Goal: Task Accomplishment & Management: Complete application form

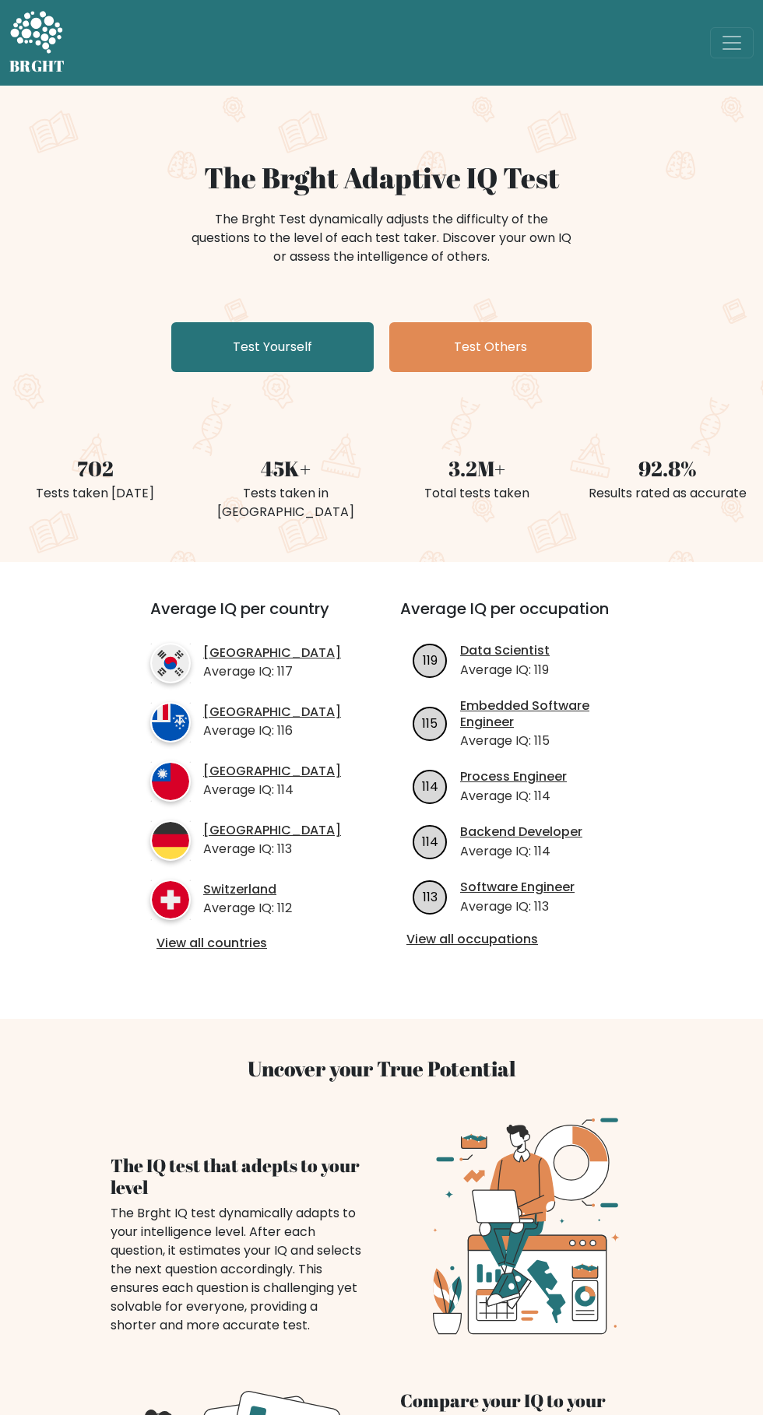
click at [311, 335] on link "Test Yourself" at bounding box center [272, 347] width 202 height 50
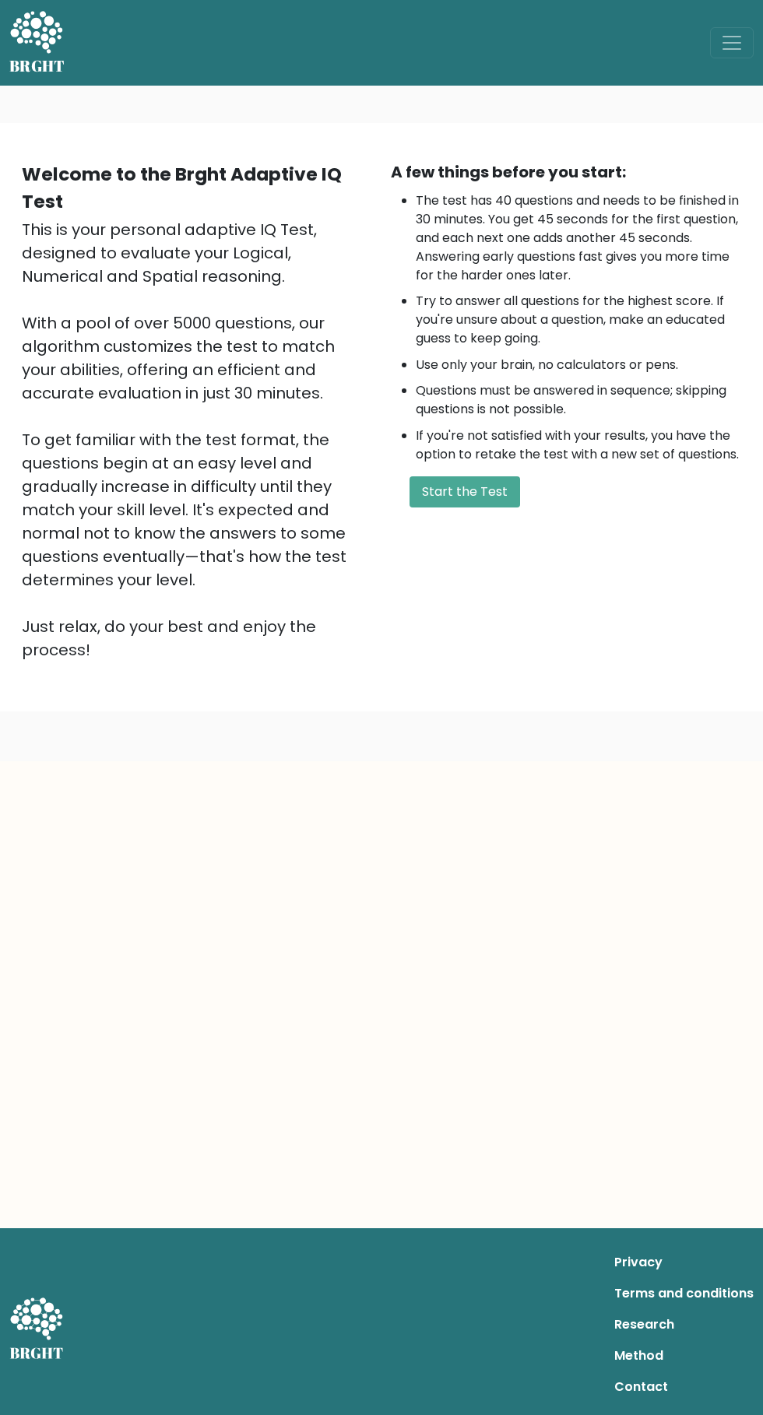
click at [472, 491] on button "Start the Test" at bounding box center [464, 491] width 111 height 31
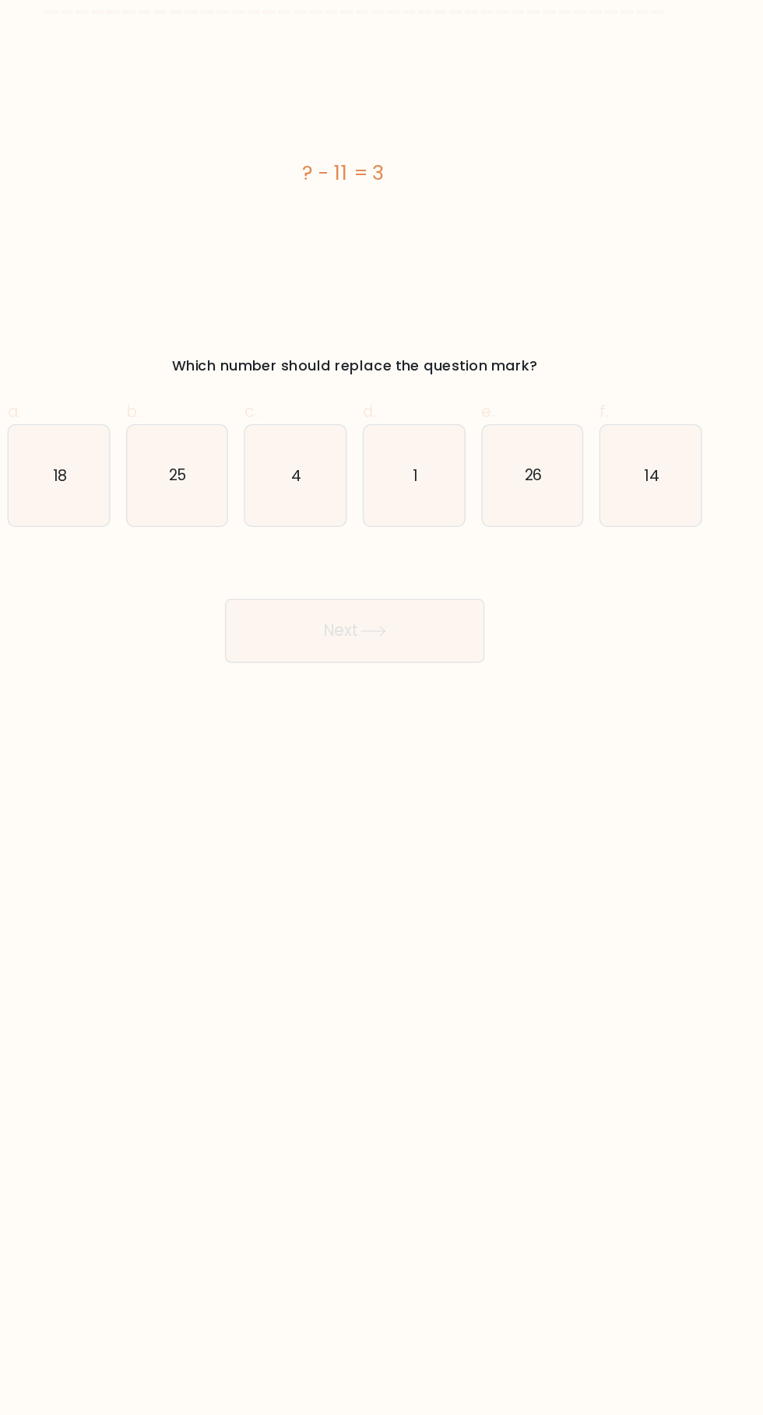
click at [630, 371] on icon "14" at bounding box center [612, 390] width 79 height 79
click at [382, 707] on input "f. 14" at bounding box center [381, 712] width 1 height 10
radio input "true"
click at [400, 511] on icon at bounding box center [395, 511] width 19 height 7
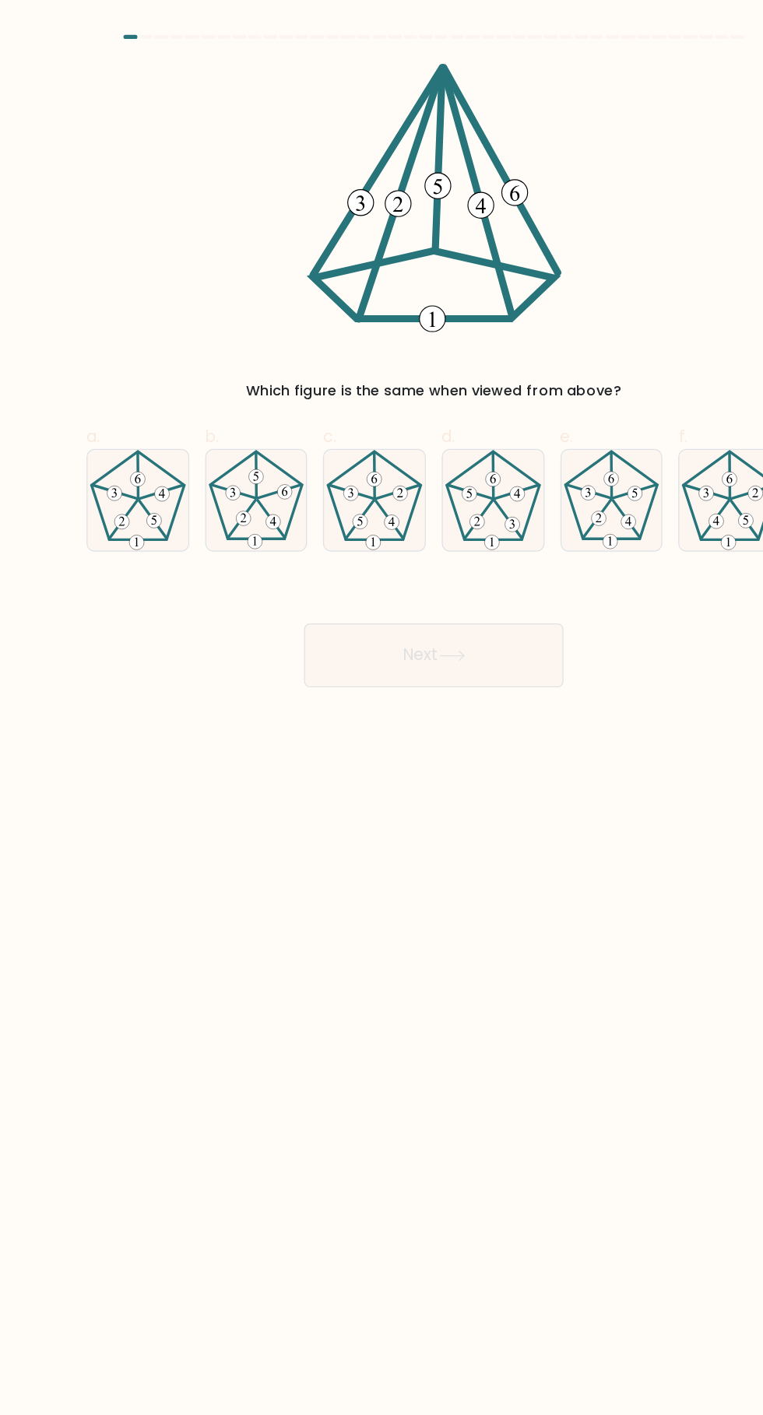
click at [237, 408] on 752 at bounding box center [233, 405] width 12 height 12
click at [381, 707] on input "b." at bounding box center [381, 712] width 1 height 10
radio input "true"
click at [416, 526] on button "Next" at bounding box center [381, 511] width 202 height 50
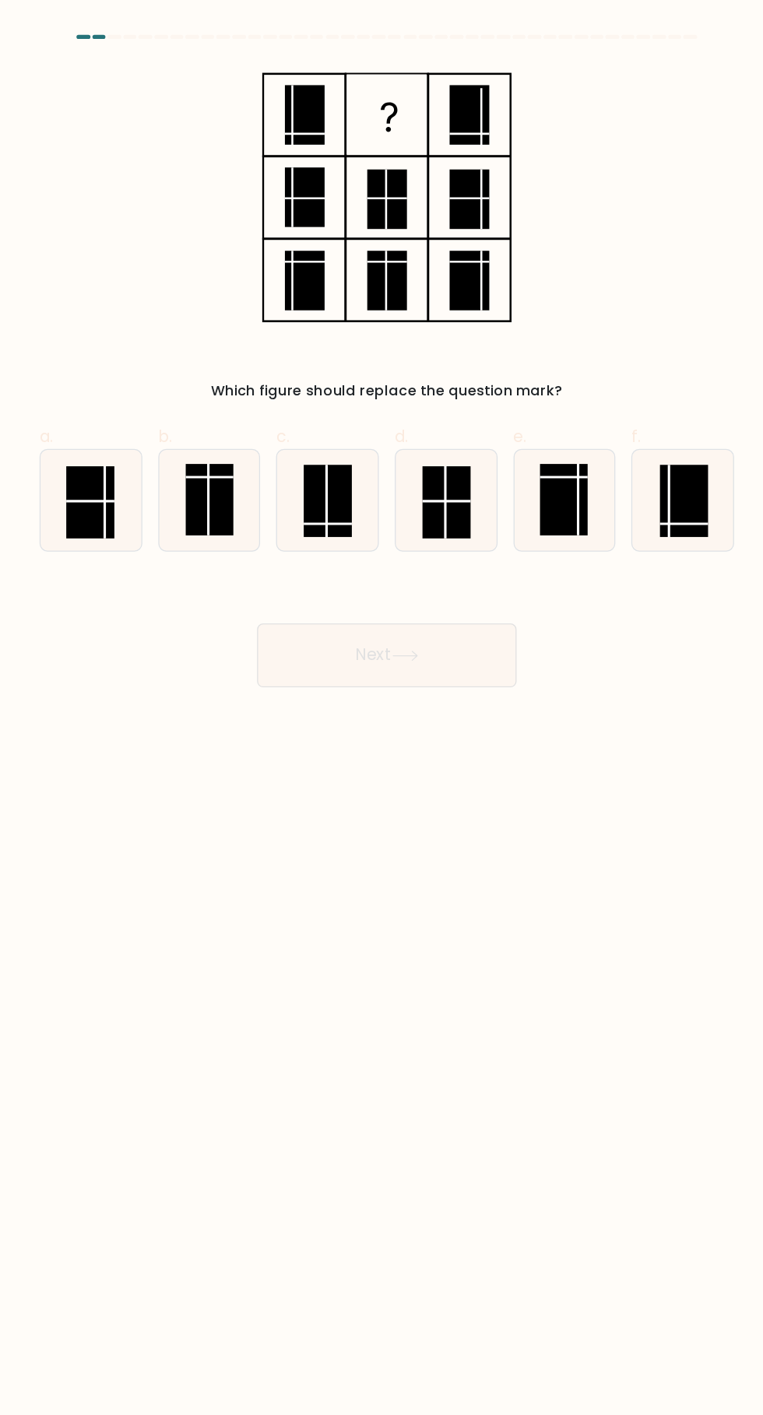
click at [338, 374] on rect at bounding box center [335, 391] width 37 height 56
click at [381, 707] on input "c." at bounding box center [381, 712] width 1 height 10
radio input "true"
click at [414, 515] on button "Next" at bounding box center [381, 511] width 202 height 50
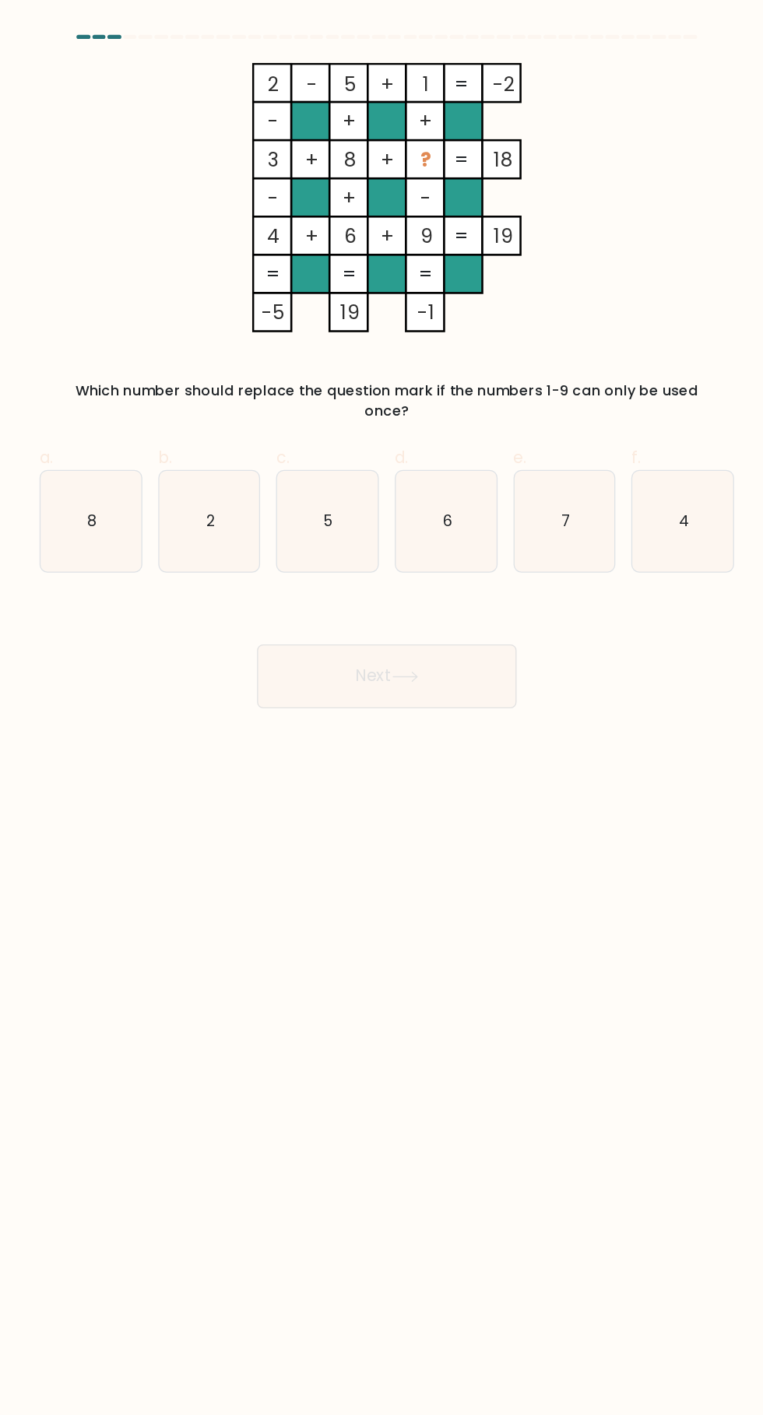
click at [539, 398] on icon "7" at bounding box center [520, 406] width 79 height 79
click at [382, 707] on input "e. 7" at bounding box center [381, 712] width 1 height 10
radio input "true"
click at [426, 510] on button "Next" at bounding box center [381, 528] width 202 height 50
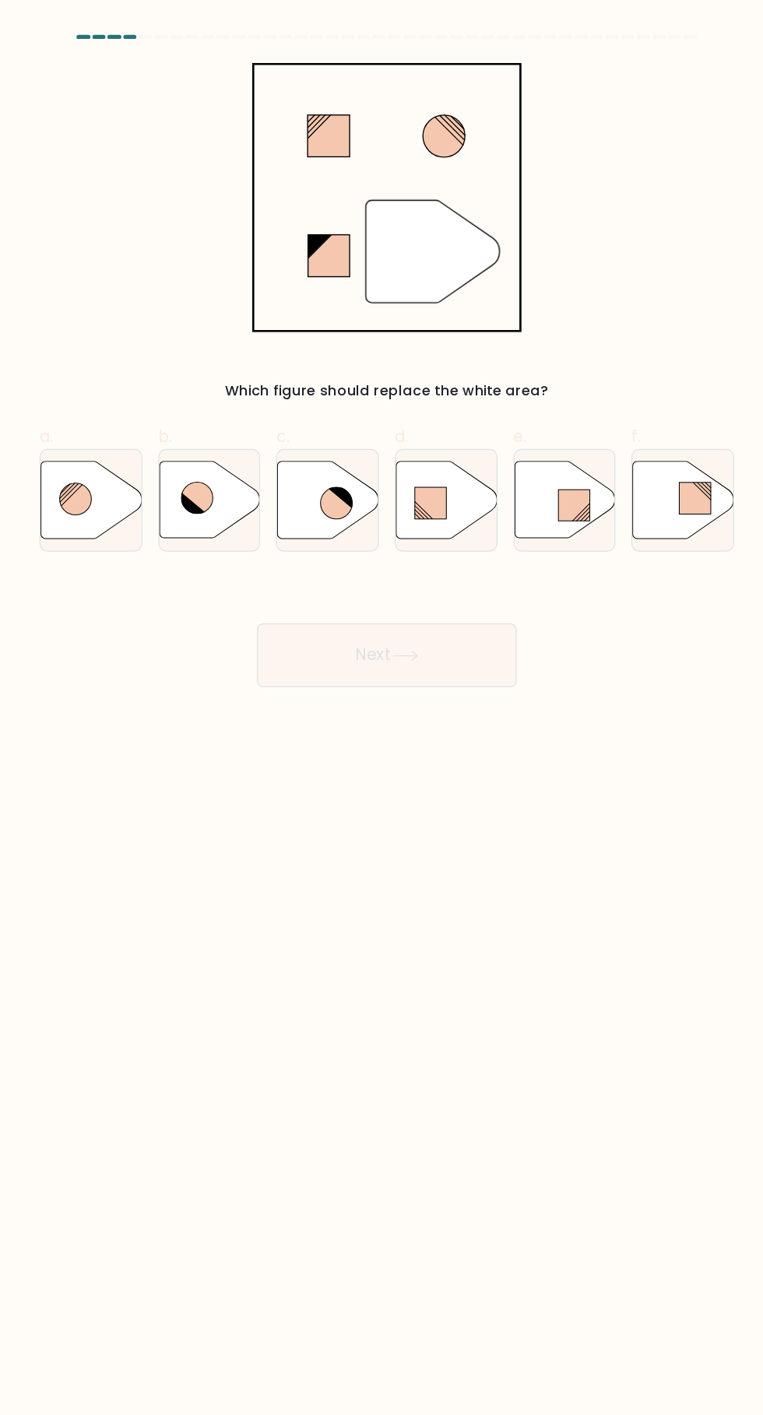
click at [339, 391] on icon at bounding box center [342, 392] width 25 height 25
click at [381, 707] on input "c." at bounding box center [381, 712] width 1 height 10
radio input "true"
click at [440, 514] on button "Next" at bounding box center [381, 511] width 202 height 50
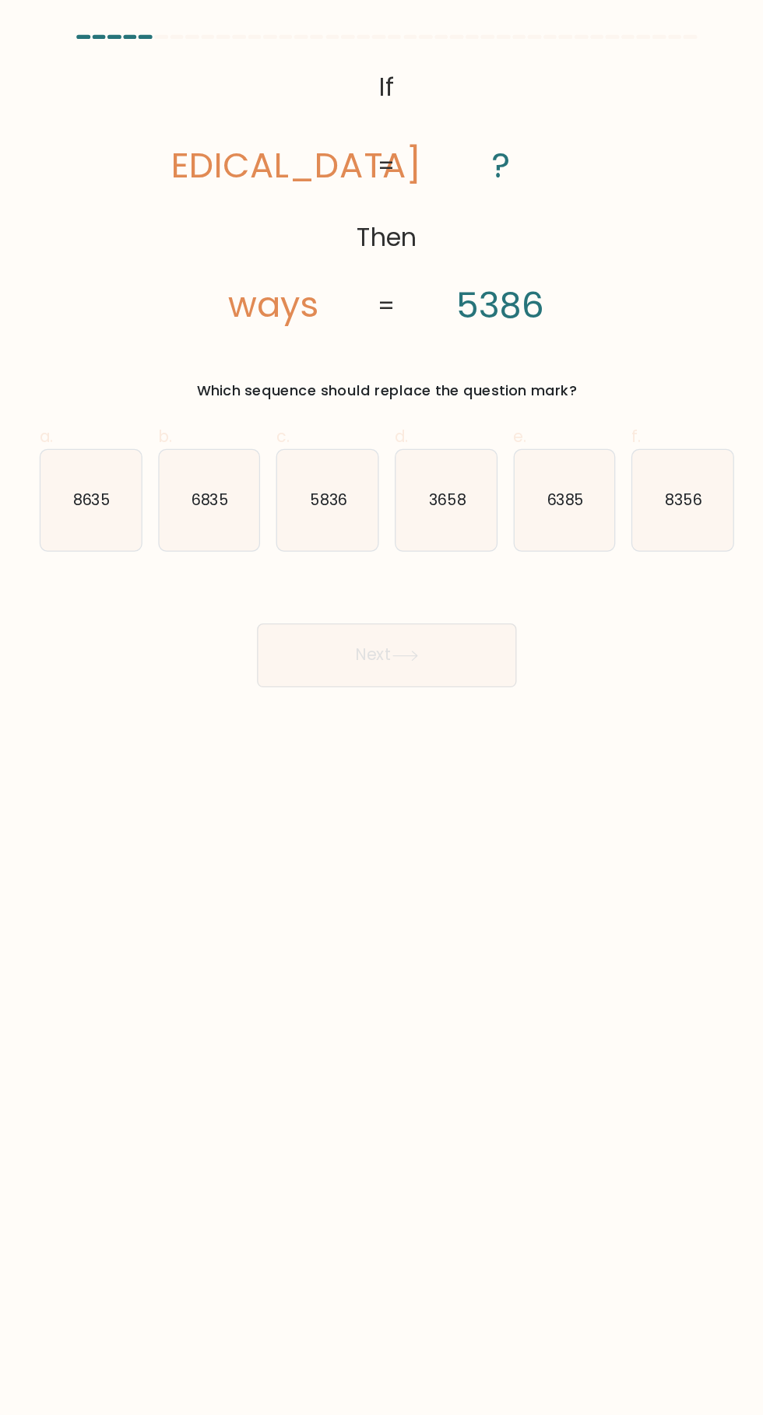
click at [612, 409] on icon "8356" at bounding box center [612, 390] width 79 height 79
click at [382, 707] on input "f. 8356" at bounding box center [381, 712] width 1 height 10
radio input "true"
click at [432, 499] on button "Next" at bounding box center [381, 511] width 202 height 50
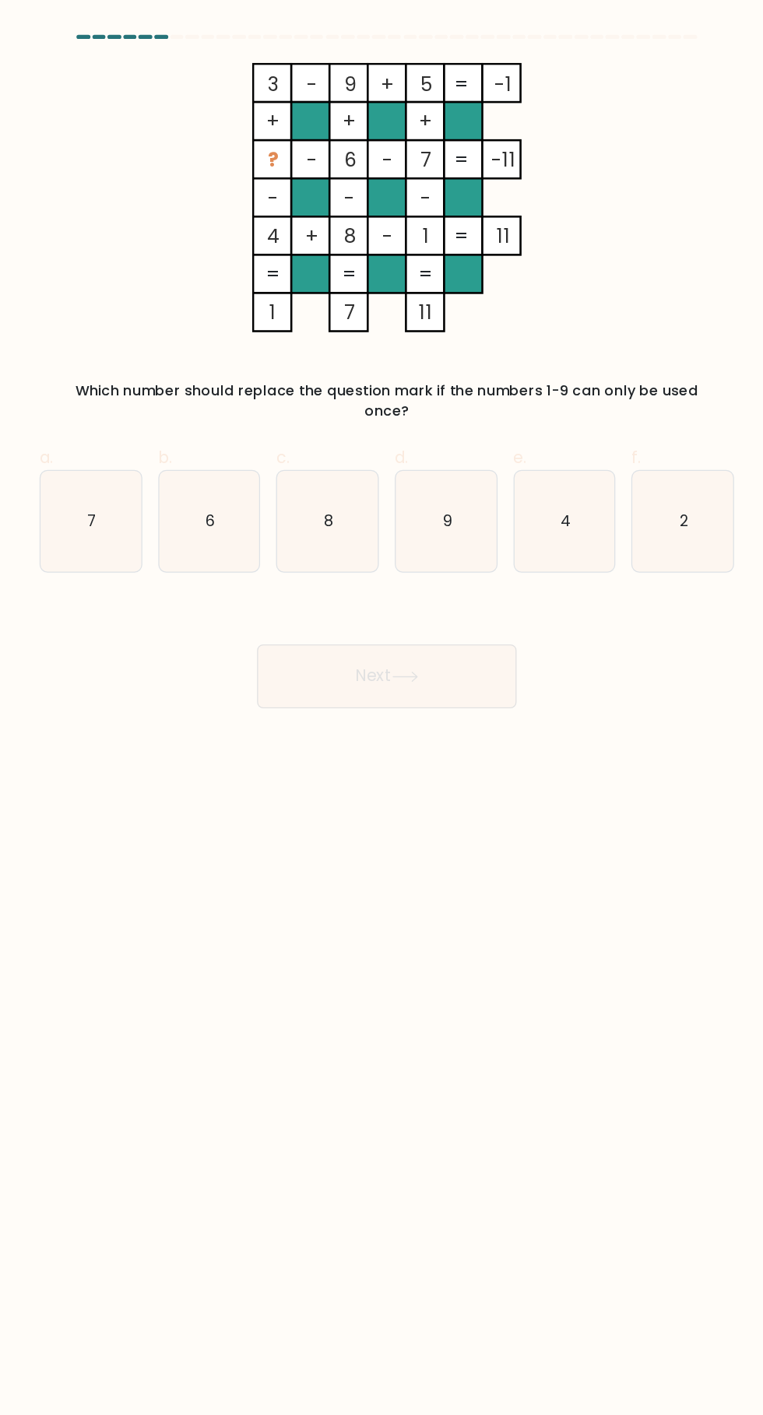
click at [610, 398] on text "2" at bounding box center [613, 406] width 6 height 16
click at [382, 707] on input "f. 2" at bounding box center [381, 712] width 1 height 10
radio input "true"
click at [414, 516] on button "Next" at bounding box center [381, 528] width 202 height 50
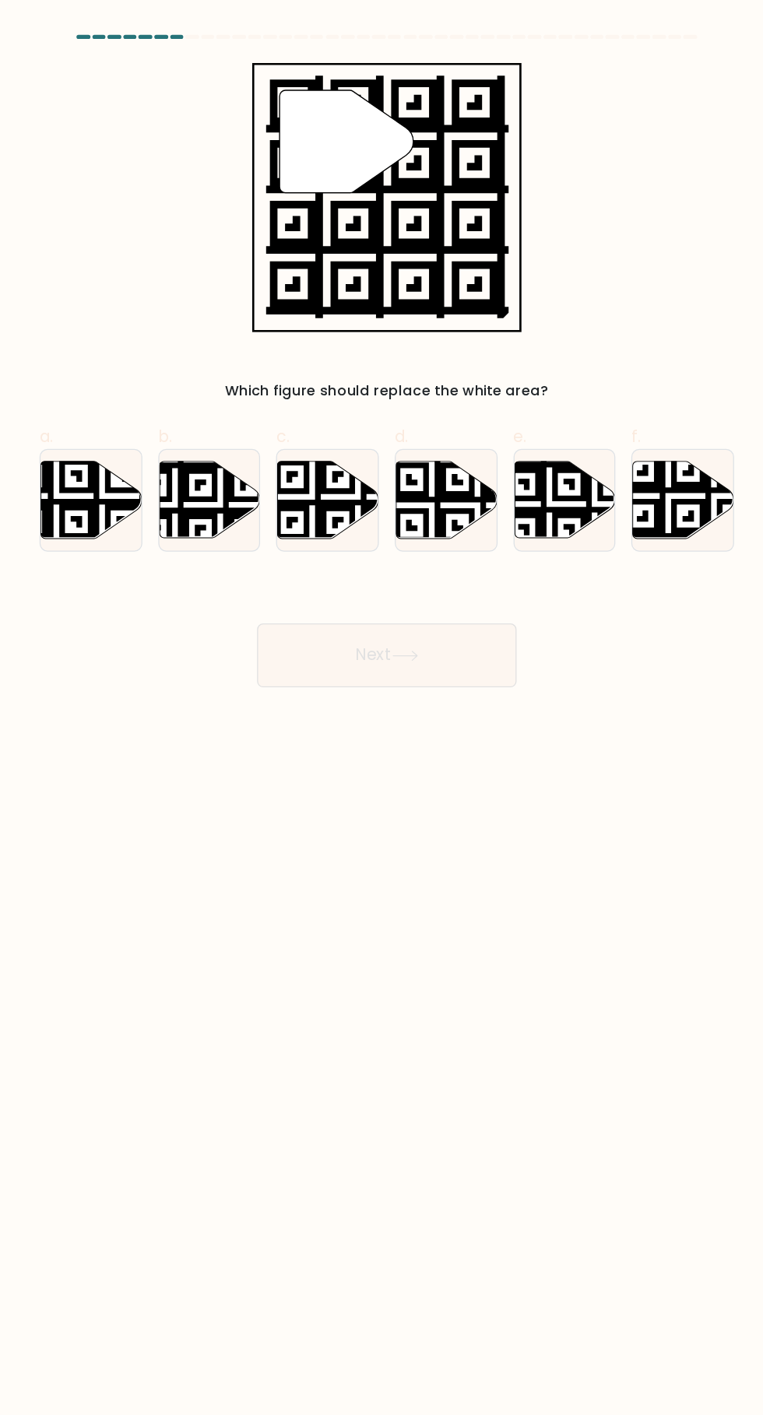
click at [624, 417] on icon at bounding box center [637, 422] width 142 height 142
click at [382, 707] on input "f." at bounding box center [381, 712] width 1 height 10
radio input "true"
click at [436, 516] on button "Next" at bounding box center [381, 511] width 202 height 50
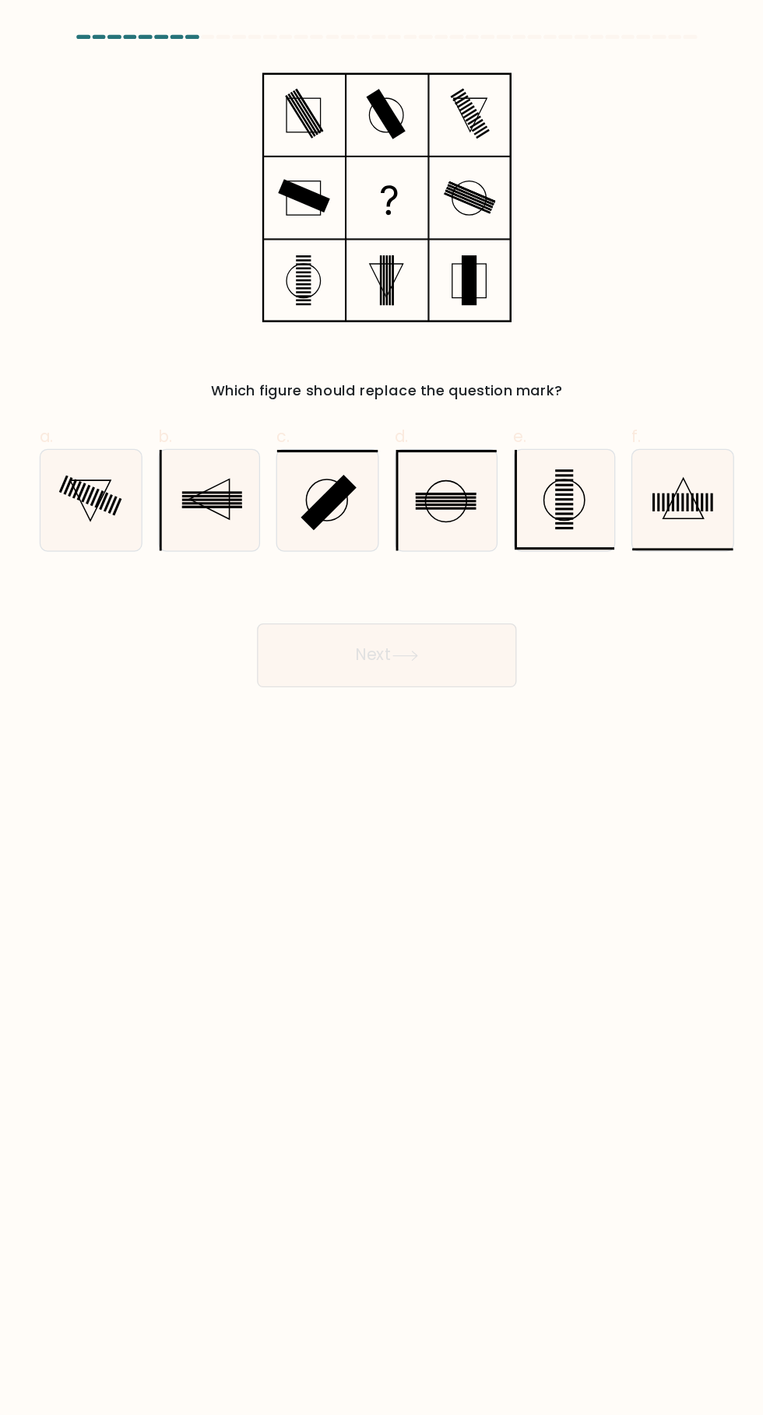
click at [517, 403] on icon at bounding box center [520, 390] width 79 height 79
click at [382, 707] on input "e." at bounding box center [381, 712] width 1 height 10
radio input "true"
click at [139, 392] on icon at bounding box center [150, 390] width 79 height 79
click at [381, 707] on input "a." at bounding box center [381, 712] width 1 height 10
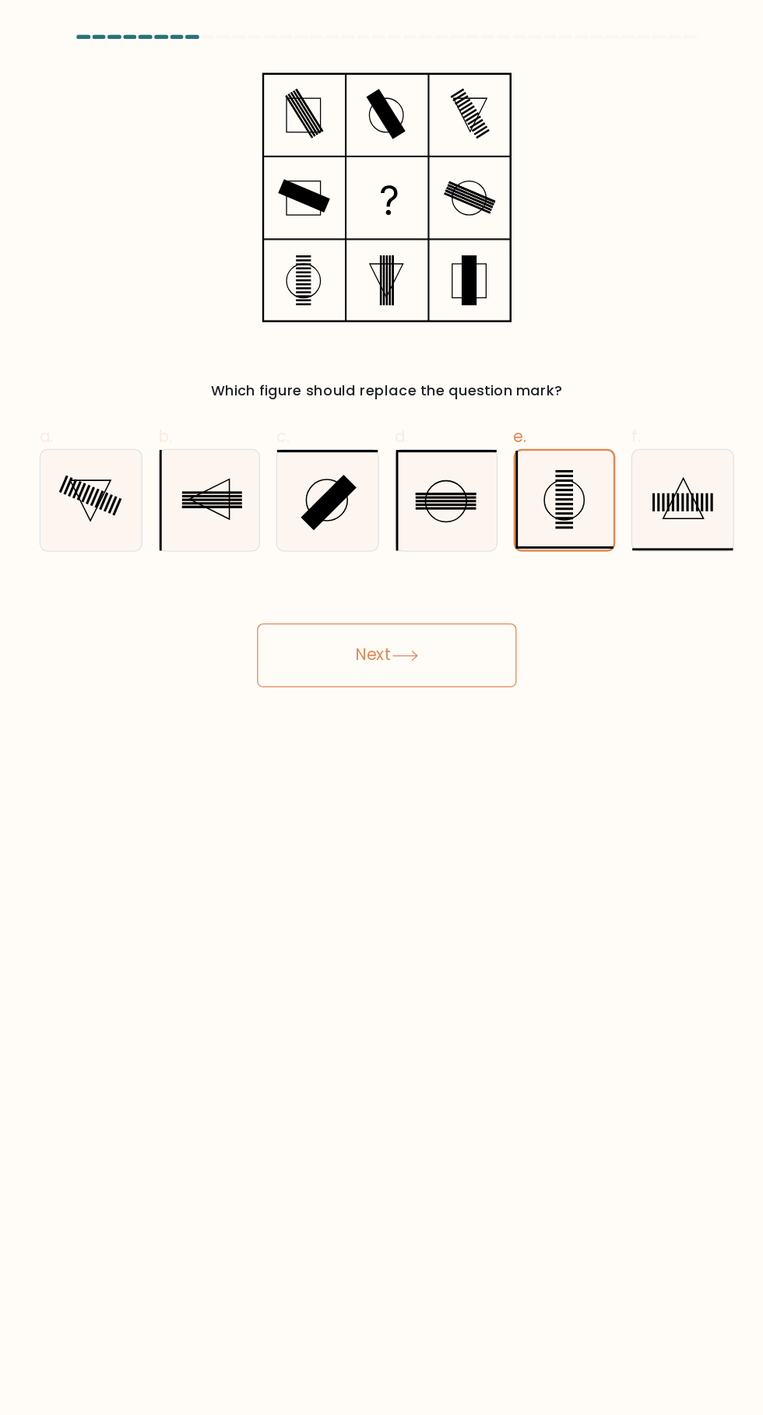
radio input "true"
click at [430, 523] on button "Next" at bounding box center [381, 511] width 202 height 50
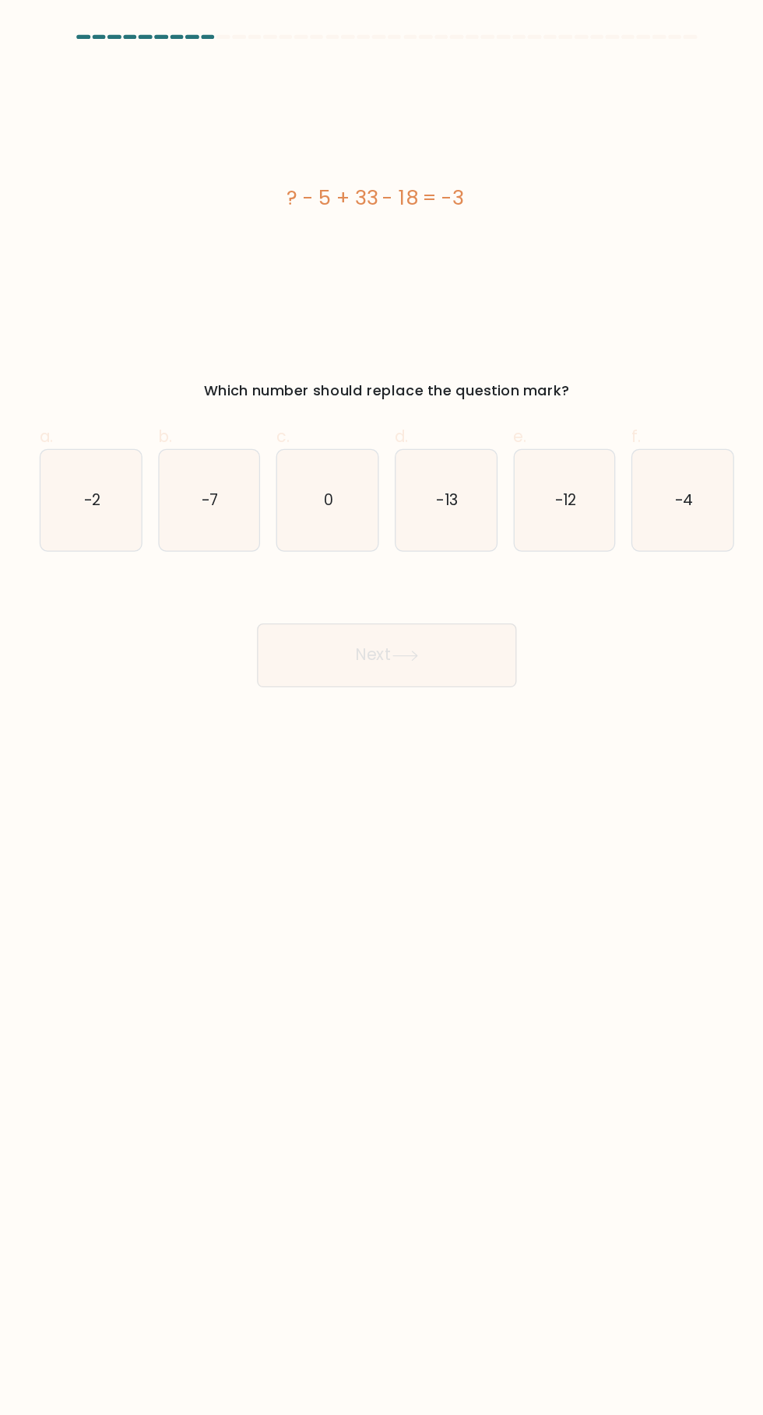
click at [448, 404] on icon "-13" at bounding box center [427, 390] width 79 height 79
click at [382, 707] on input "d. -13" at bounding box center [381, 712] width 1 height 10
radio input "true"
click at [426, 510] on button "Next" at bounding box center [381, 511] width 202 height 50
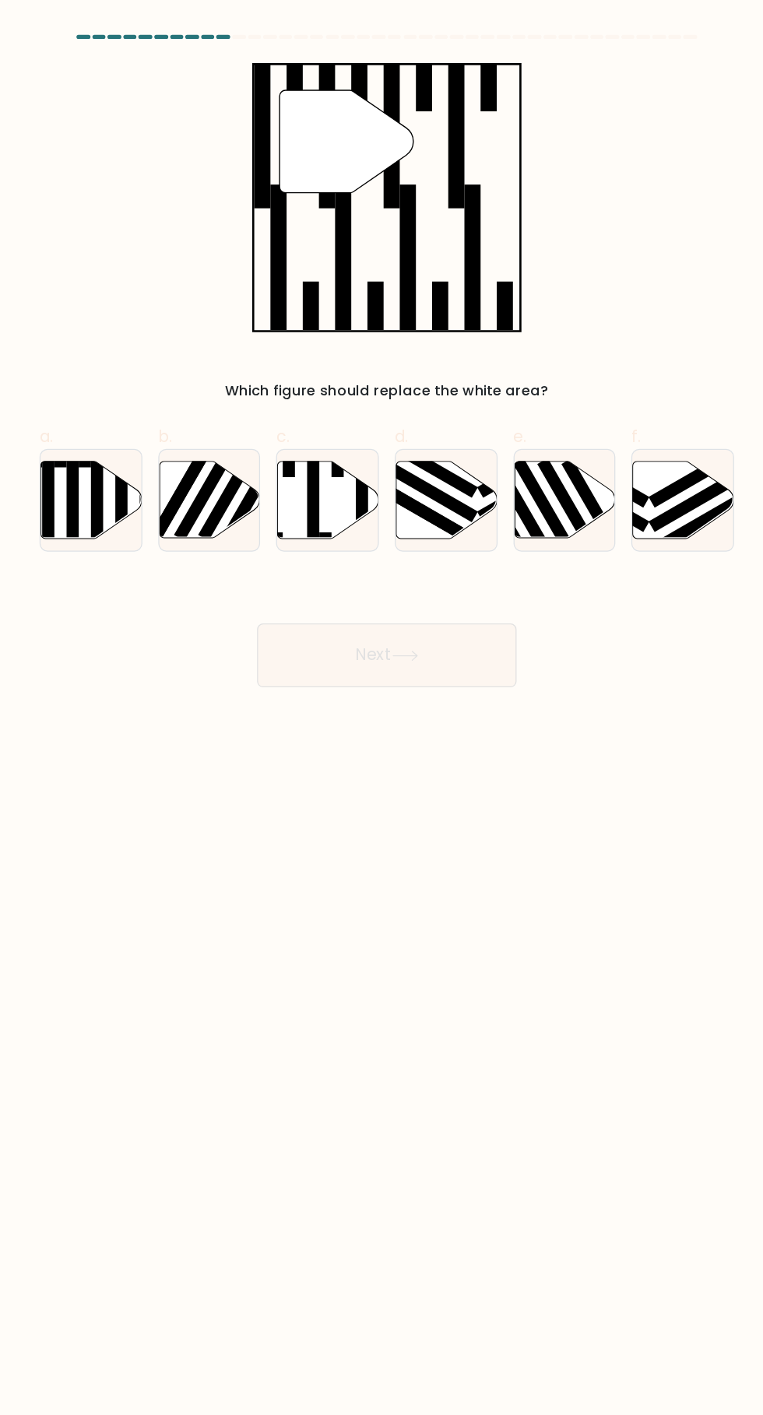
click at [147, 390] on icon at bounding box center [150, 390] width 79 height 60
click at [381, 707] on input "a." at bounding box center [381, 712] width 1 height 10
radio input "true"
click at [417, 532] on button "Next" at bounding box center [381, 511] width 202 height 50
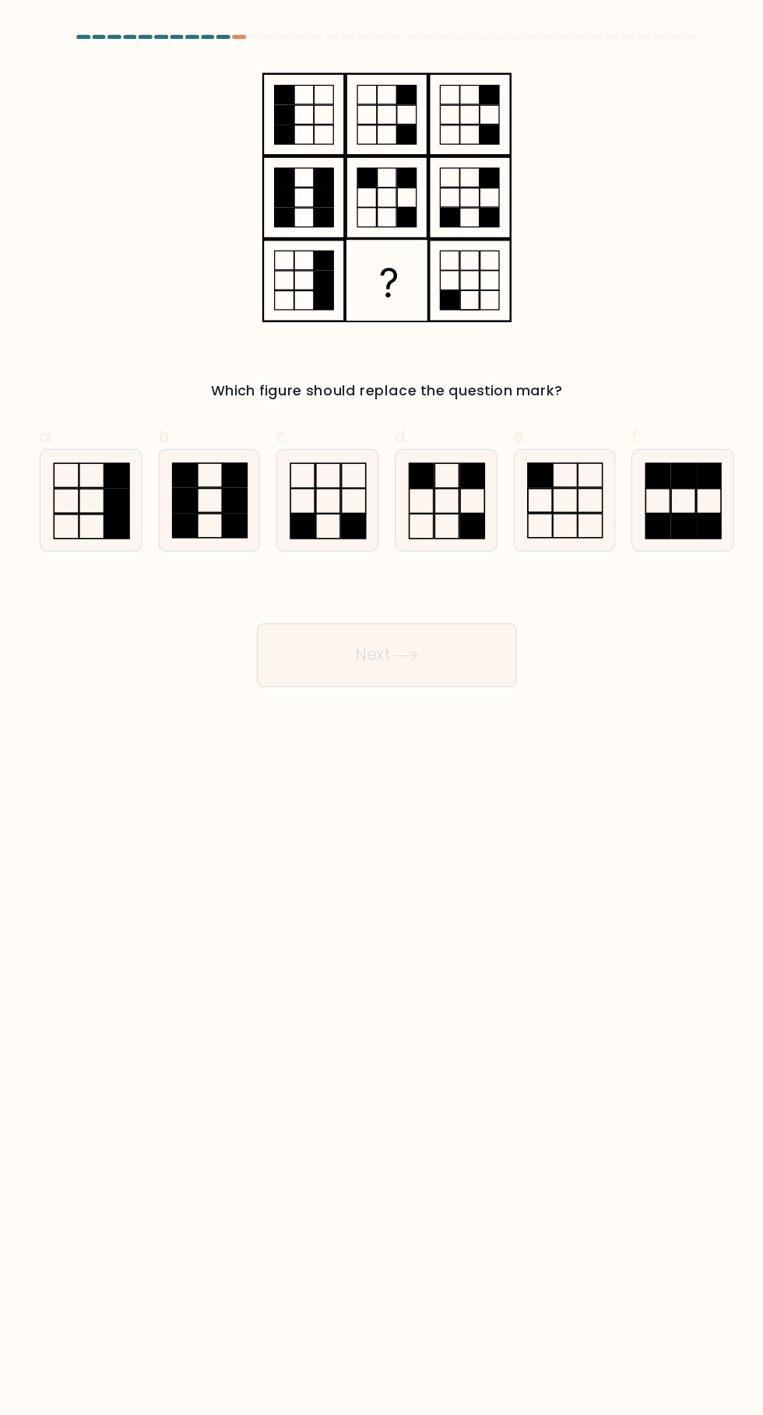
click at [500, 410] on icon at bounding box center [520, 390] width 79 height 79
click at [382, 707] on input "e." at bounding box center [381, 712] width 1 height 10
radio input "true"
click at [443, 514] on button "Next" at bounding box center [381, 511] width 202 height 50
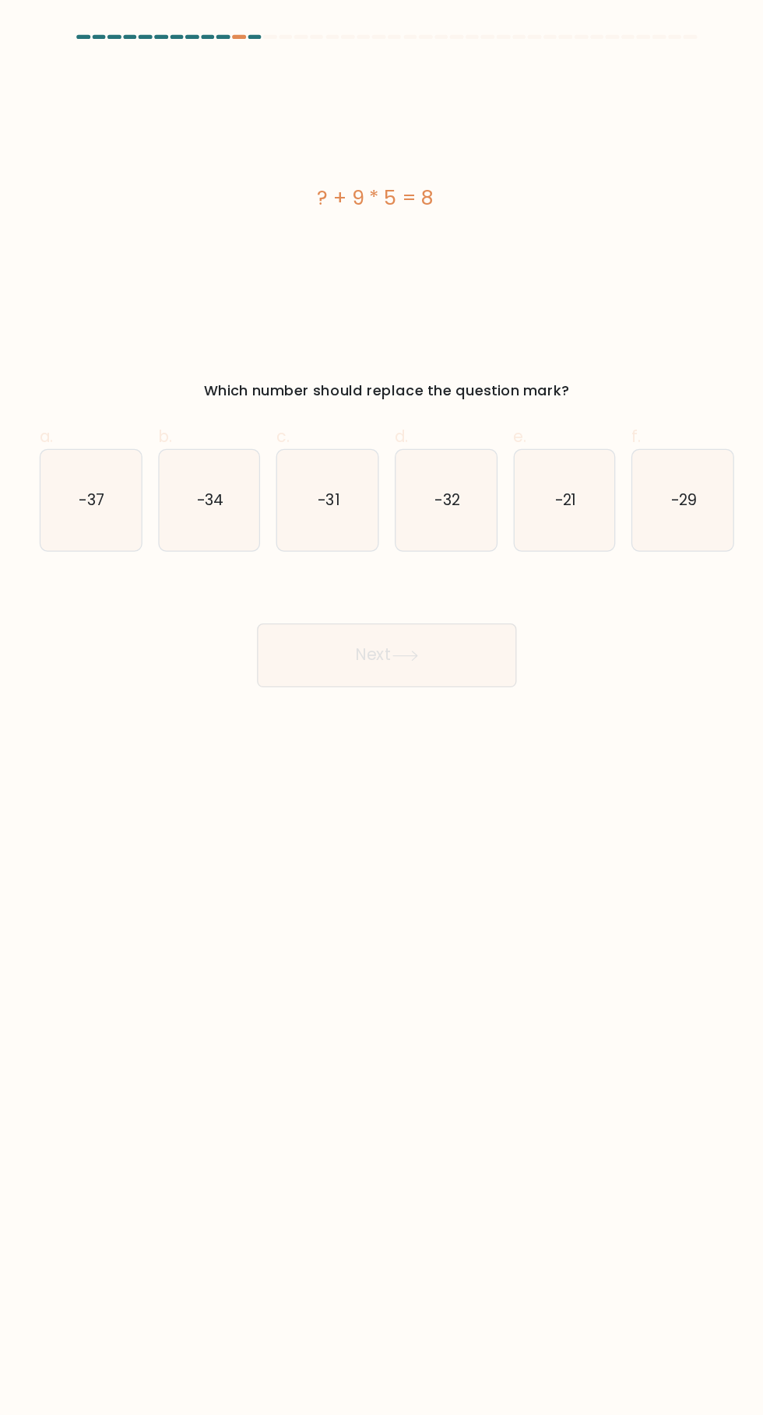
click at [153, 367] on icon "-37" at bounding box center [150, 390] width 79 height 79
click at [381, 707] on input "a. -37" at bounding box center [381, 712] width 1 height 10
radio input "true"
click at [395, 510] on icon at bounding box center [395, 511] width 21 height 9
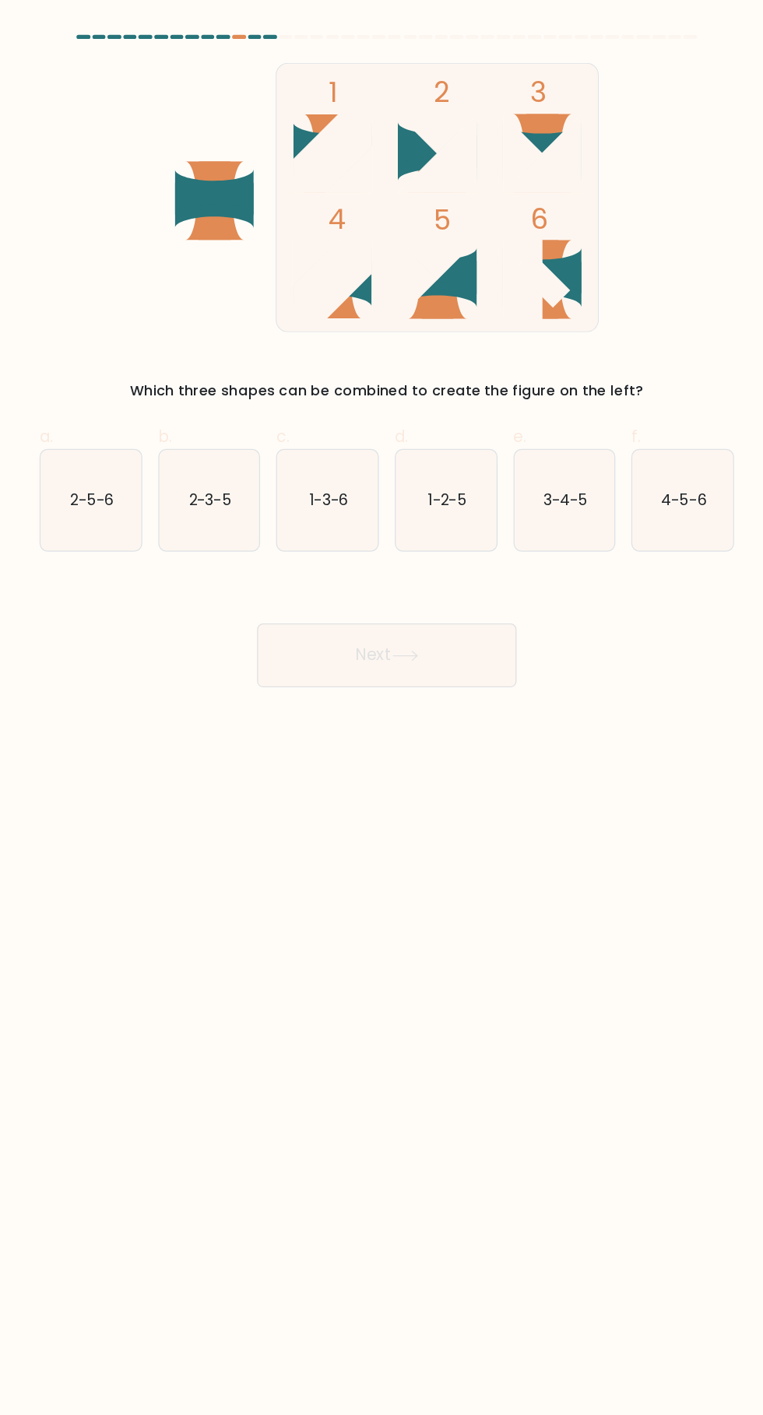
click at [248, 395] on text "2-3-5" at bounding box center [242, 389] width 33 height 16
click at [381, 707] on input "b. 2-3-5" at bounding box center [381, 712] width 1 height 10
radio input "true"
click at [399, 511] on icon at bounding box center [395, 511] width 19 height 7
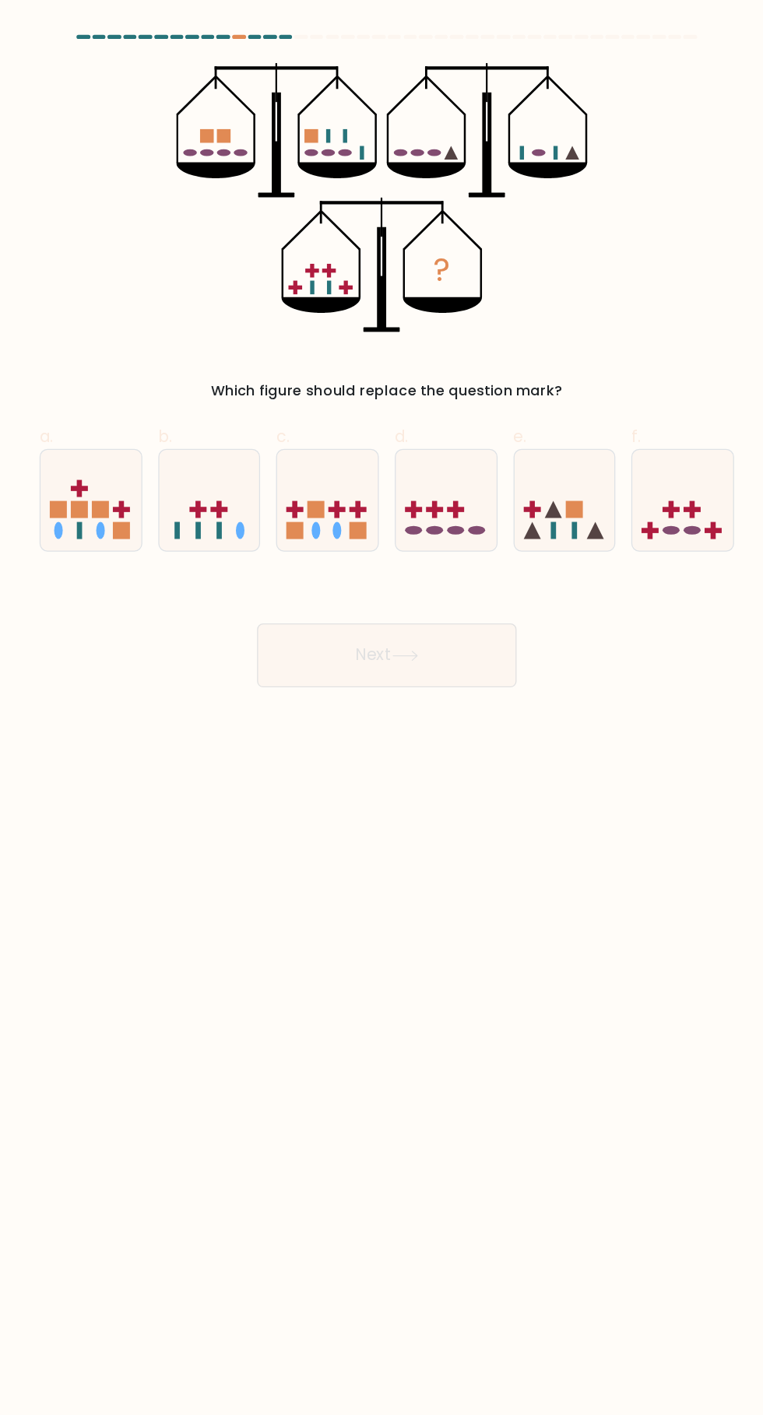
click at [627, 386] on icon at bounding box center [612, 390] width 79 height 65
click at [382, 707] on input "f." at bounding box center [381, 712] width 1 height 10
radio input "true"
click at [436, 525] on button "Next" at bounding box center [381, 511] width 202 height 50
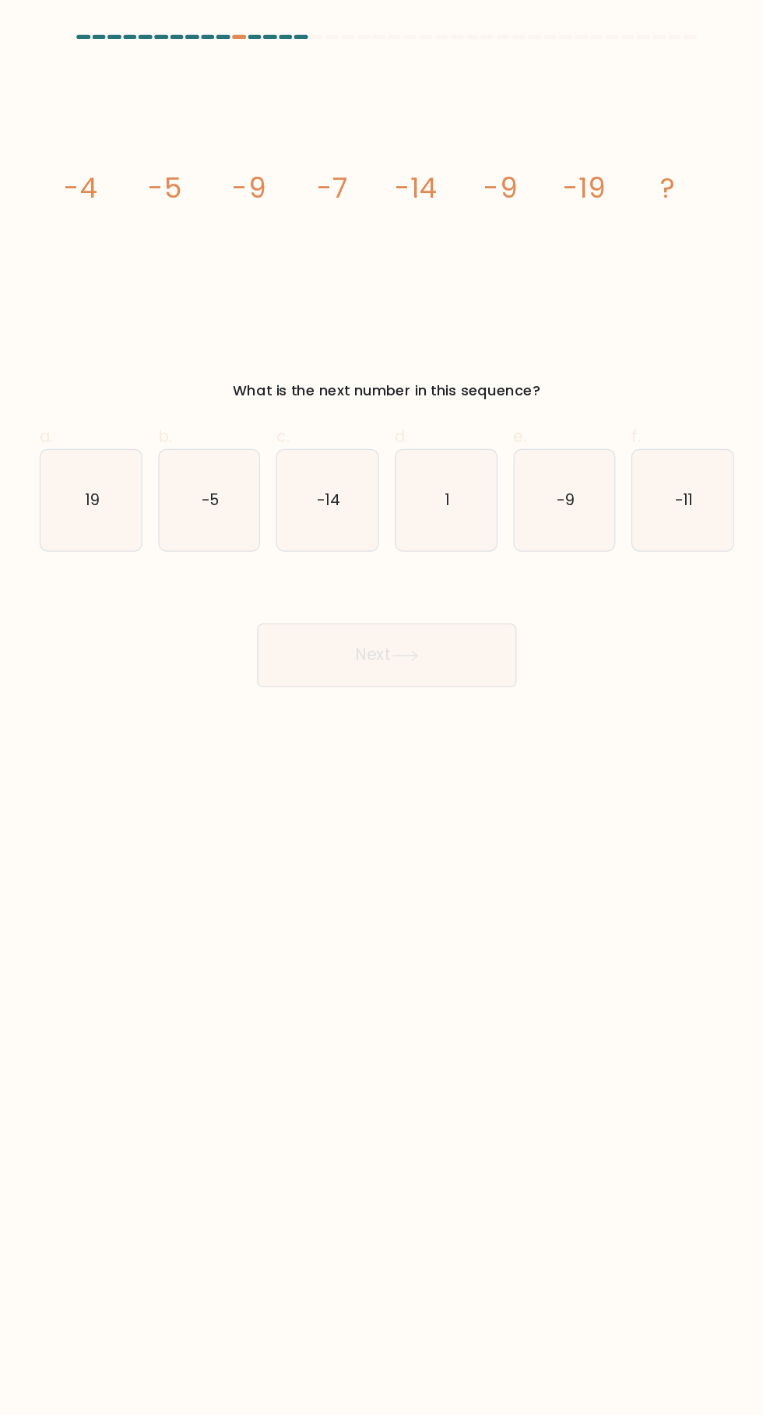
click at [630, 395] on icon "-11" at bounding box center [612, 390] width 79 height 79
click at [382, 707] on input "f. -11" at bounding box center [381, 712] width 1 height 10
radio input "true"
click at [435, 505] on button "Next" at bounding box center [381, 511] width 202 height 50
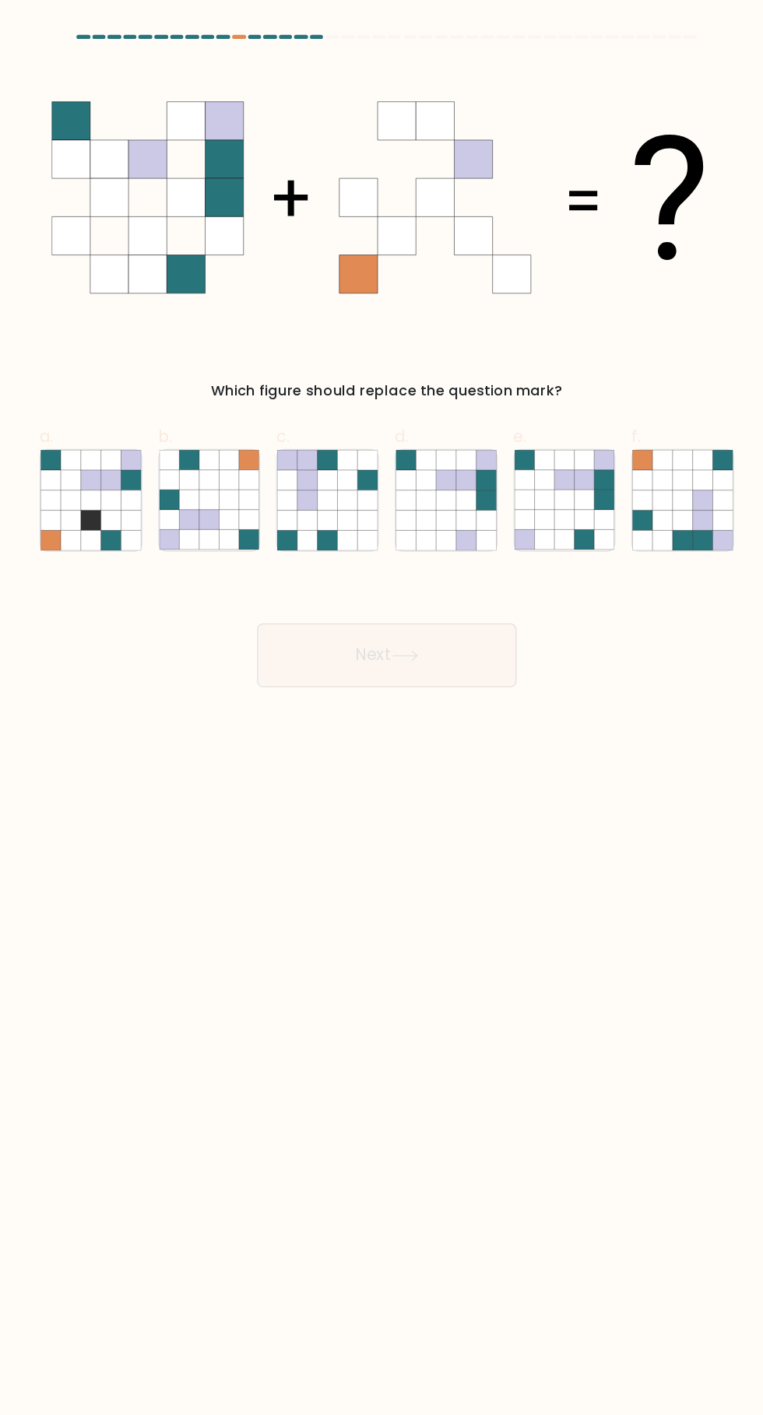
click at [624, 421] on icon at bounding box center [628, 421] width 16 height 16
click at [382, 707] on input "f." at bounding box center [381, 712] width 1 height 10
radio input "true"
click at [442, 500] on button "Next" at bounding box center [381, 511] width 202 height 50
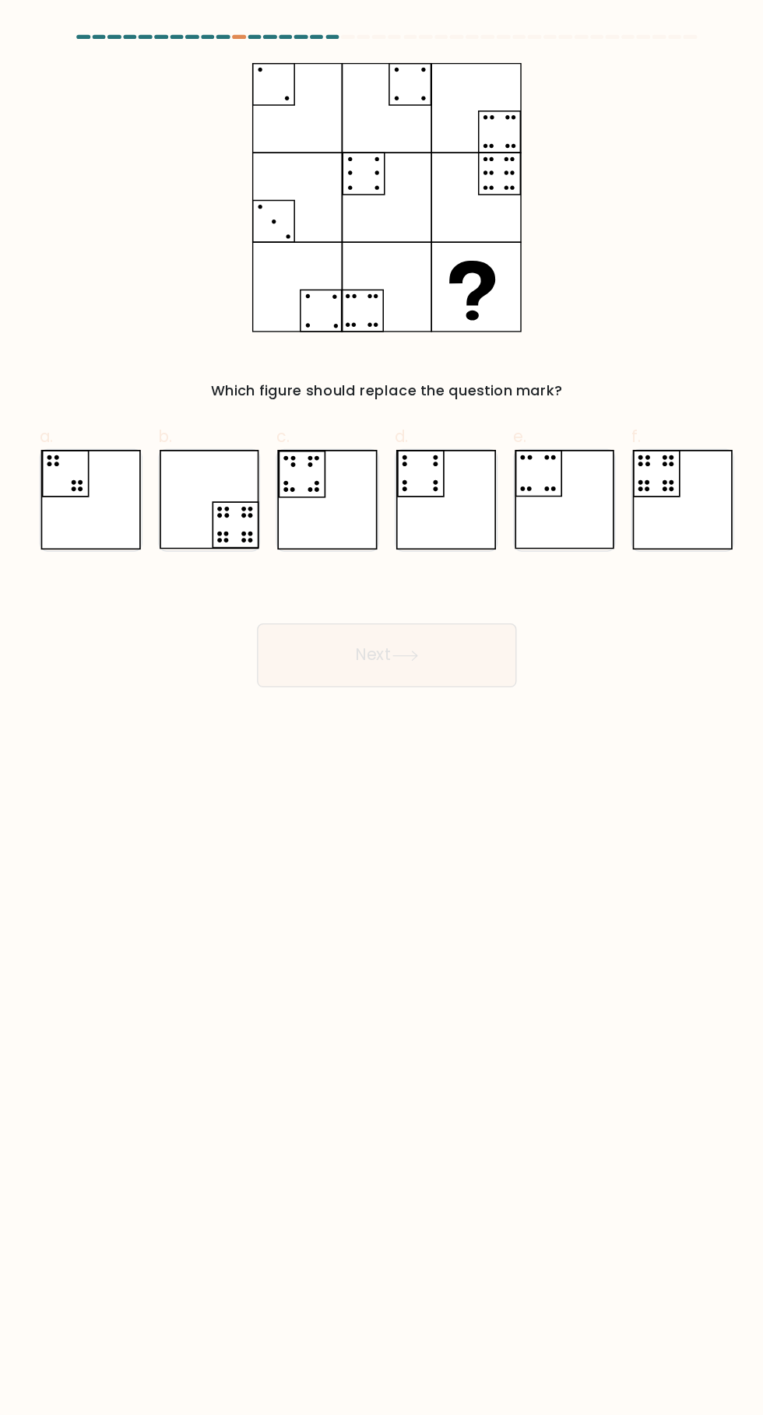
click at [591, 414] on icon at bounding box center [612, 390] width 79 height 78
click at [382, 707] on input "f." at bounding box center [381, 712] width 1 height 10
radio input "true"
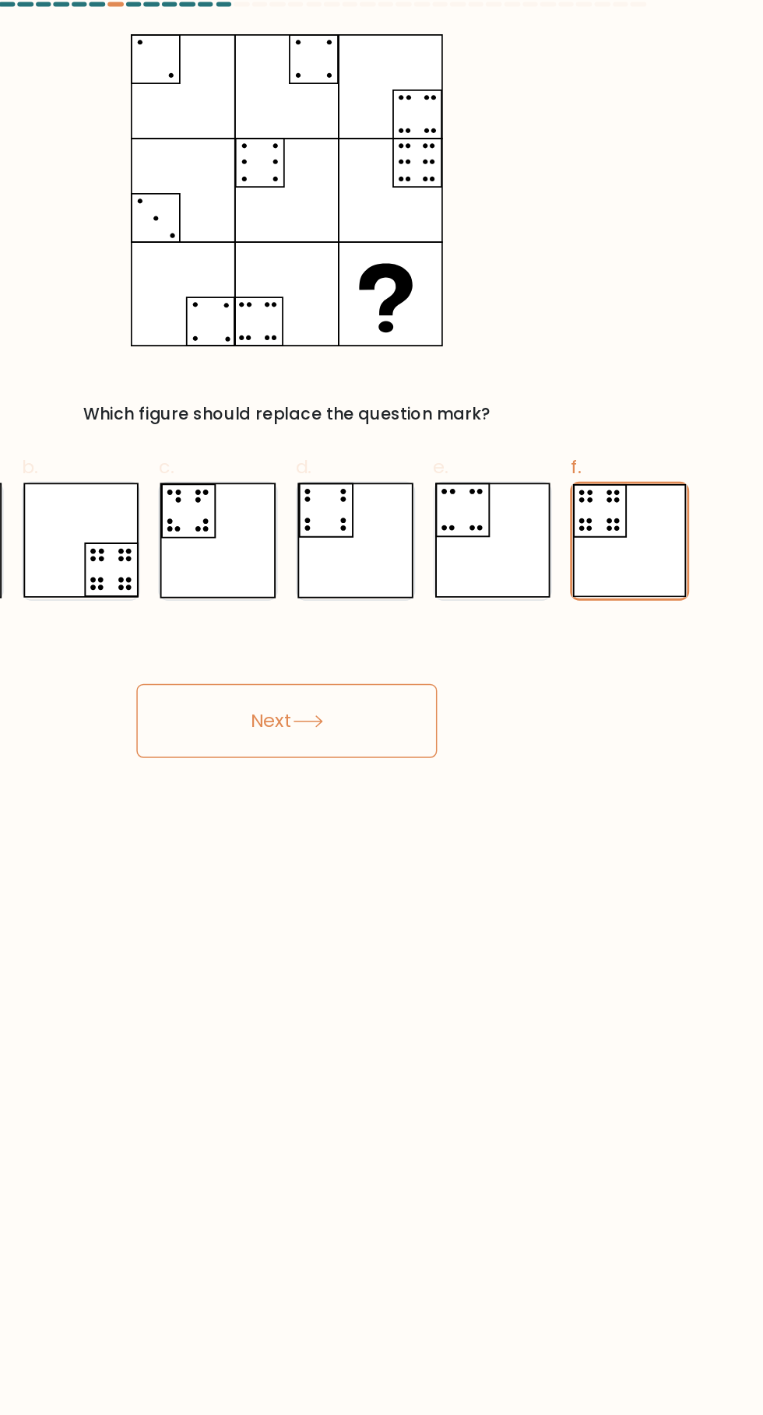
click at [696, 338] on form at bounding box center [381, 281] width 763 height 509
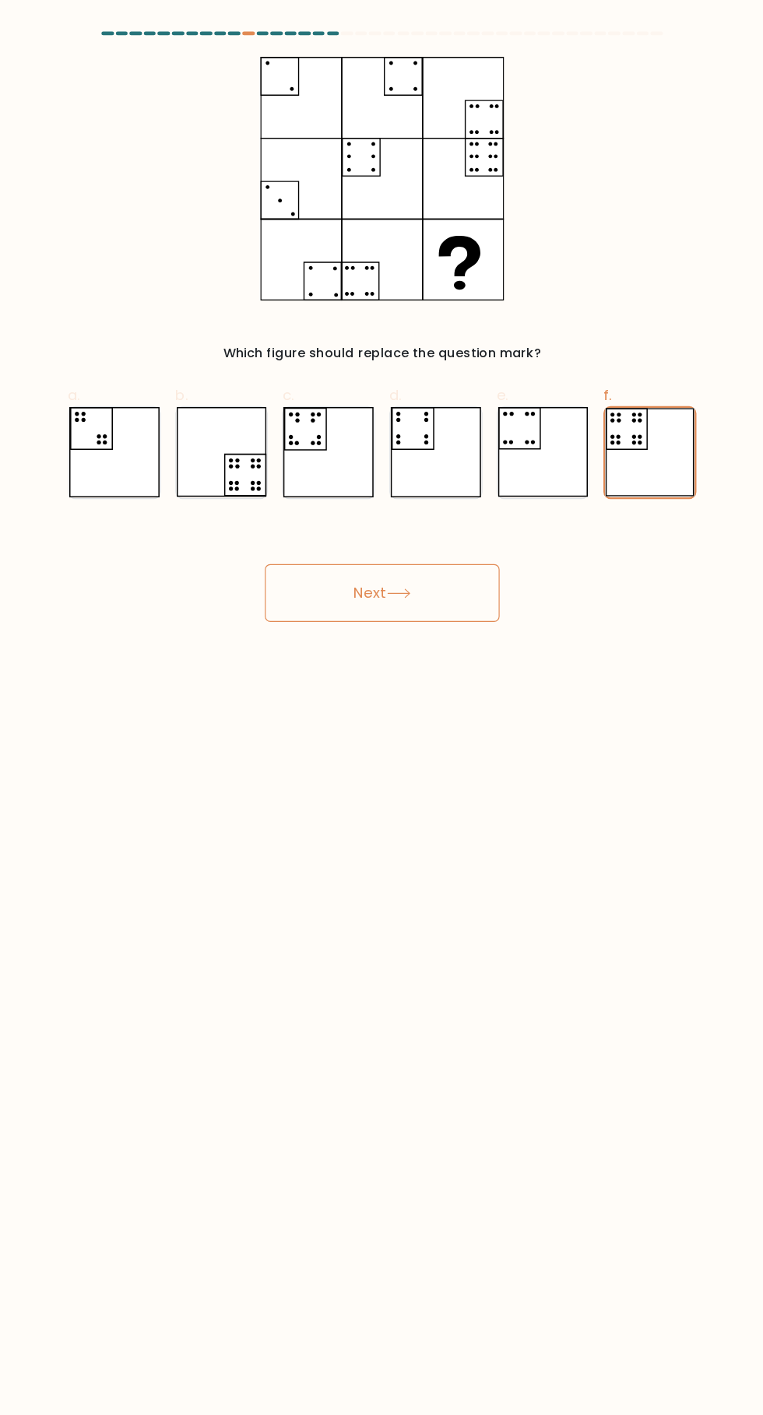
click at [419, 528] on button "Next" at bounding box center [381, 511] width 202 height 50
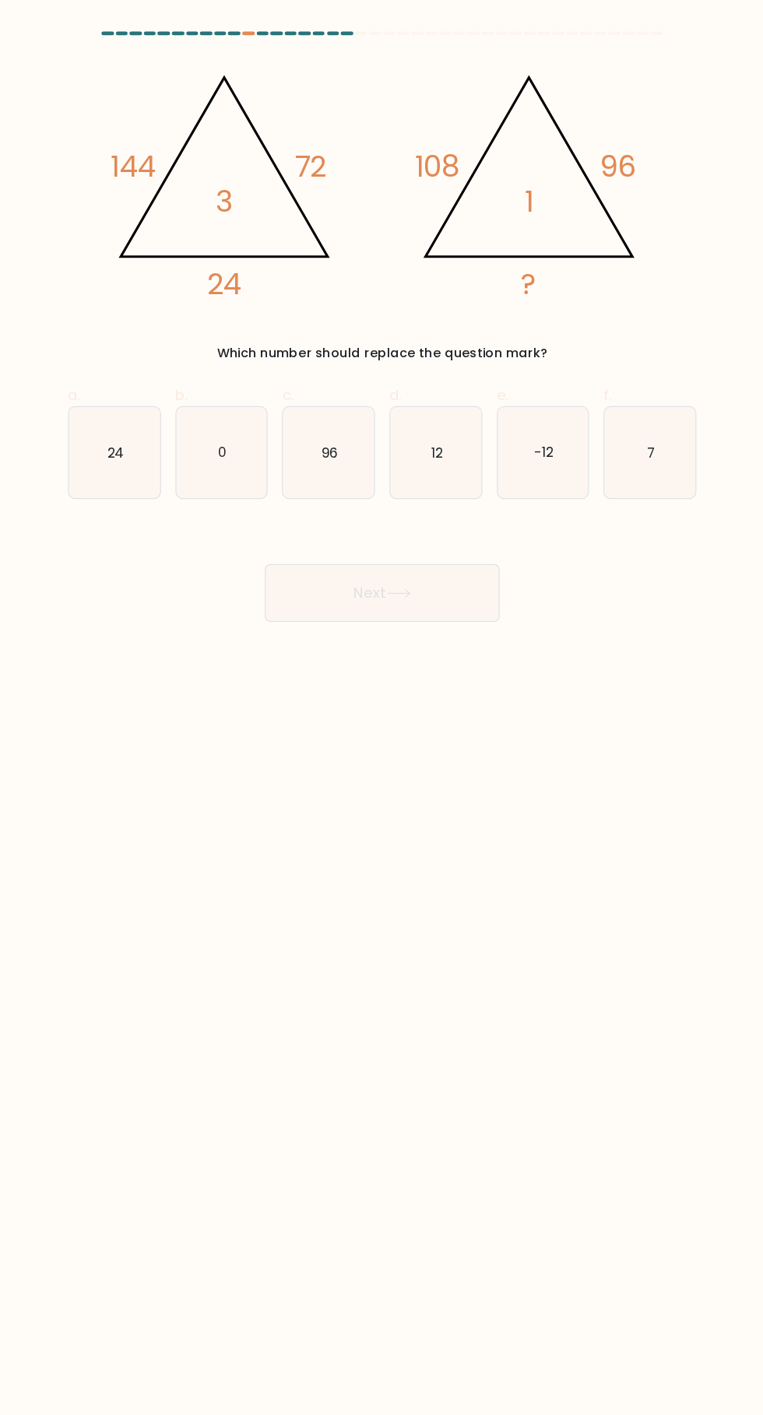
click at [315, 424] on icon "96" at bounding box center [335, 390] width 79 height 79
click at [381, 707] on input "c. 96" at bounding box center [381, 712] width 1 height 10
radio input "true"
click at [419, 531] on button "Next" at bounding box center [381, 511] width 202 height 50
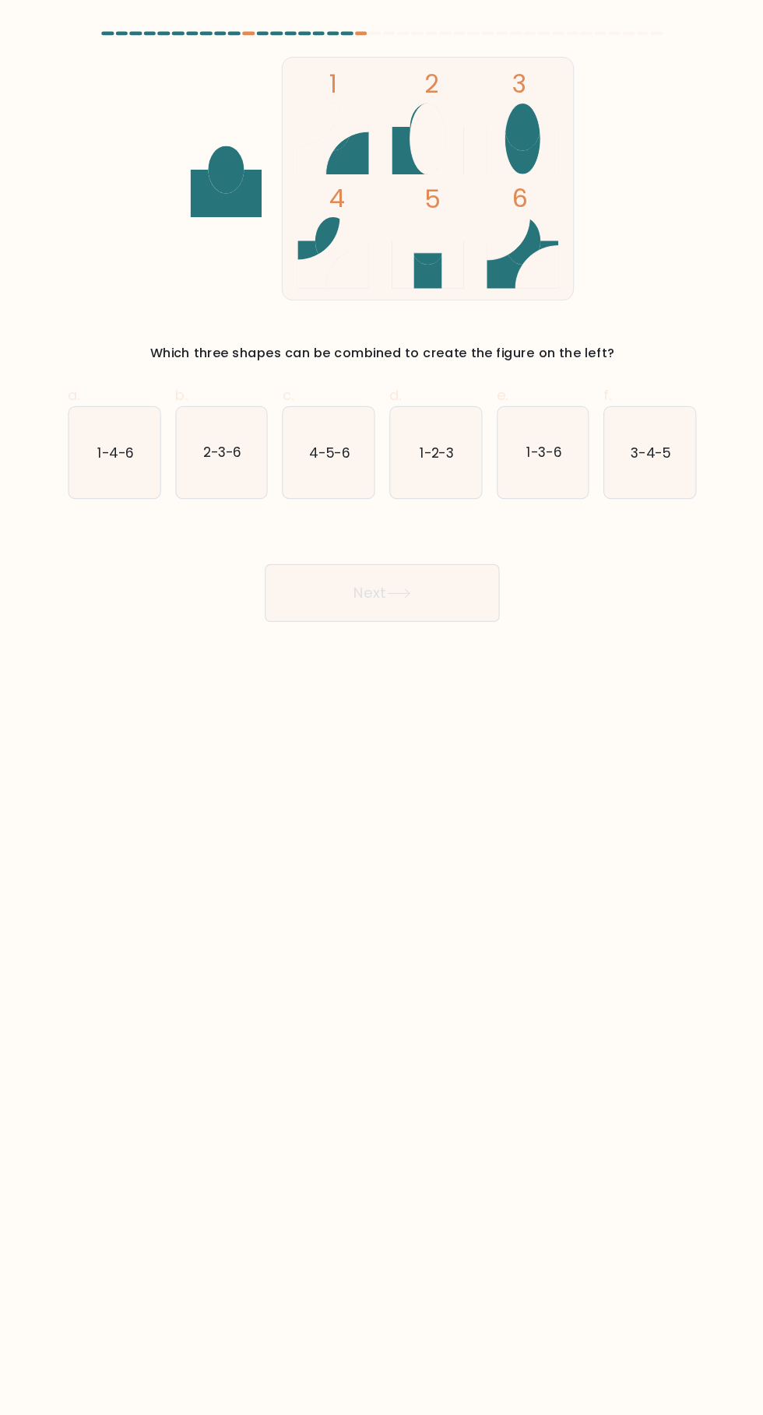
click at [154, 409] on icon "1-4-6" at bounding box center [150, 390] width 79 height 79
click at [381, 707] on input "a. 1-4-6" at bounding box center [381, 712] width 1 height 10
radio input "true"
click at [399, 511] on icon at bounding box center [395, 511] width 19 height 7
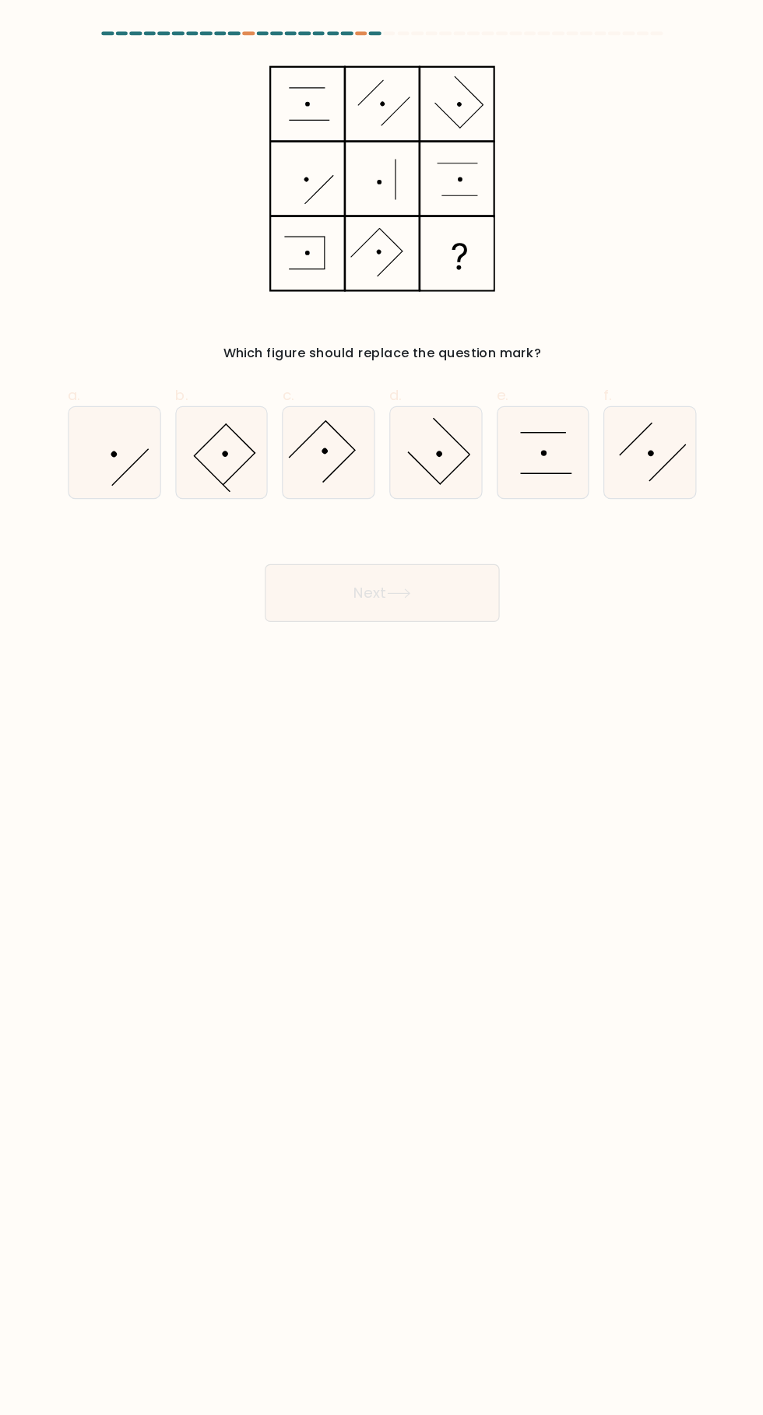
click at [234, 412] on icon at bounding box center [243, 390] width 79 height 79
click at [381, 707] on input "b." at bounding box center [381, 712] width 1 height 10
radio input "true"
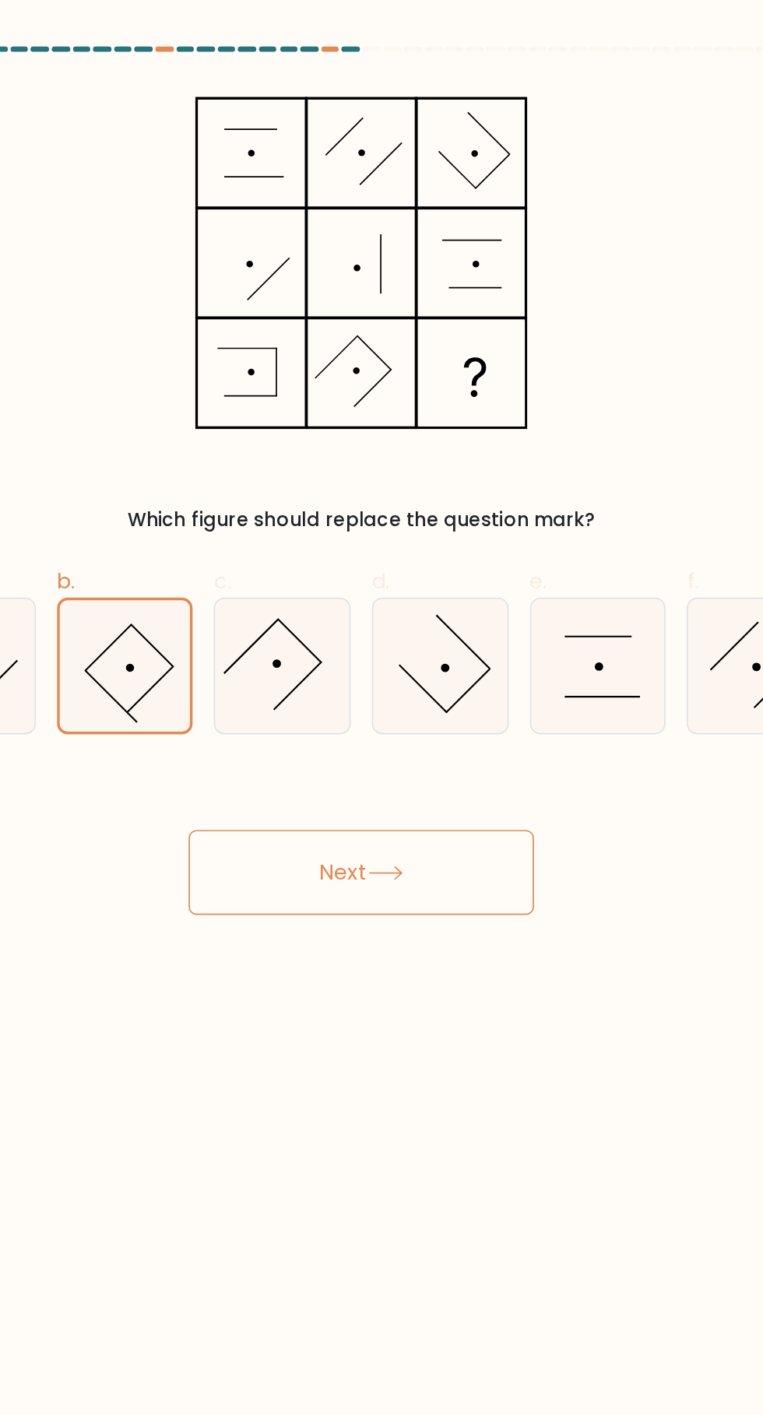
click at [428, 505] on button "Next" at bounding box center [381, 511] width 202 height 50
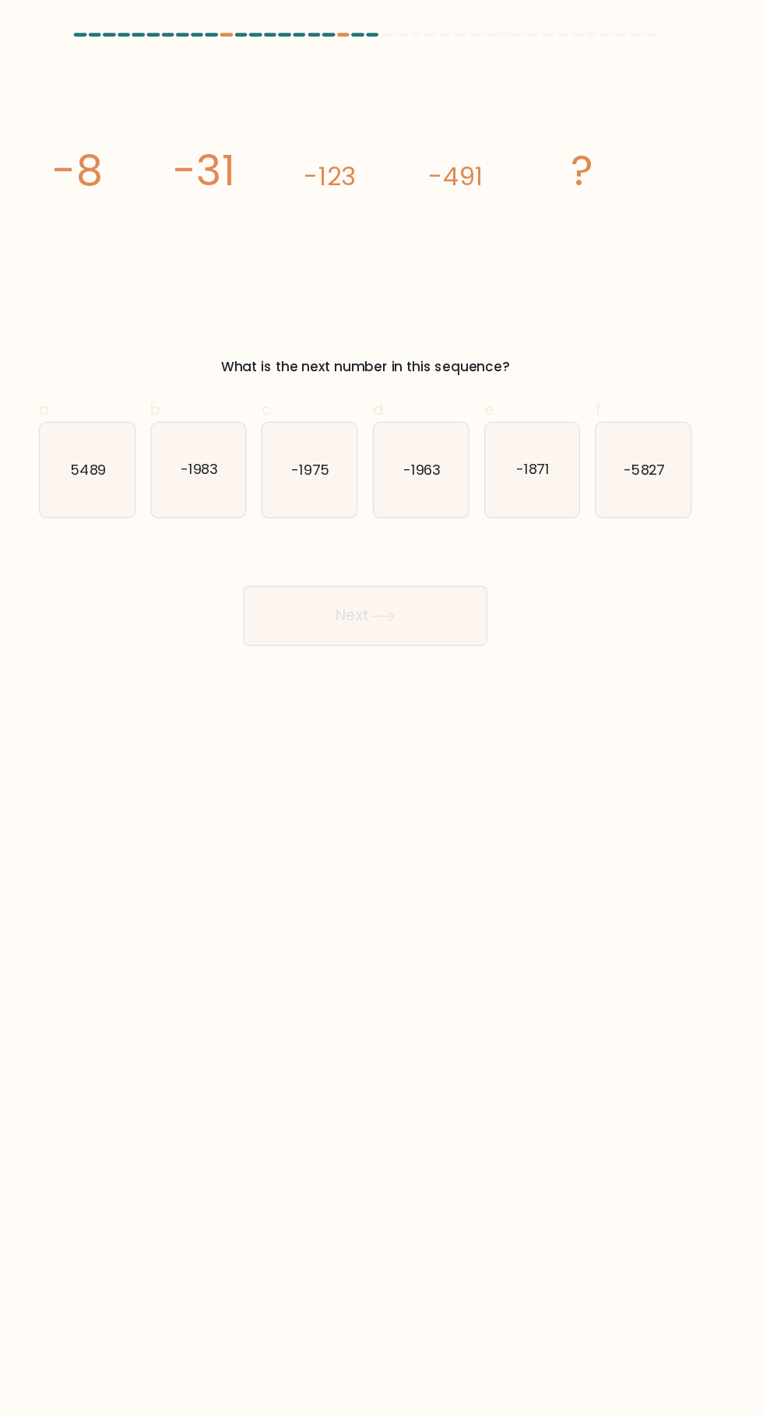
click at [439, 412] on icon "-1963" at bounding box center [427, 390] width 79 height 79
click at [382, 707] on input "d. -1963" at bounding box center [381, 712] width 1 height 10
radio input "true"
click at [430, 516] on button "Next" at bounding box center [381, 511] width 202 height 50
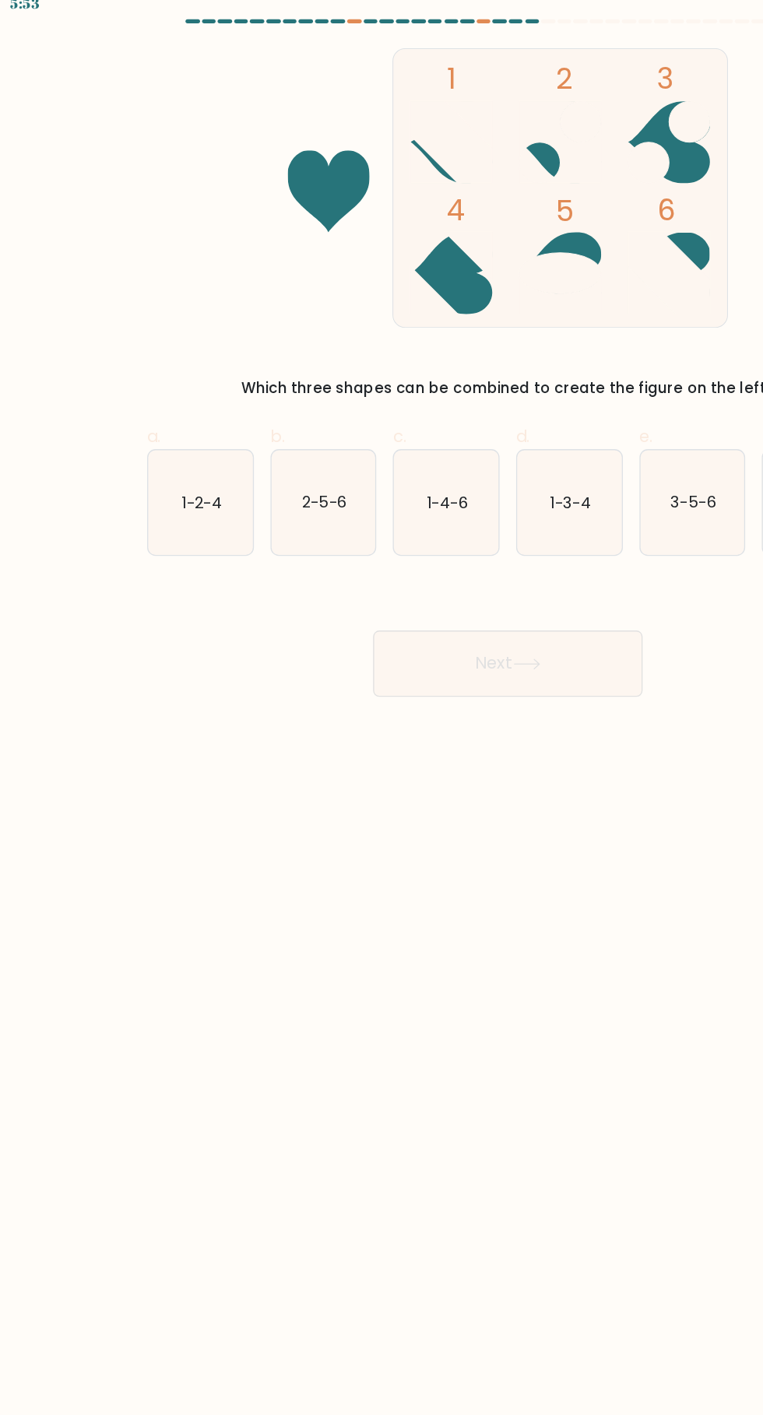
click at [336, 395] on text "1-4-6" at bounding box center [336, 389] width 31 height 16
click at [381, 707] on input "c. 1-4-6" at bounding box center [381, 712] width 1 height 10
radio input "true"
click at [334, 529] on button "Next" at bounding box center [381, 511] width 202 height 50
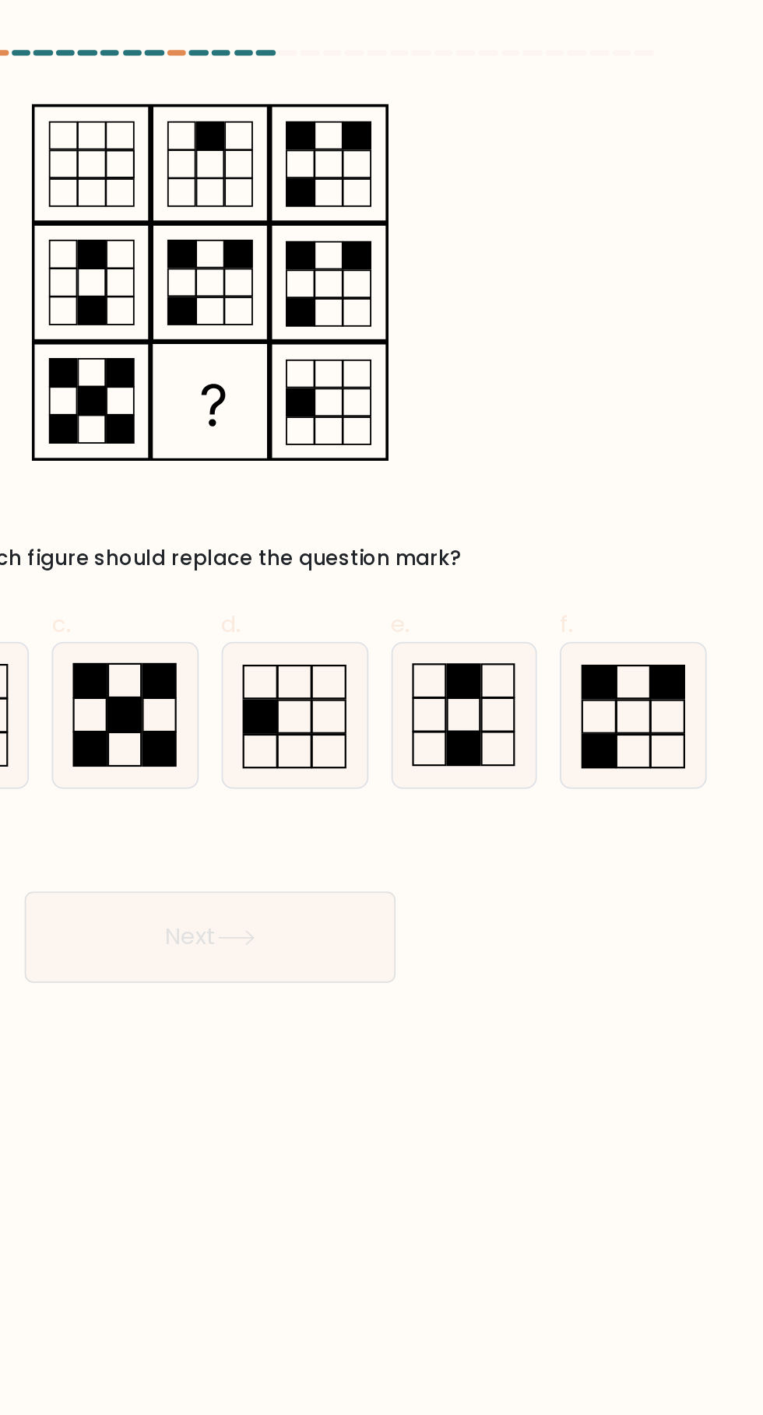
click at [595, 402] on rect at bounding box center [593, 410] width 18 height 18
click at [382, 707] on input "f." at bounding box center [381, 712] width 1 height 10
radio input "true"
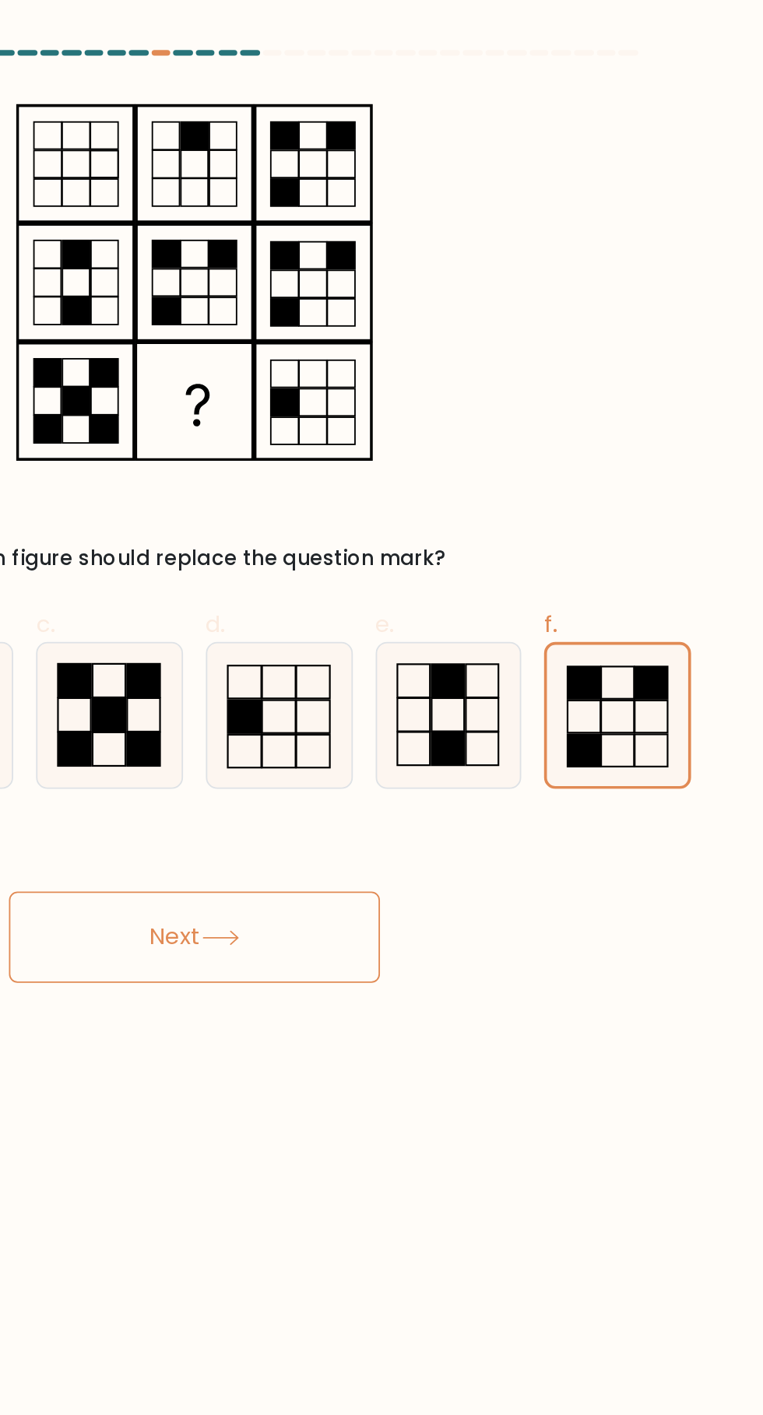
click at [454, 502] on button "Next" at bounding box center [381, 511] width 202 height 50
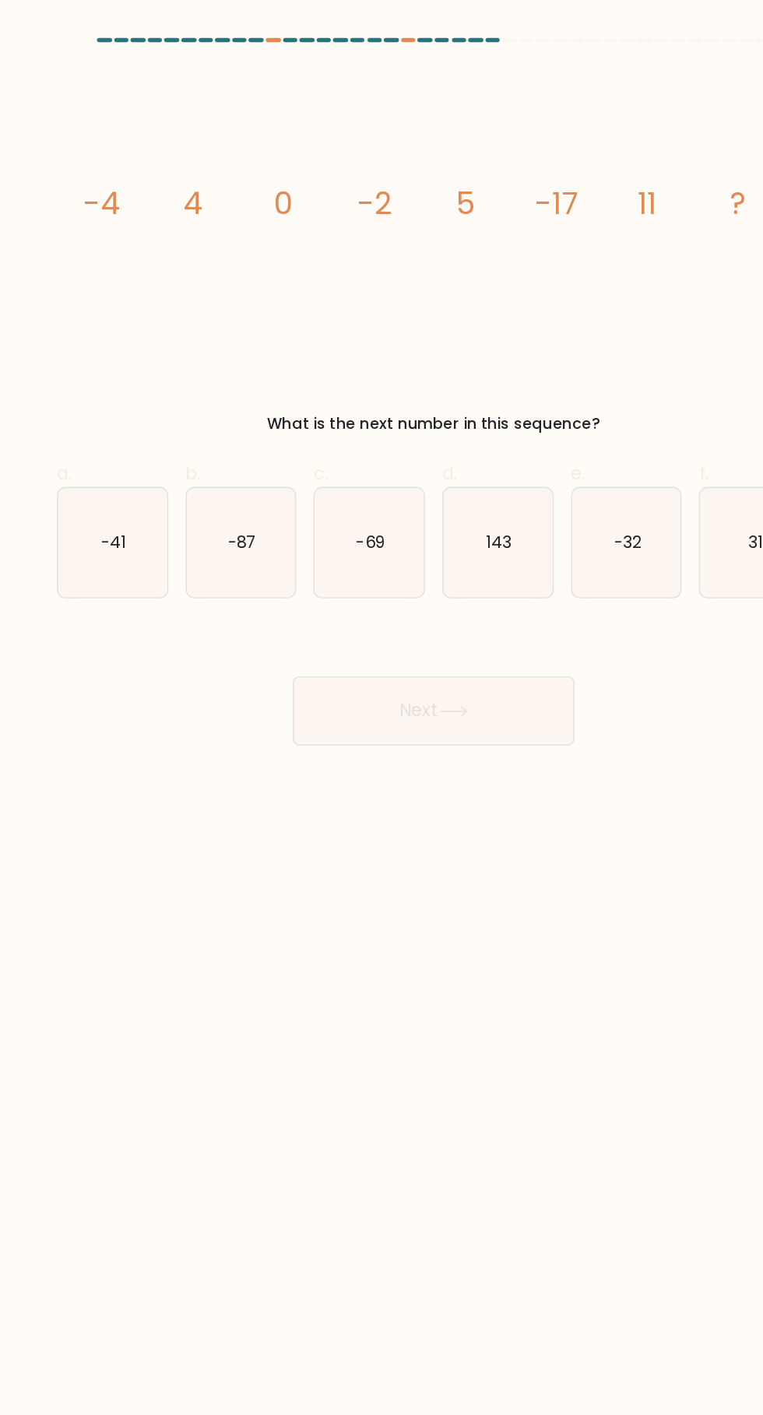
click at [133, 395] on icon "-41" at bounding box center [150, 390] width 79 height 79
click at [381, 707] on input "a. -41" at bounding box center [381, 712] width 1 height 10
radio input "true"
click at [335, 528] on button "Next" at bounding box center [381, 511] width 202 height 50
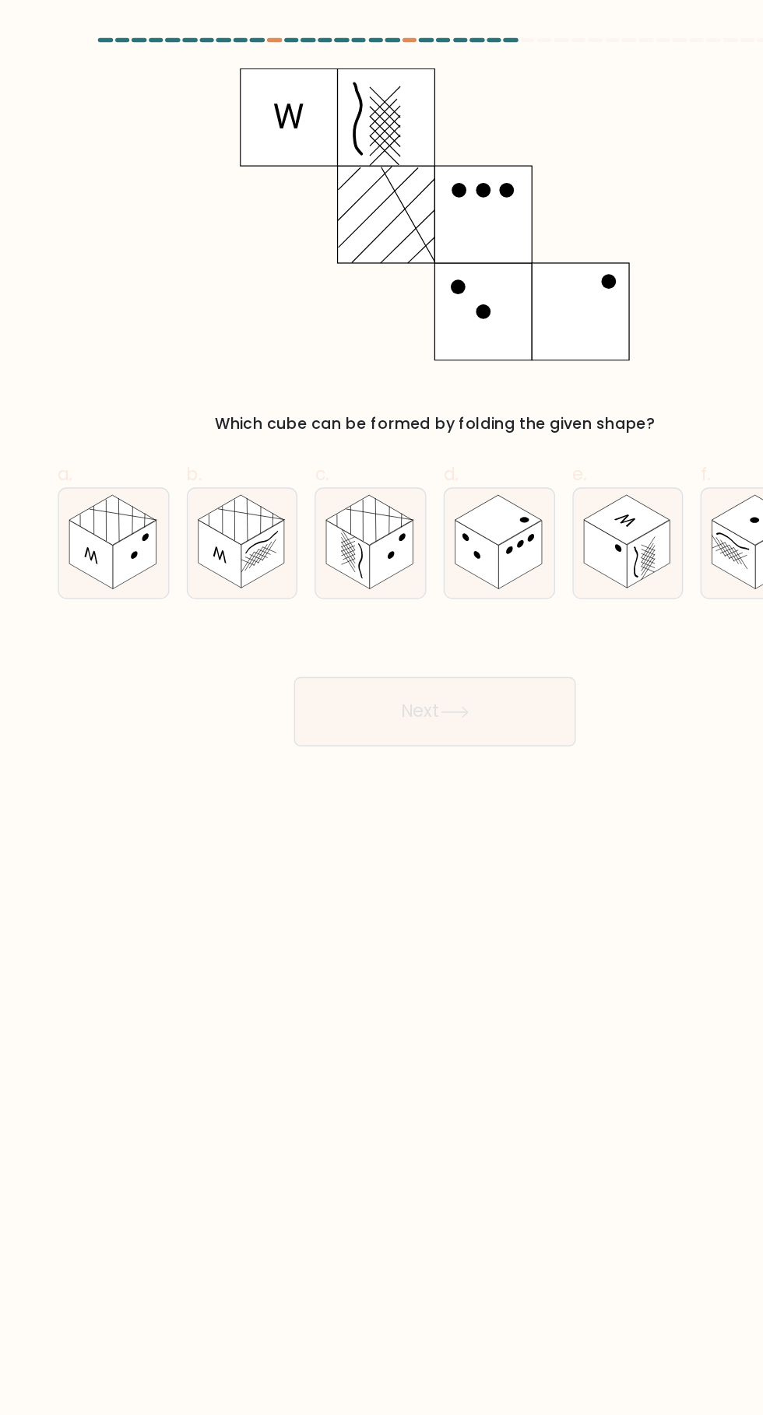
click at [409, 405] on rect at bounding box center [411, 398] width 31 height 49
click at [382, 707] on input "d." at bounding box center [381, 712] width 1 height 10
radio input "true"
click at [347, 526] on button "Next" at bounding box center [381, 511] width 202 height 50
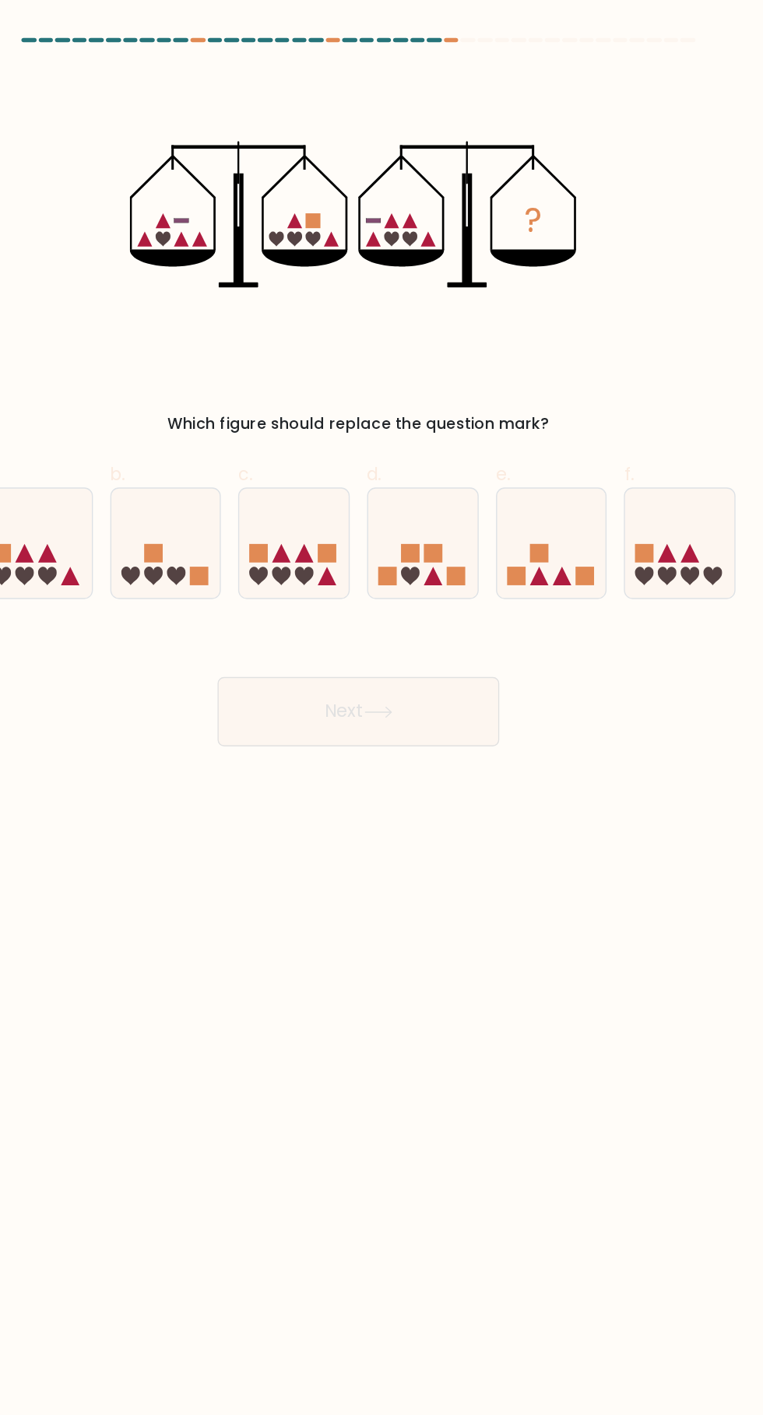
click at [627, 406] on icon at bounding box center [612, 390] width 79 height 65
click at [382, 707] on input "f." at bounding box center [381, 712] width 1 height 10
radio input "true"
click at [352, 512] on button "Next" at bounding box center [381, 511] width 202 height 50
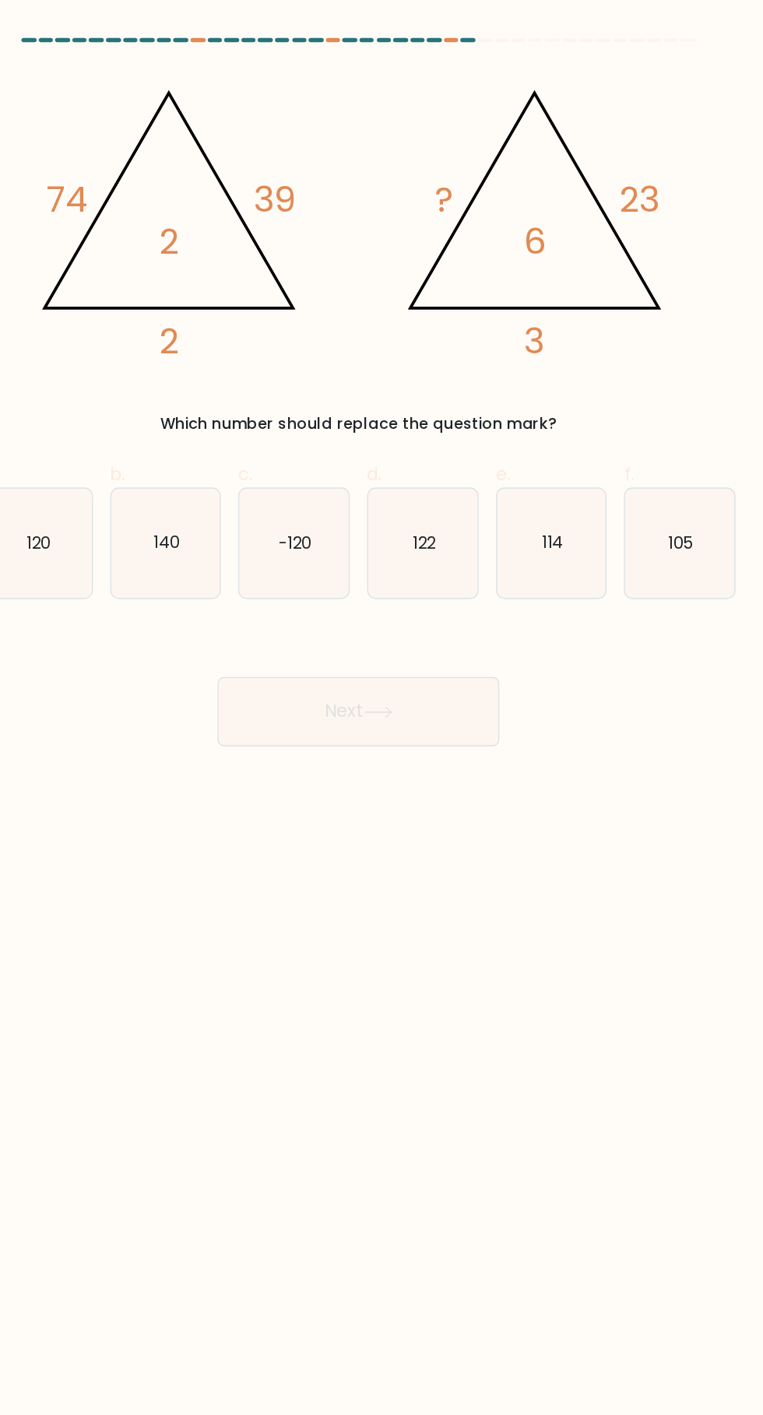
click at [417, 829] on body "5:01 Level 19" at bounding box center [381, 707] width 763 height 1415
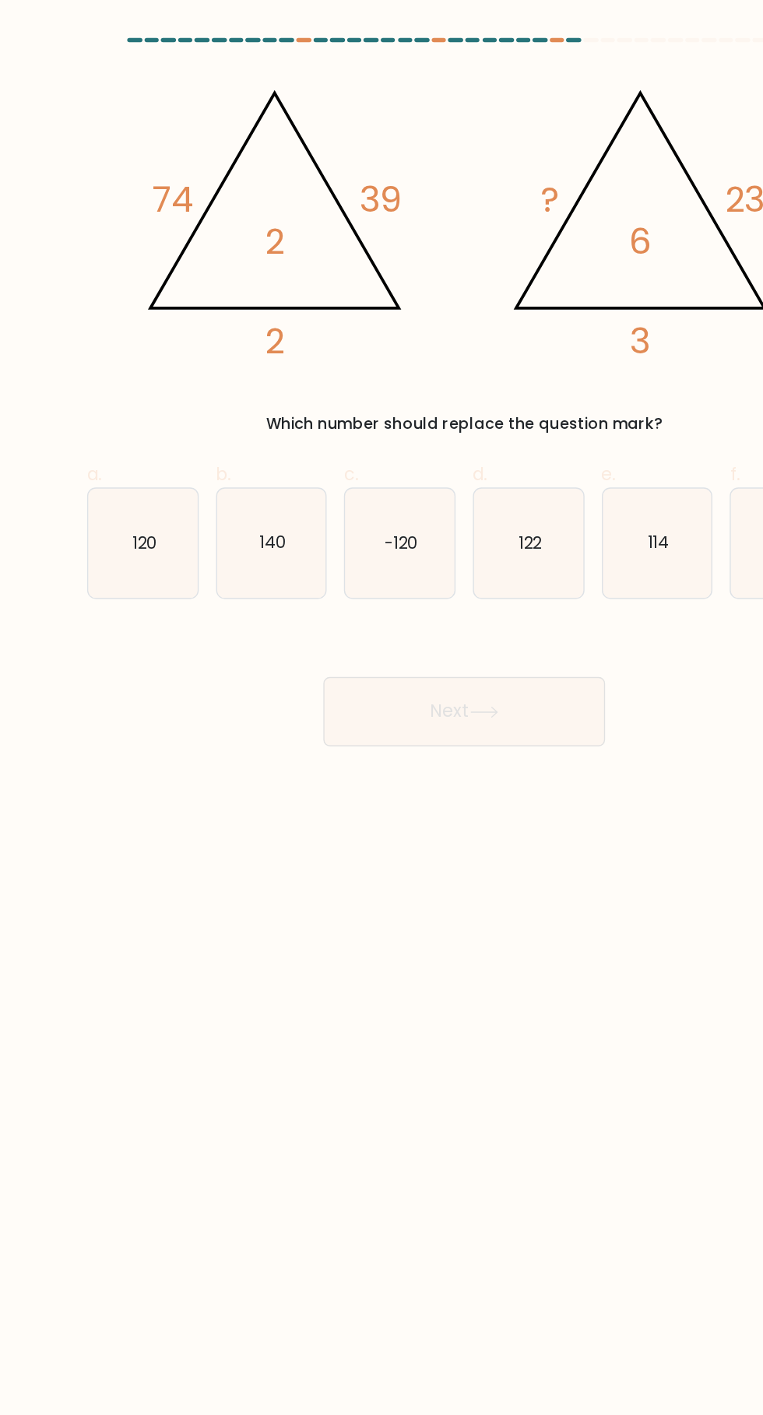
click at [163, 423] on icon "120" at bounding box center [150, 390] width 79 height 79
click at [381, 707] on input "a. 120" at bounding box center [381, 712] width 1 height 10
radio input "true"
click at [385, 517] on button "Next" at bounding box center [381, 511] width 202 height 50
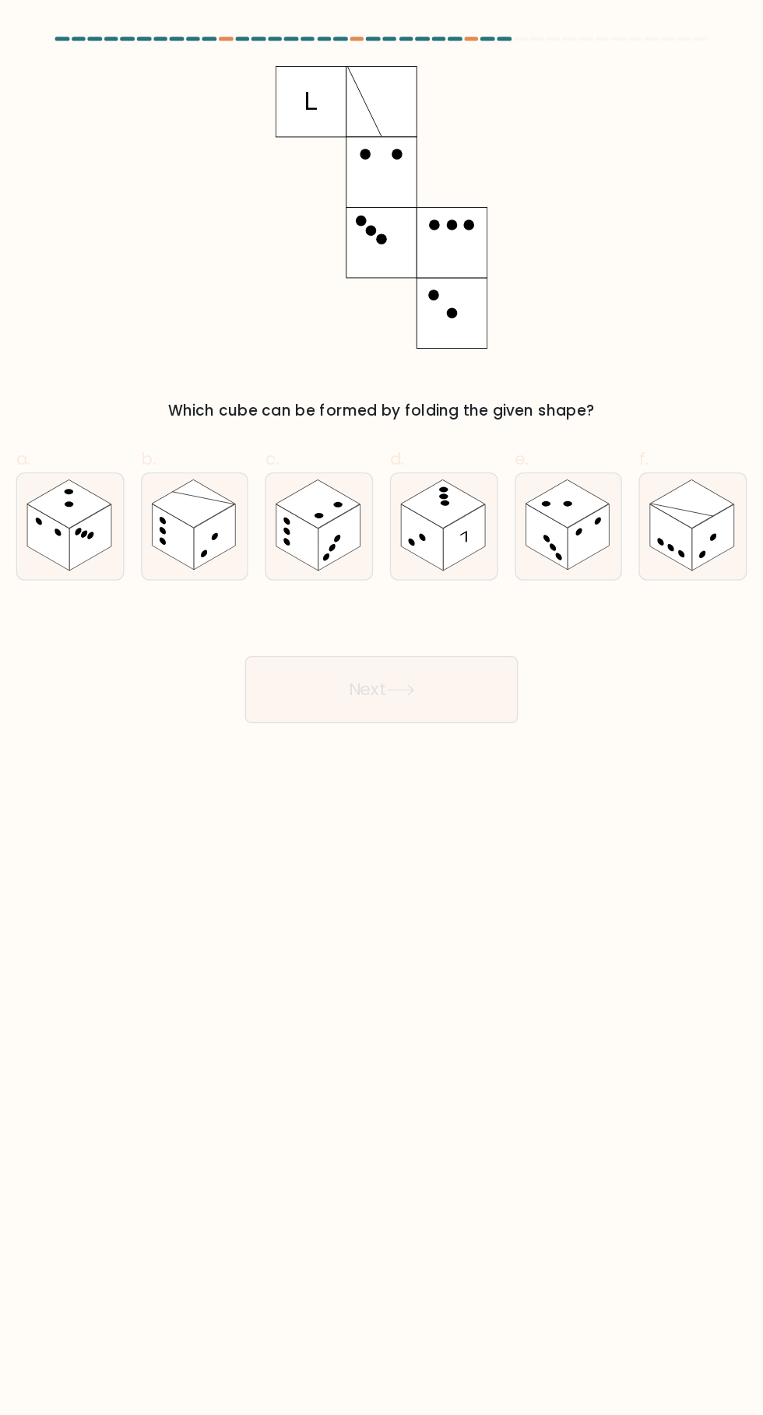
click at [443, 395] on icon at bounding box center [442, 398] width 5 height 11
click at [382, 707] on input "d." at bounding box center [381, 712] width 1 height 10
radio input "true"
click at [416, 523] on button "Next" at bounding box center [381, 511] width 202 height 50
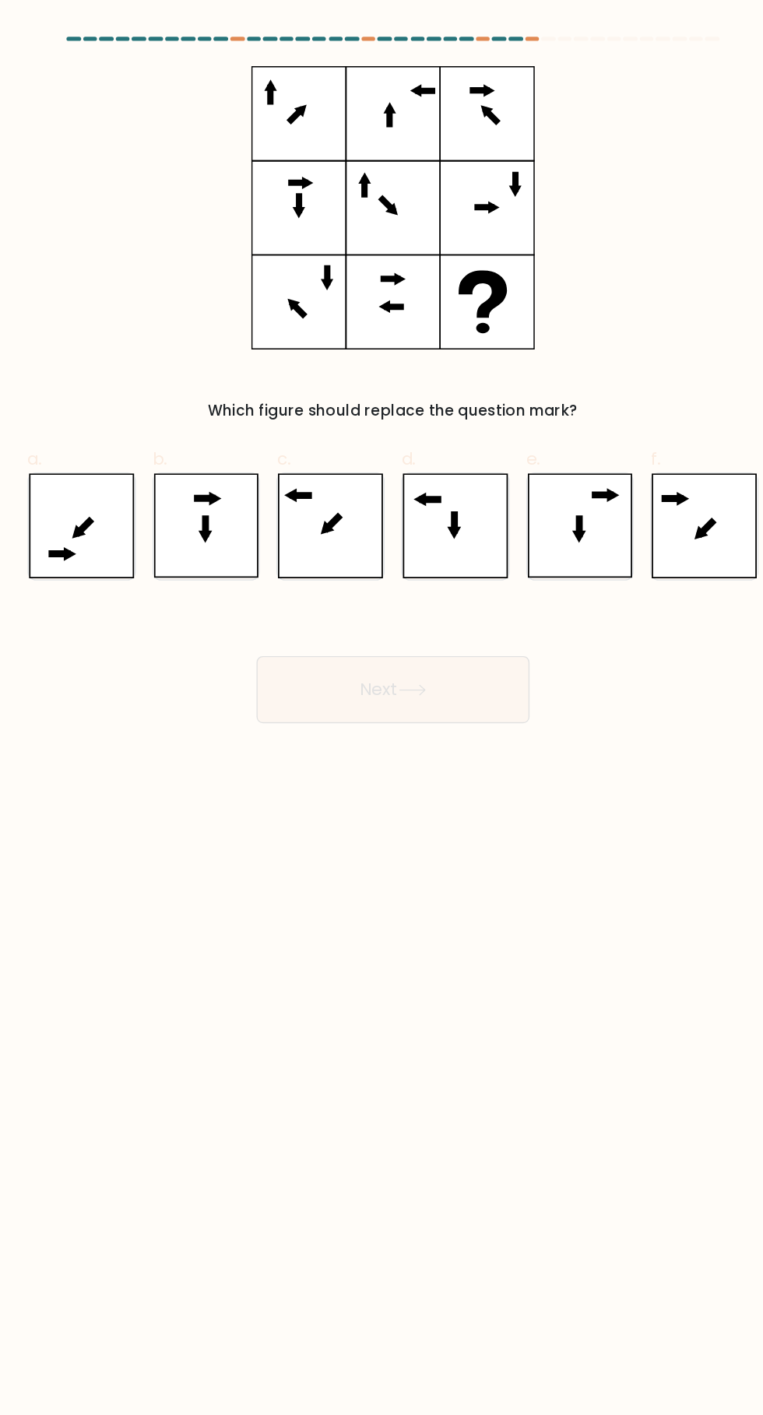
click at [339, 389] on icon at bounding box center [335, 390] width 79 height 78
click at [381, 707] on input "c." at bounding box center [381, 712] width 1 height 10
radio input "true"
click at [399, 511] on icon at bounding box center [395, 511] width 19 height 7
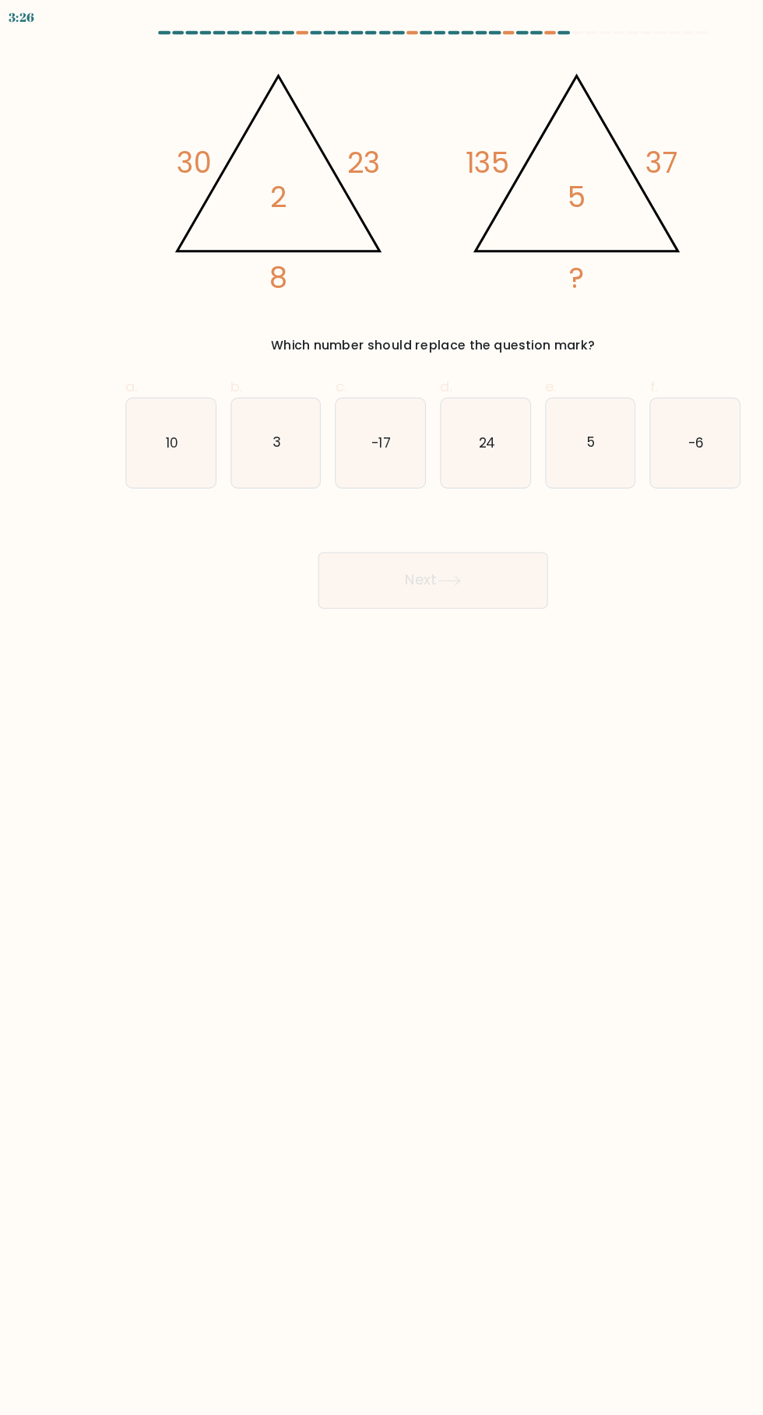
click at [177, 405] on icon "10" at bounding box center [150, 390] width 79 height 79
click at [381, 707] on input "a. 10" at bounding box center [381, 712] width 1 height 10
radio input "true"
click at [370, 511] on button "Next" at bounding box center [381, 511] width 202 height 50
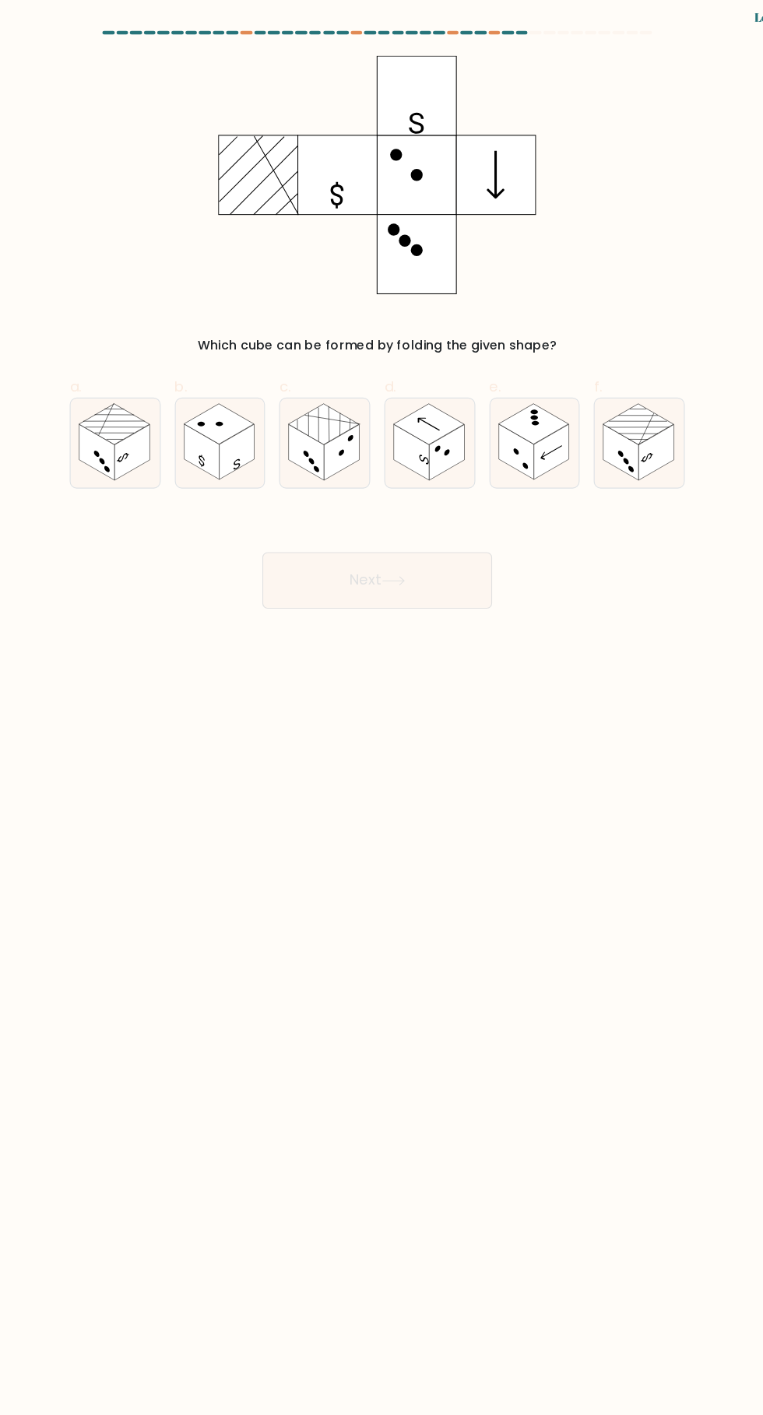
click at [611, 402] on rect at bounding box center [596, 398] width 31 height 49
click at [382, 707] on input "f." at bounding box center [381, 712] width 1 height 10
radio input "true"
click at [437, 515] on button "Next" at bounding box center [381, 511] width 202 height 50
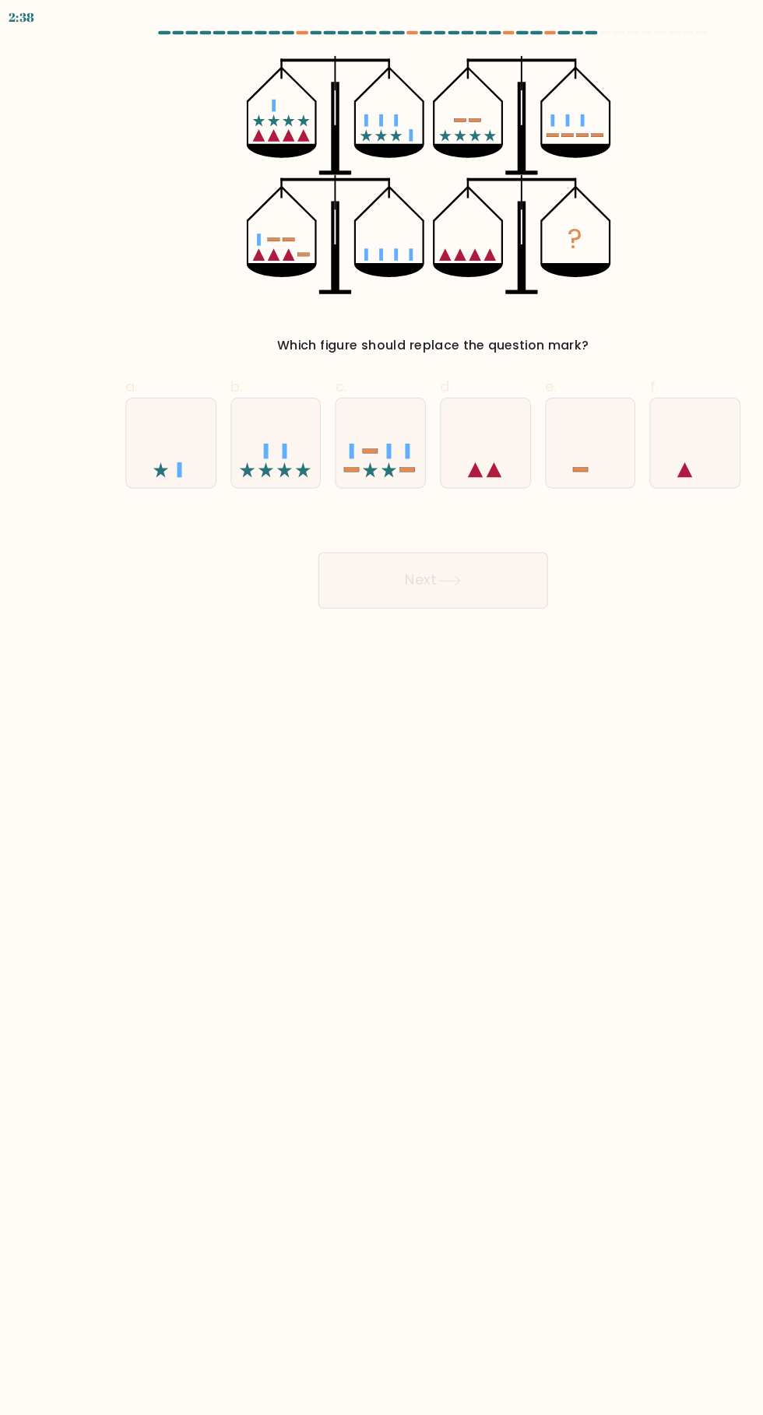
click at [147, 412] on icon at bounding box center [150, 390] width 79 height 65
click at [381, 707] on input "a." at bounding box center [381, 712] width 1 height 10
radio input "true"
click at [356, 530] on button "Next" at bounding box center [381, 511] width 202 height 50
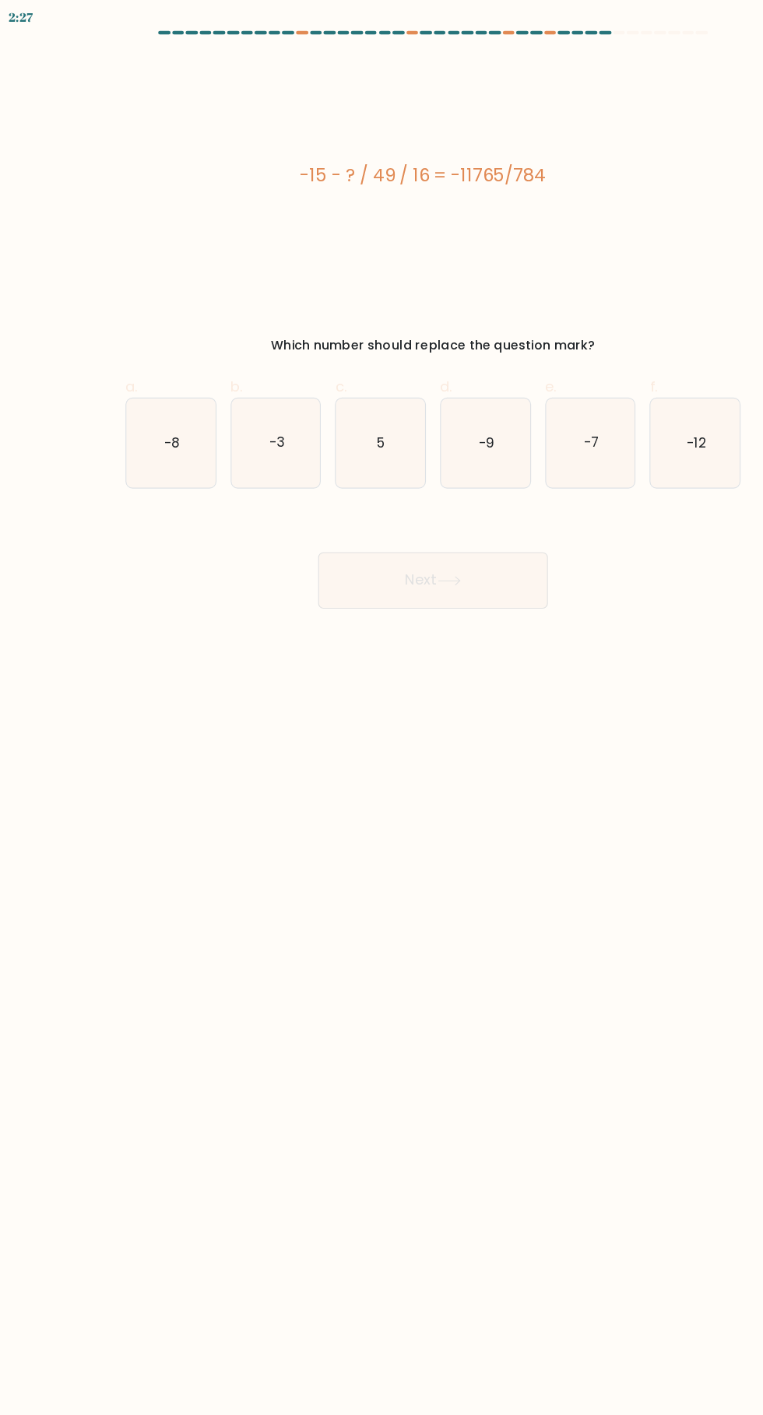
click at [326, 405] on icon "5" at bounding box center [335, 390] width 79 height 79
click at [381, 707] on input "c. 5" at bounding box center [381, 712] width 1 height 10
radio input "true"
click at [399, 511] on icon at bounding box center [395, 511] width 19 height 7
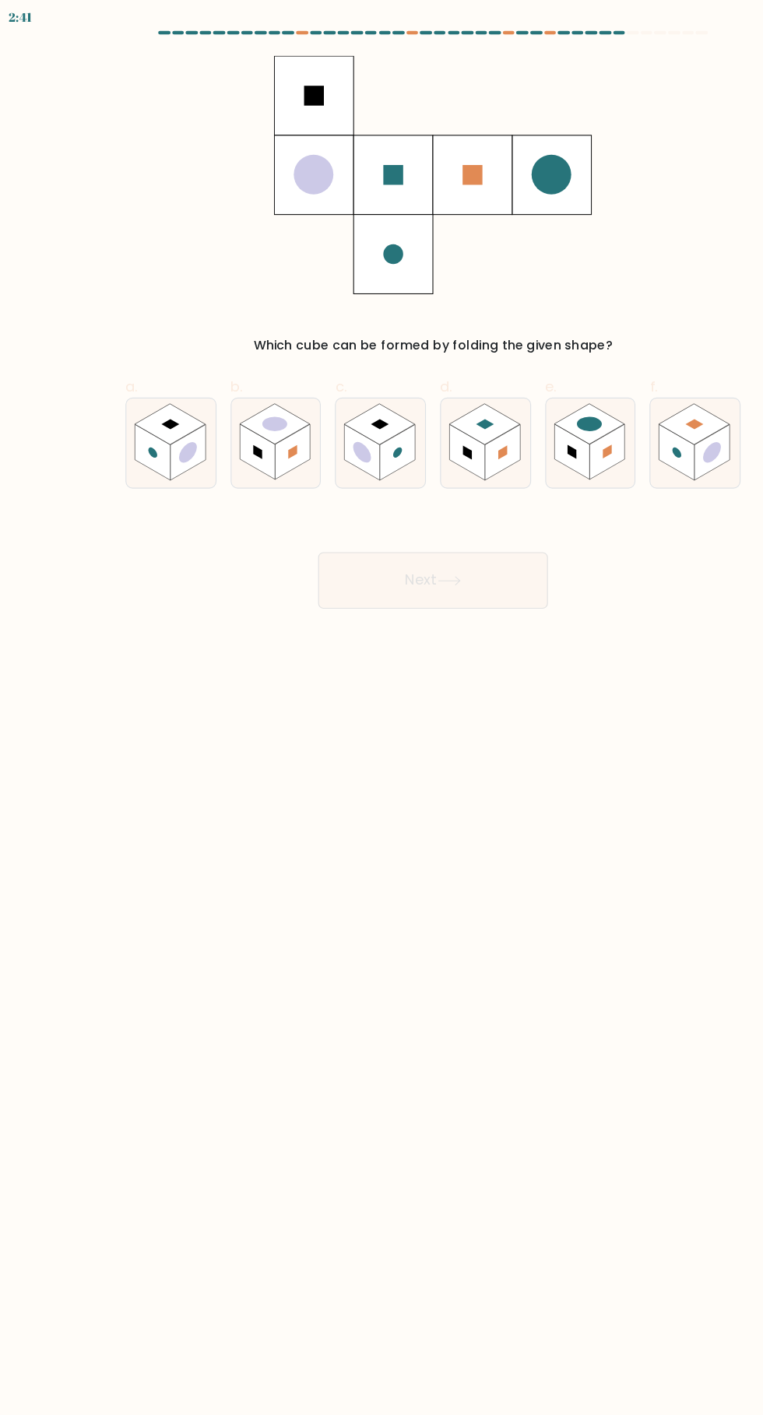
click at [235, 390] on rect at bounding box center [226, 398] width 31 height 49
click at [381, 707] on input "b." at bounding box center [381, 712] width 1 height 10
radio input "true"
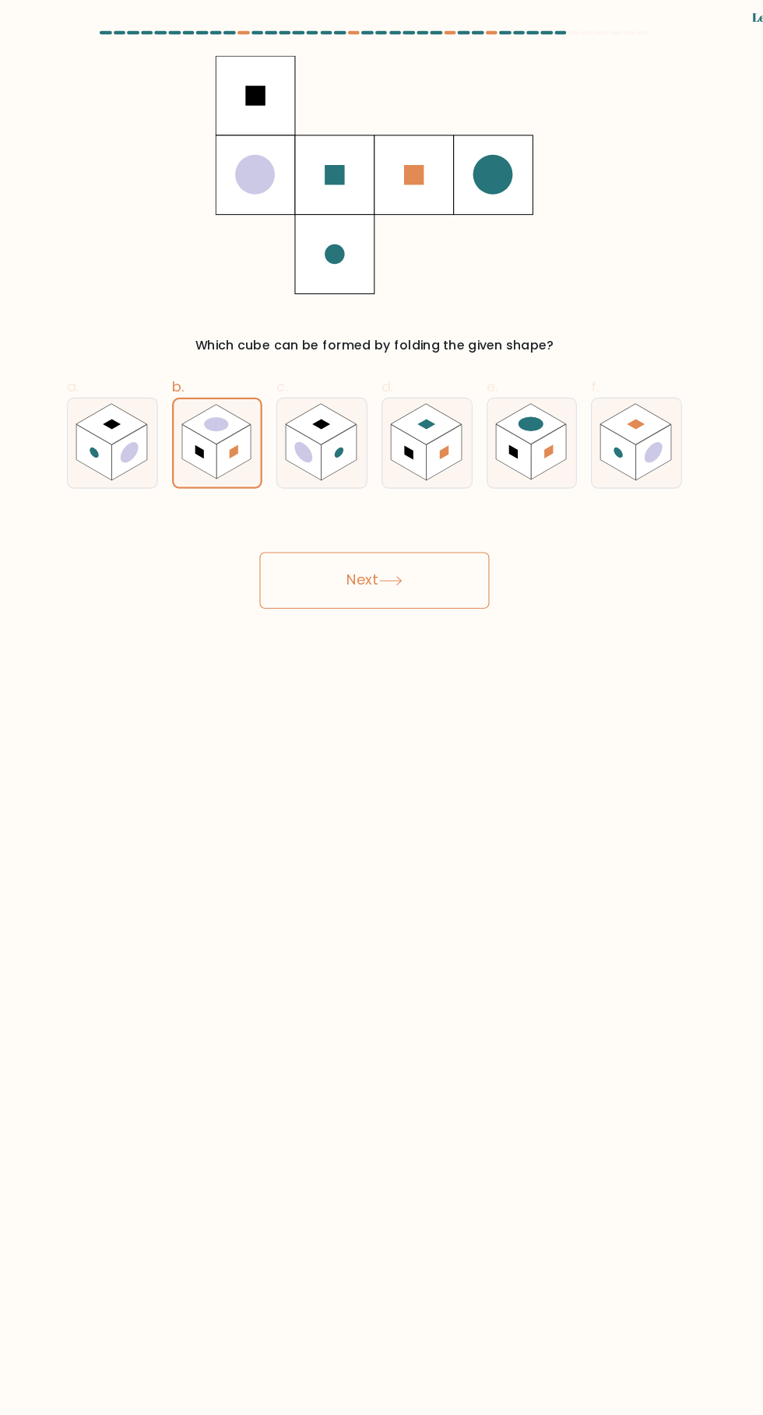
click at [411, 398] on rect at bounding box center [412, 398] width 8 height 12
click at [382, 707] on input "d." at bounding box center [381, 712] width 1 height 10
radio input "true"
click at [430, 522] on button "Next" at bounding box center [381, 511] width 202 height 50
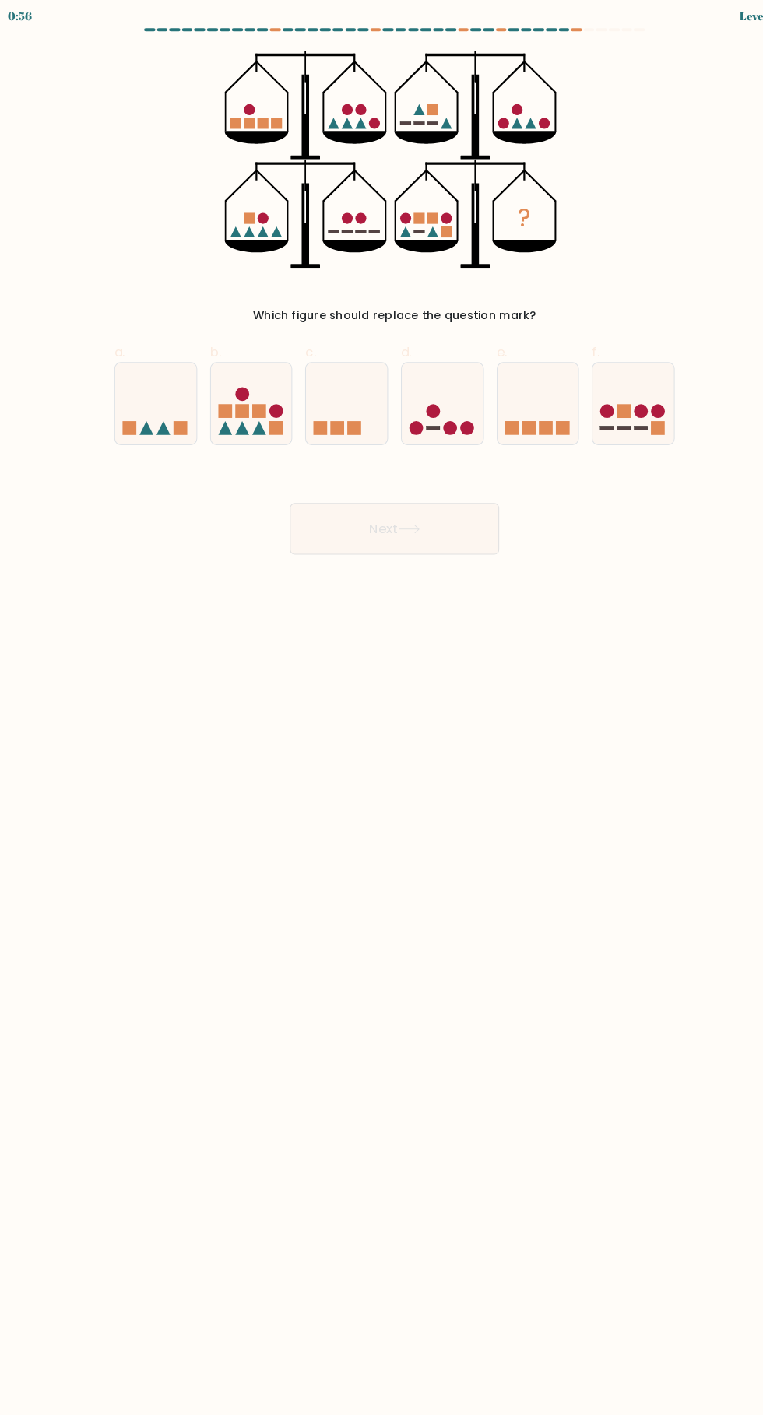
click at [630, 362] on icon at bounding box center [612, 390] width 79 height 65
click at [382, 707] on input "f." at bounding box center [381, 712] width 1 height 10
radio input "true"
click at [453, 514] on button "Next" at bounding box center [381, 511] width 202 height 50
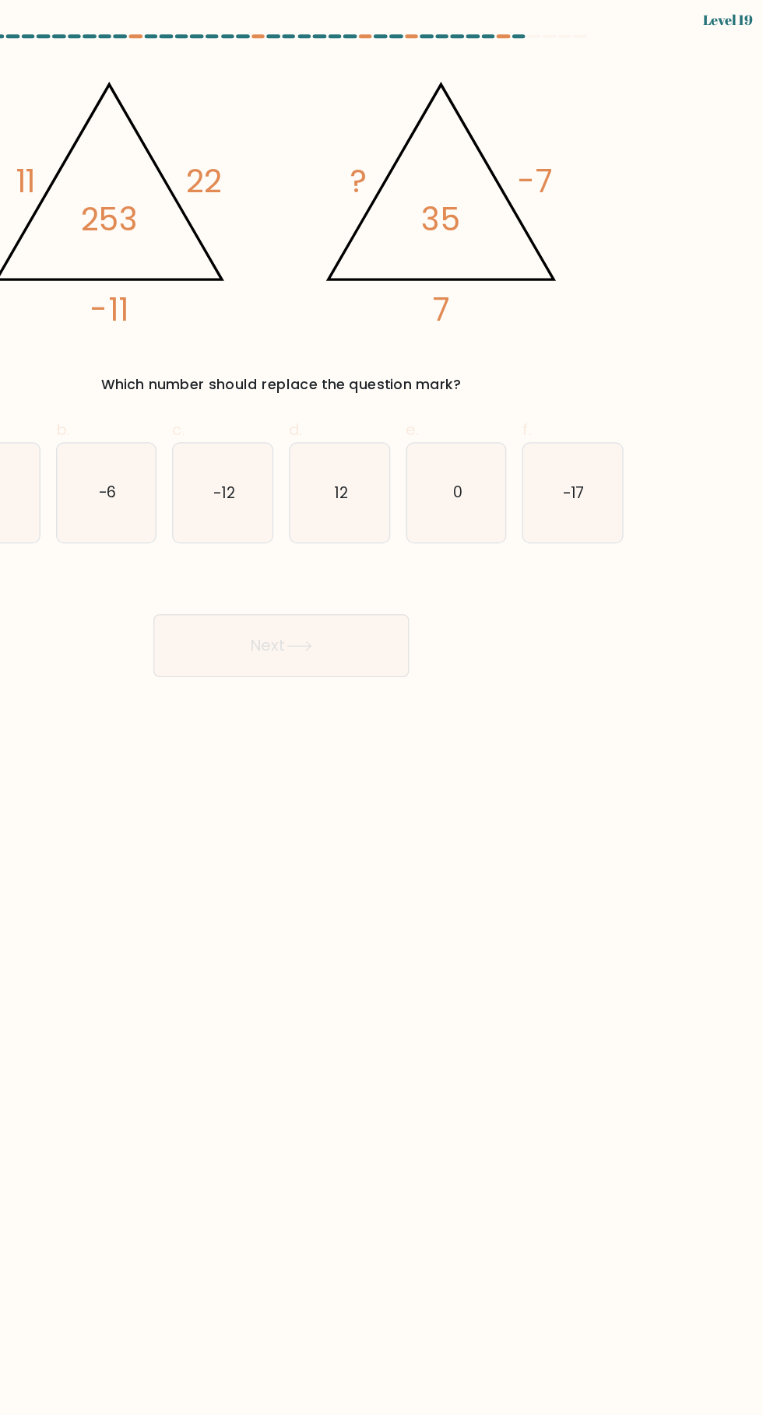
click at [659, 89] on div "@import url('https://fonts.googleapis.com/css?family=Abril+Fatface:400,100,100i…" at bounding box center [381, 181] width 560 height 264
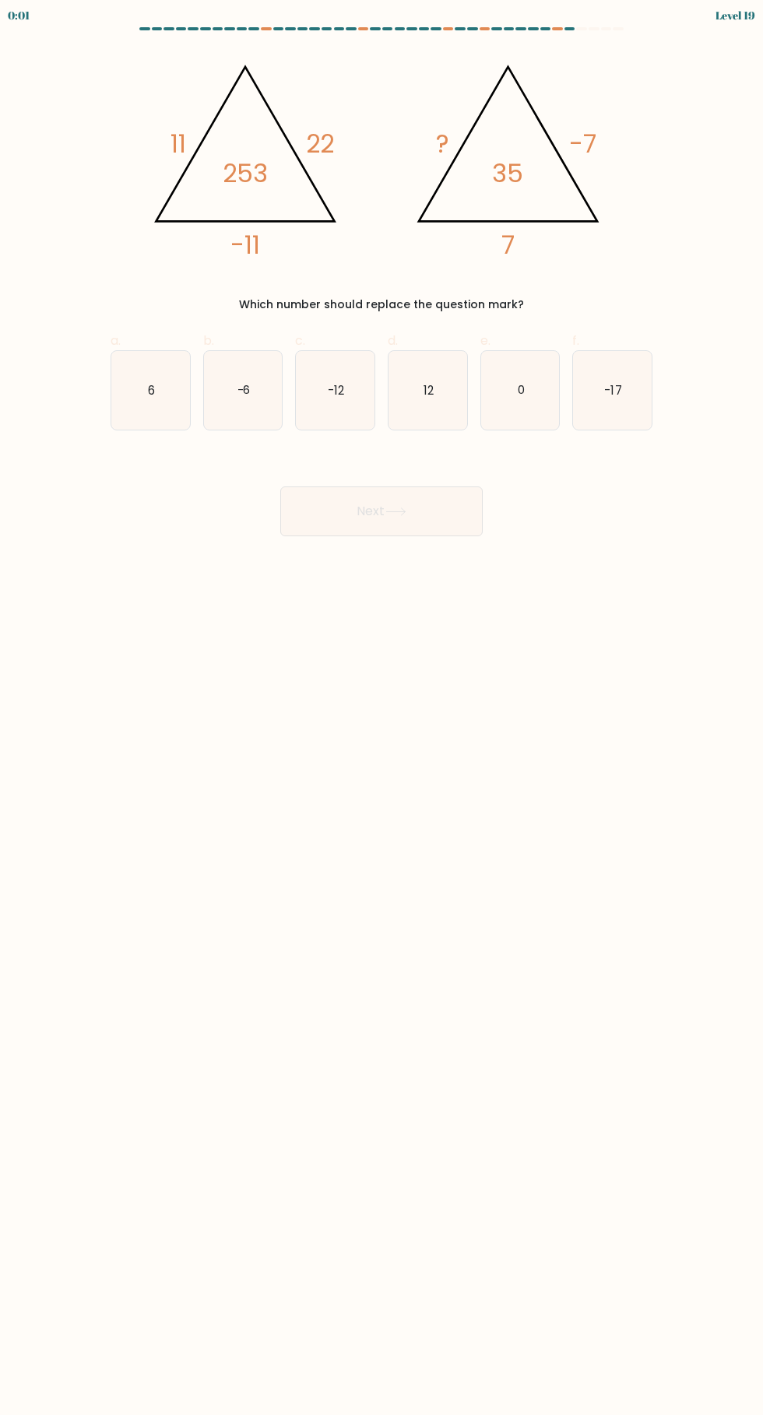
click at [151, 390] on text "6" at bounding box center [151, 389] width 7 height 16
click at [381, 707] on input "a. 6" at bounding box center [381, 712] width 1 height 10
radio input "true"
click at [317, 494] on button "Next" at bounding box center [381, 511] width 202 height 50
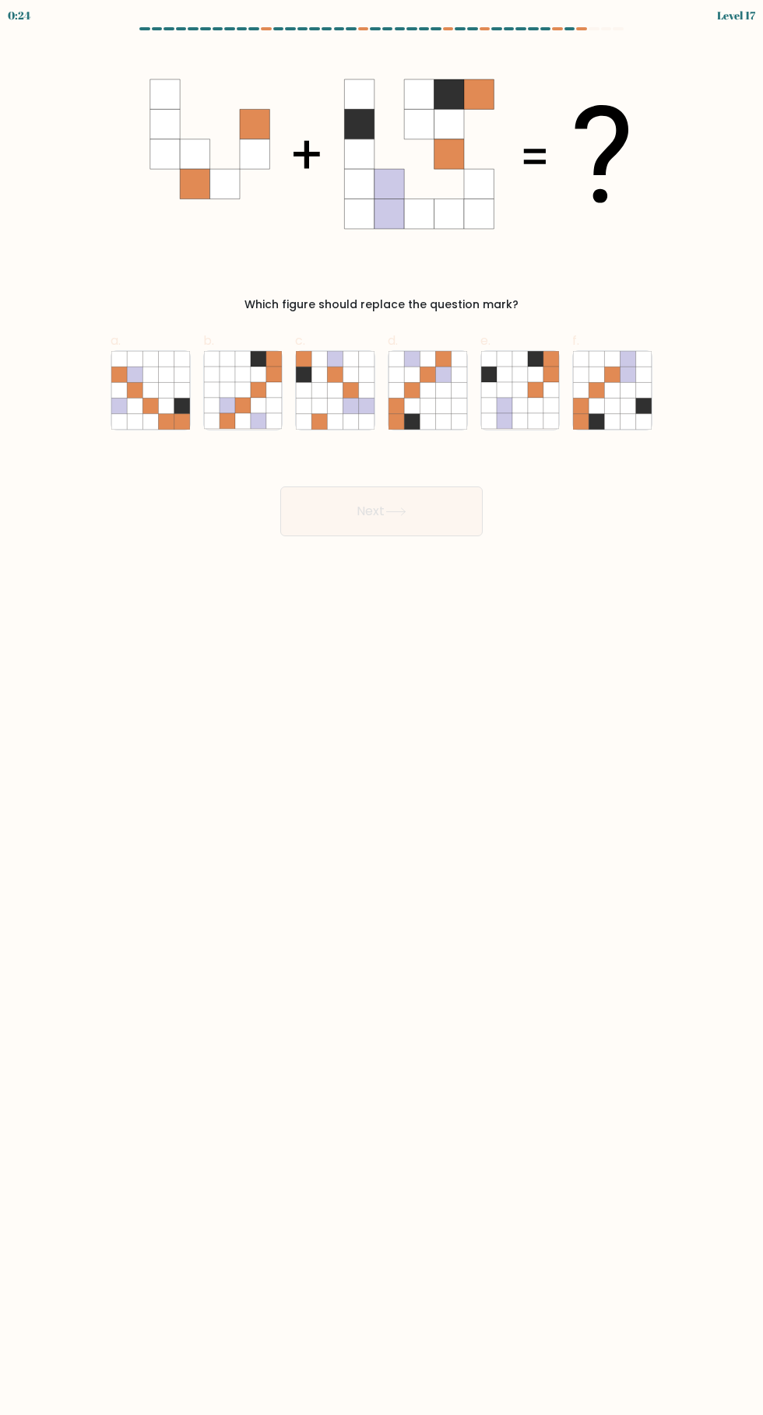
click at [637, 419] on icon at bounding box center [644, 421] width 16 height 16
click at [382, 707] on input "f." at bounding box center [381, 712] width 1 height 10
radio input "true"
click at [396, 523] on button "Next" at bounding box center [381, 511] width 202 height 50
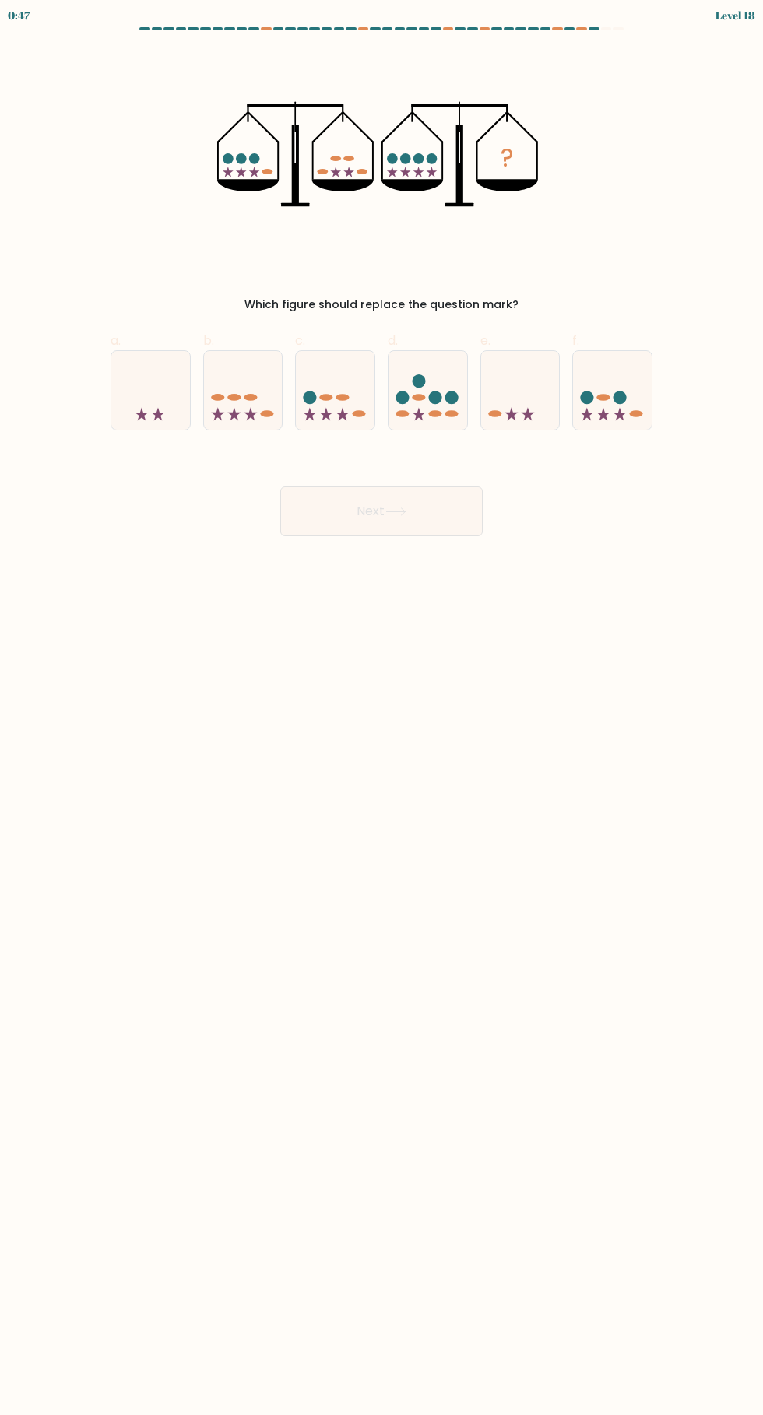
click at [324, 398] on ellipse at bounding box center [326, 397] width 13 height 7
click at [381, 707] on input "c." at bounding box center [381, 712] width 1 height 10
radio input "true"
click at [323, 521] on button "Next" at bounding box center [381, 511] width 202 height 50
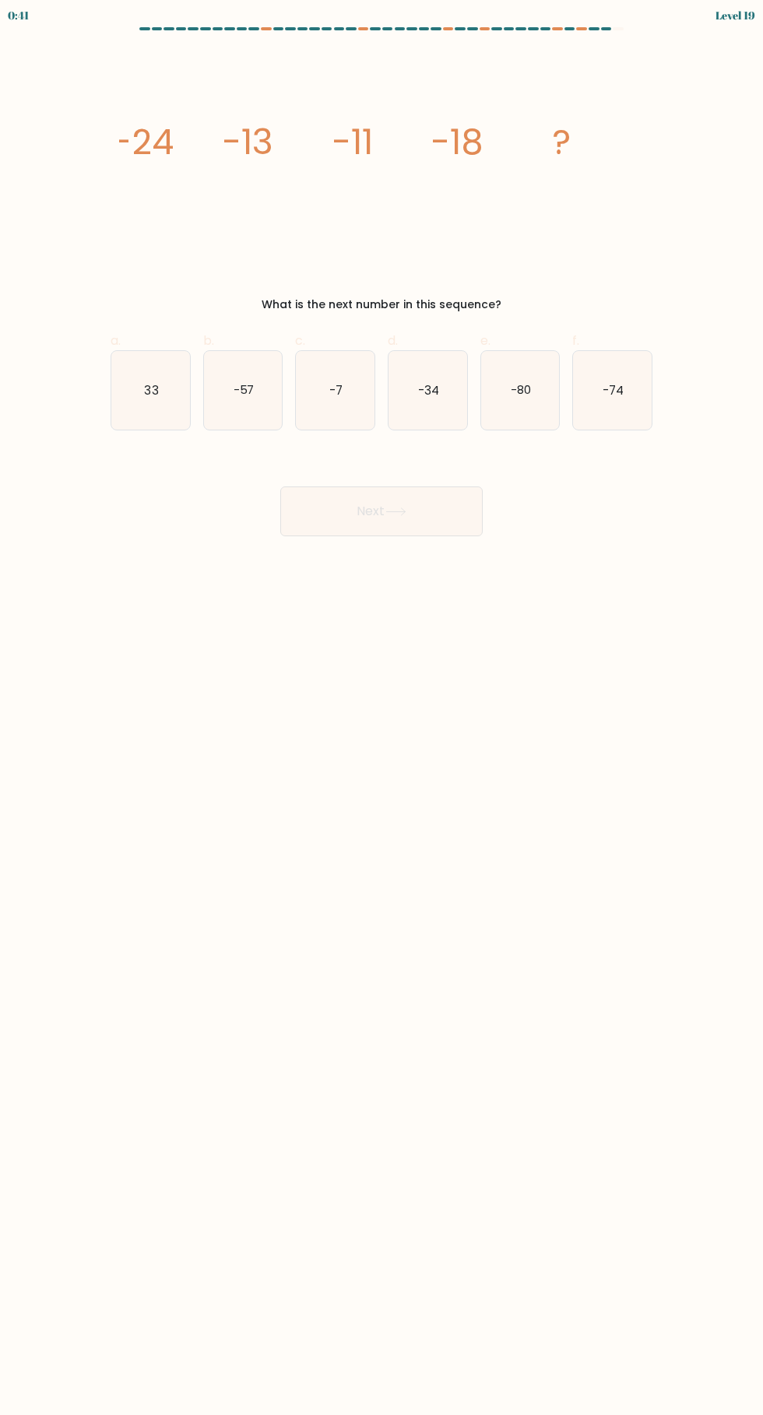
click at [305, 419] on icon "-7" at bounding box center [335, 390] width 79 height 79
click at [381, 707] on input "c. -7" at bounding box center [381, 712] width 1 height 10
radio input "true"
click at [299, 522] on button "Next" at bounding box center [381, 511] width 202 height 50
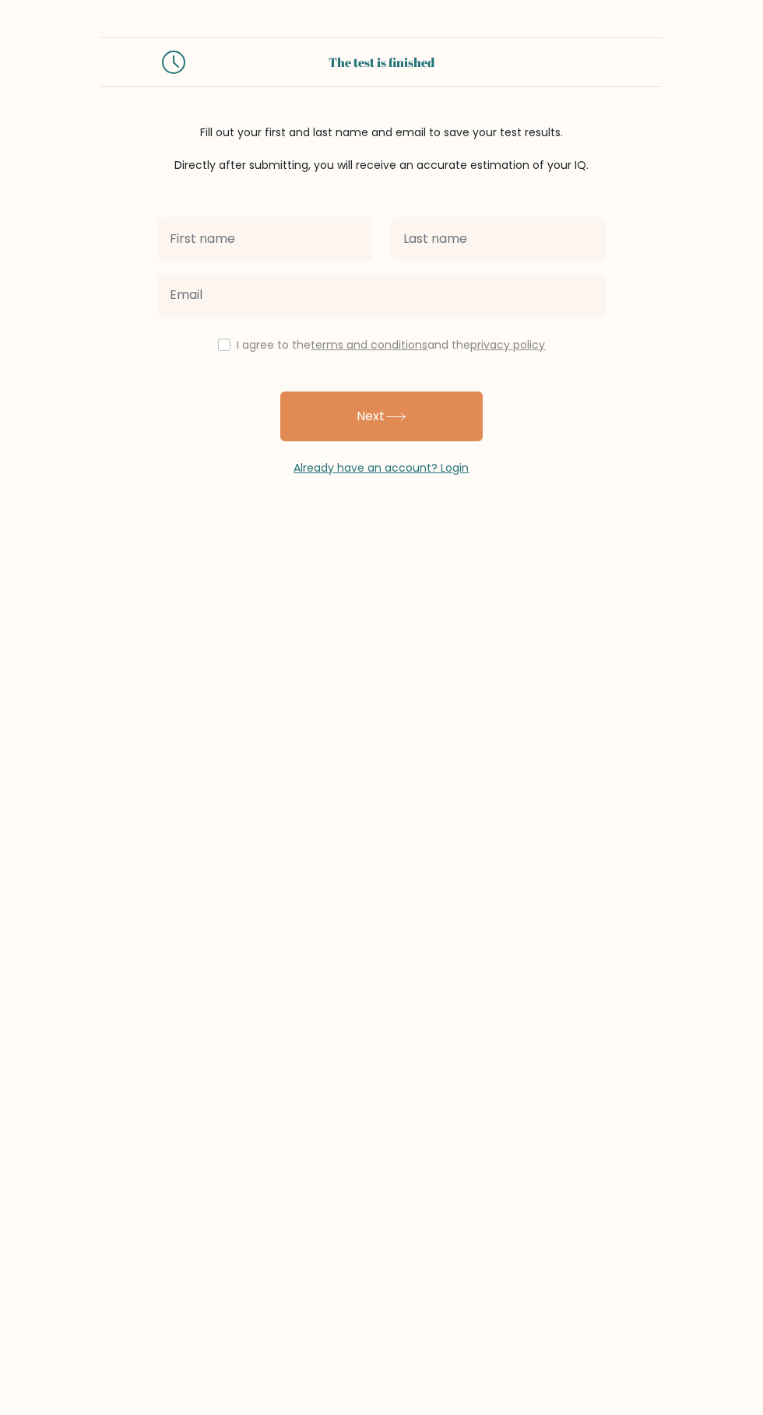
click at [199, 238] on input "text" at bounding box center [264, 239] width 215 height 44
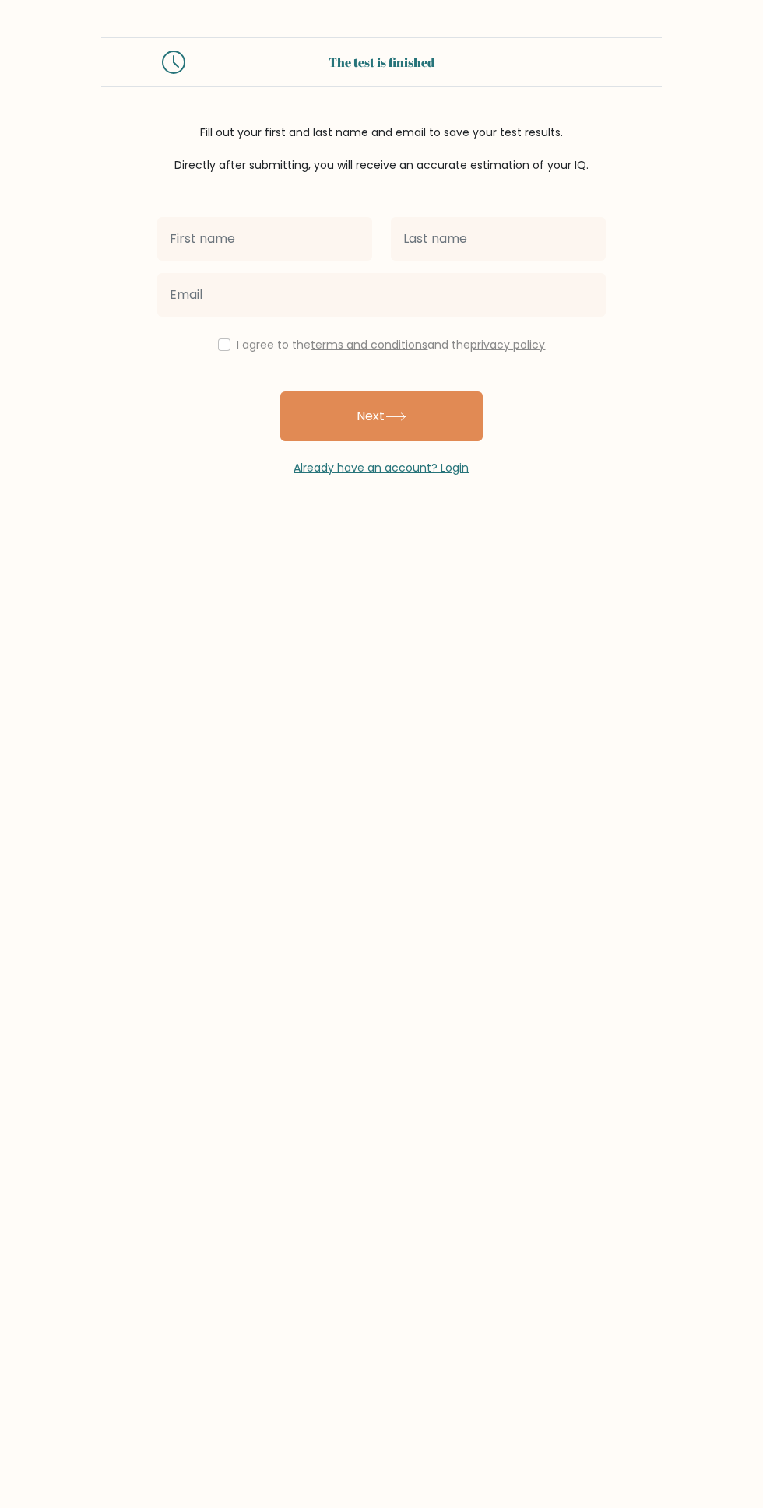
click at [448, 467] on link "Already have an account? Login" at bounding box center [381, 468] width 175 height 16
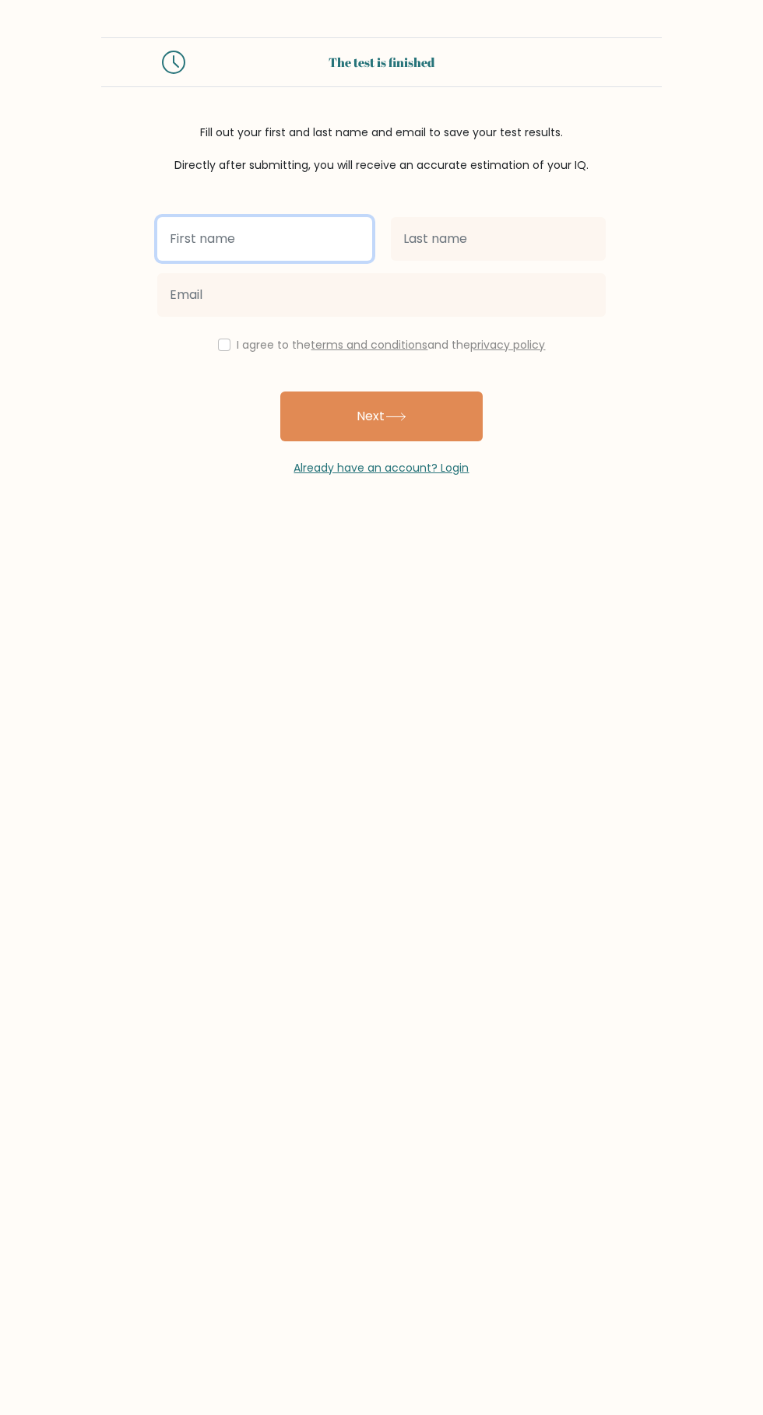
click at [299, 231] on input "text" at bounding box center [264, 239] width 215 height 44
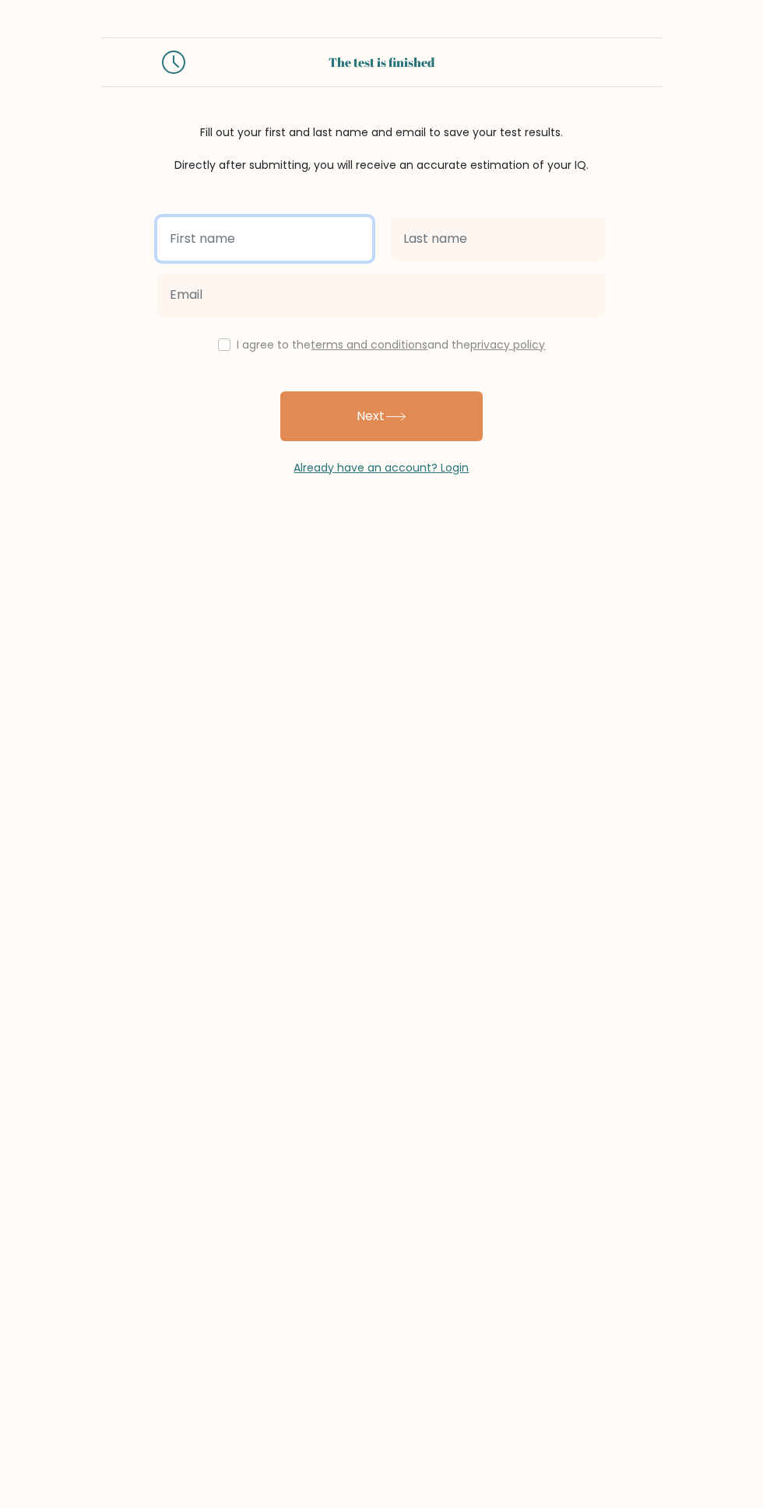
type input "Salah"
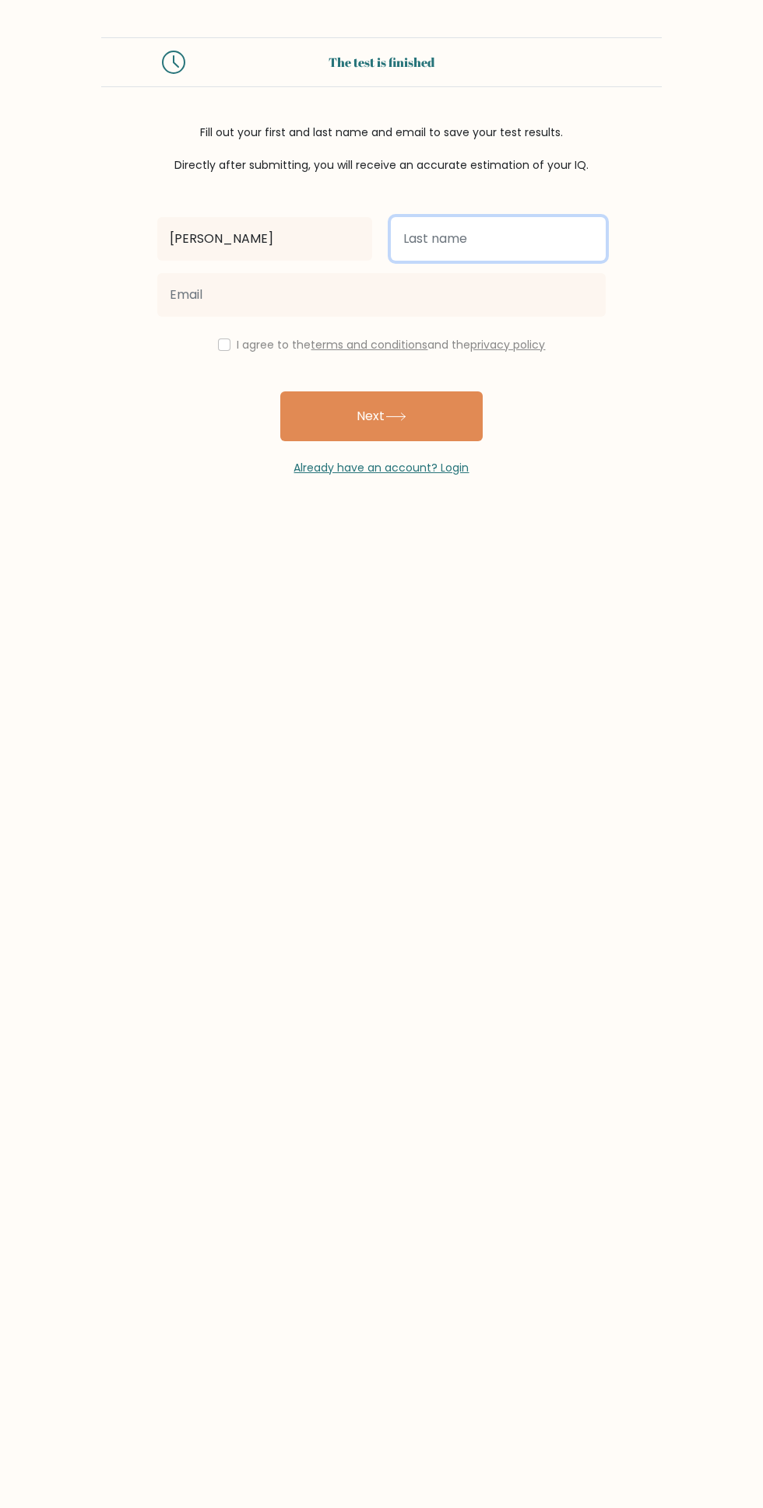
type input "Salah"
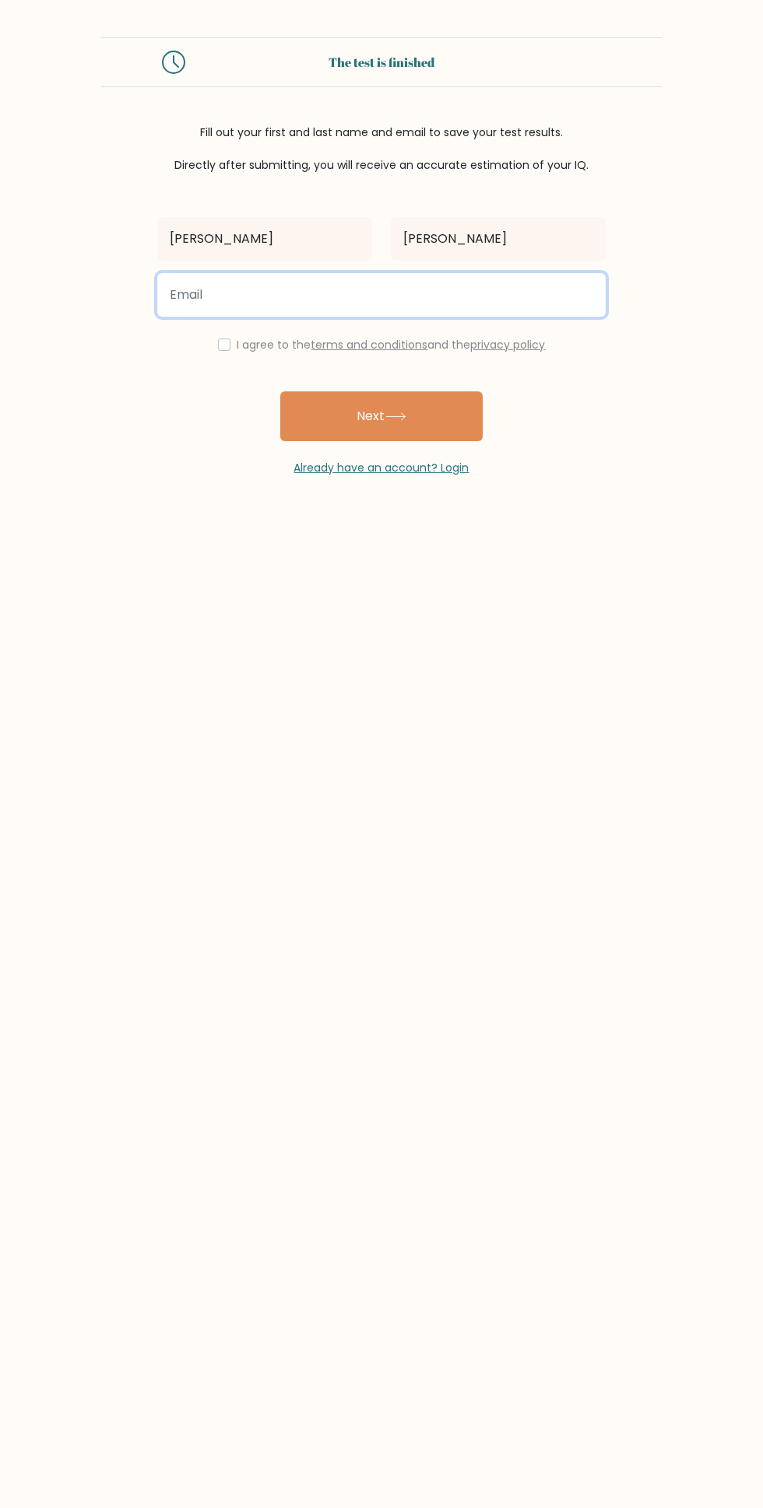
type input "[EMAIL_ADDRESS][DOMAIN_NAME]"
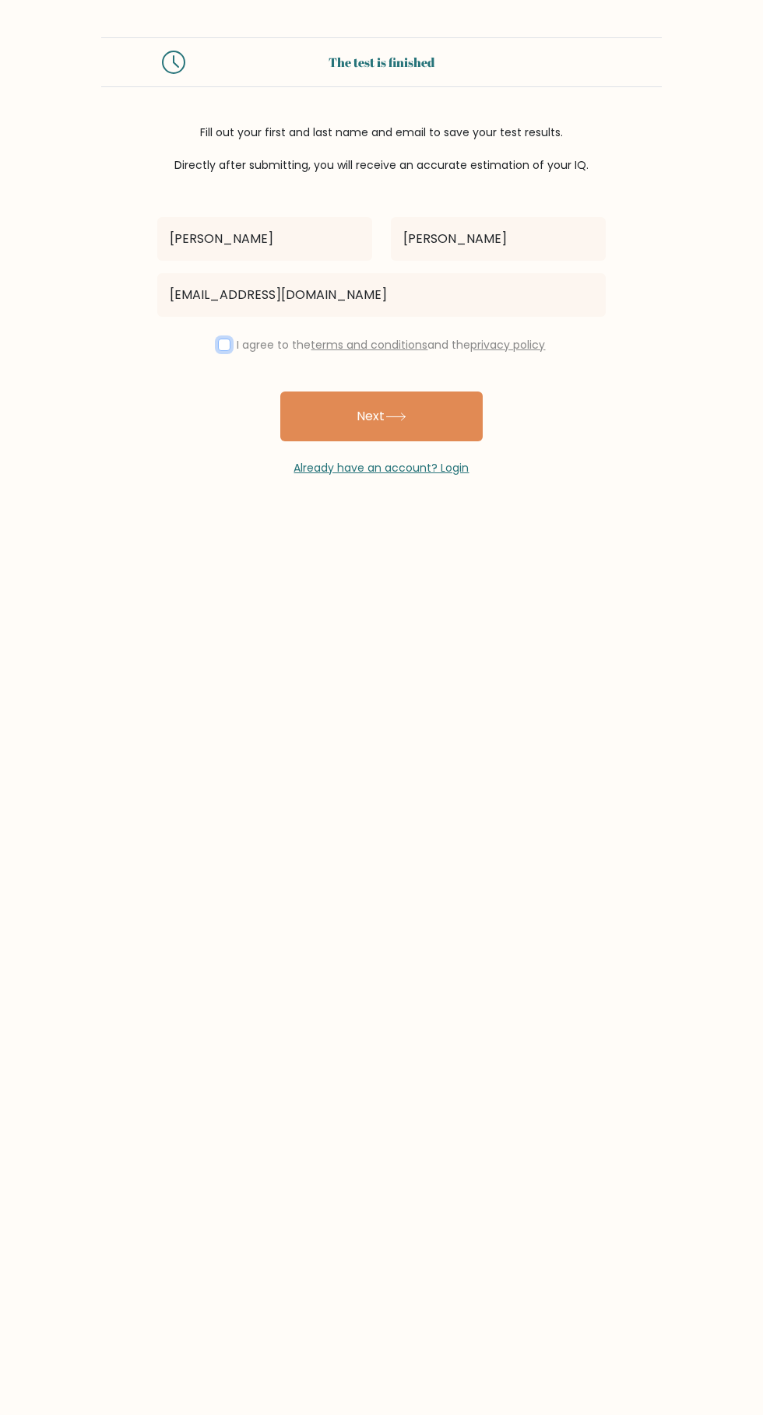
click at [218, 339] on input "checkbox" at bounding box center [224, 345] width 12 height 12
checkbox input "true"
click at [443, 412] on button "Next" at bounding box center [381, 416] width 202 height 50
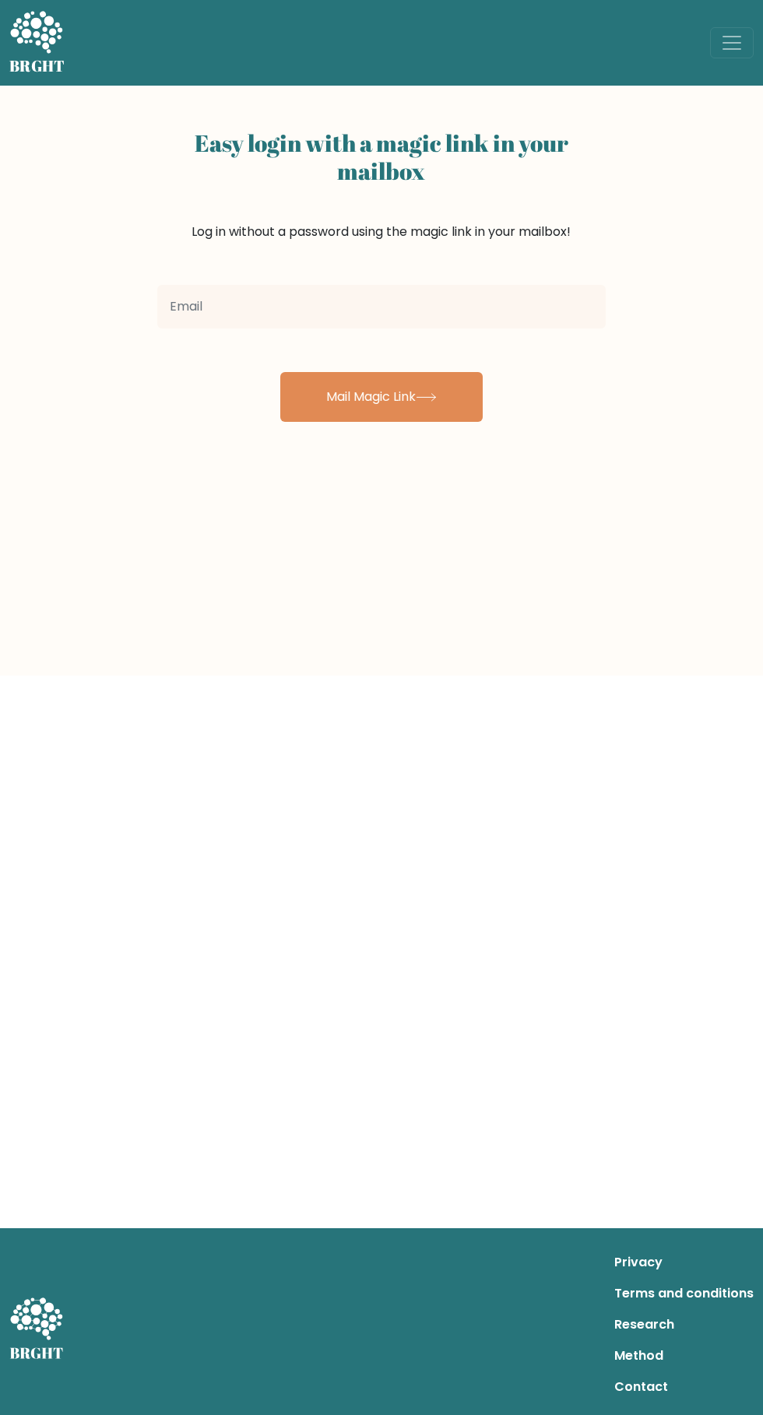
click at [195, 312] on input "email" at bounding box center [381, 307] width 448 height 44
click at [195, 311] on input "email" at bounding box center [381, 307] width 448 height 44
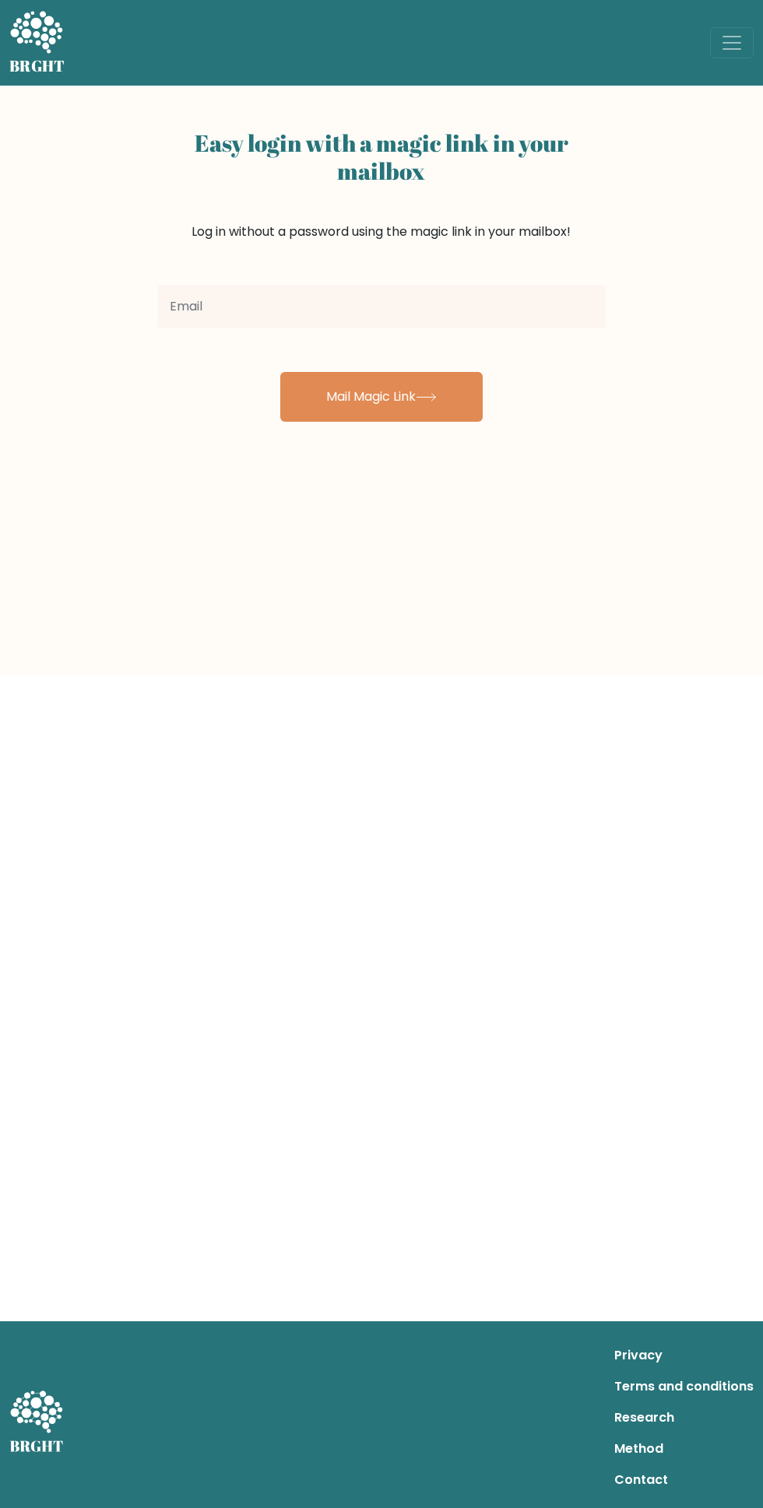
type input "[EMAIL_ADDRESS][DOMAIN_NAME]"
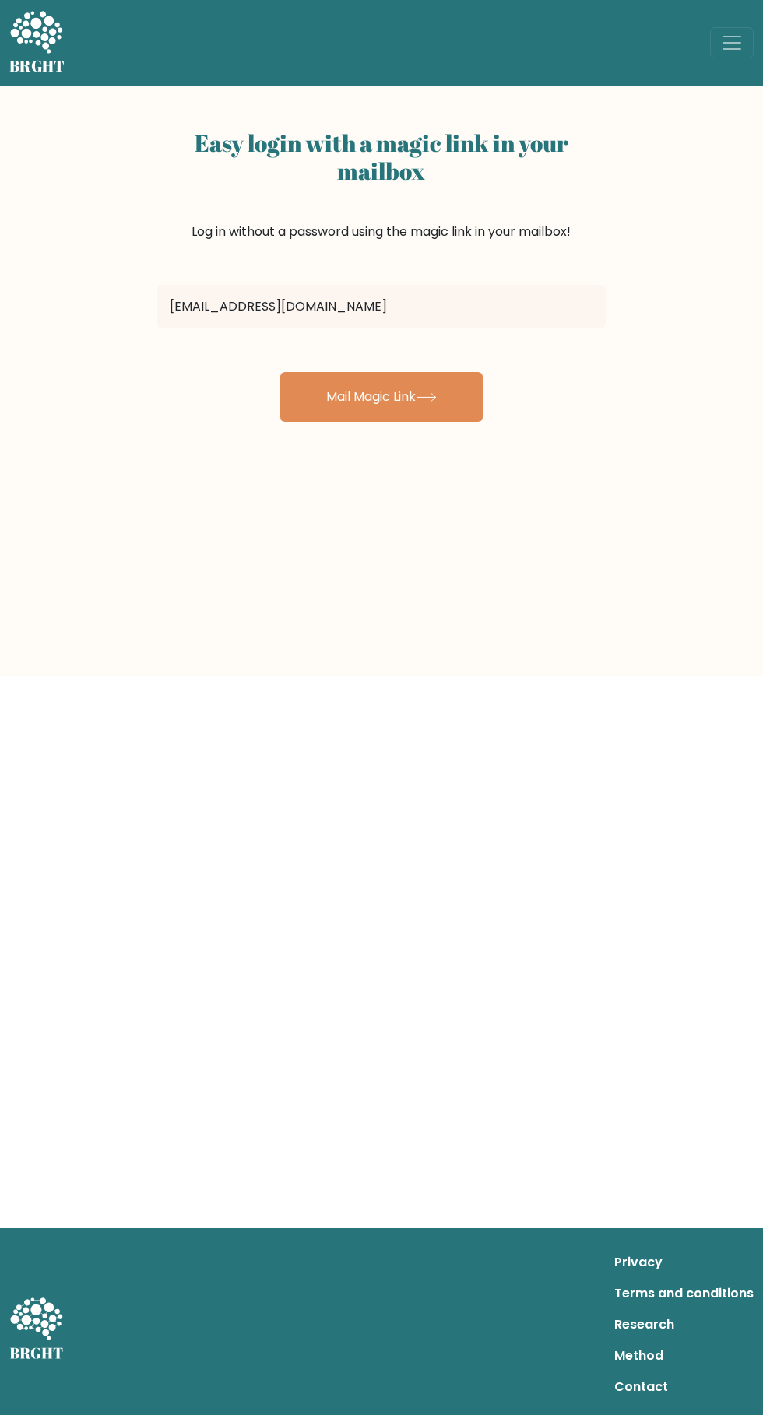
click at [452, 395] on button "Mail Magic Link" at bounding box center [381, 397] width 202 height 50
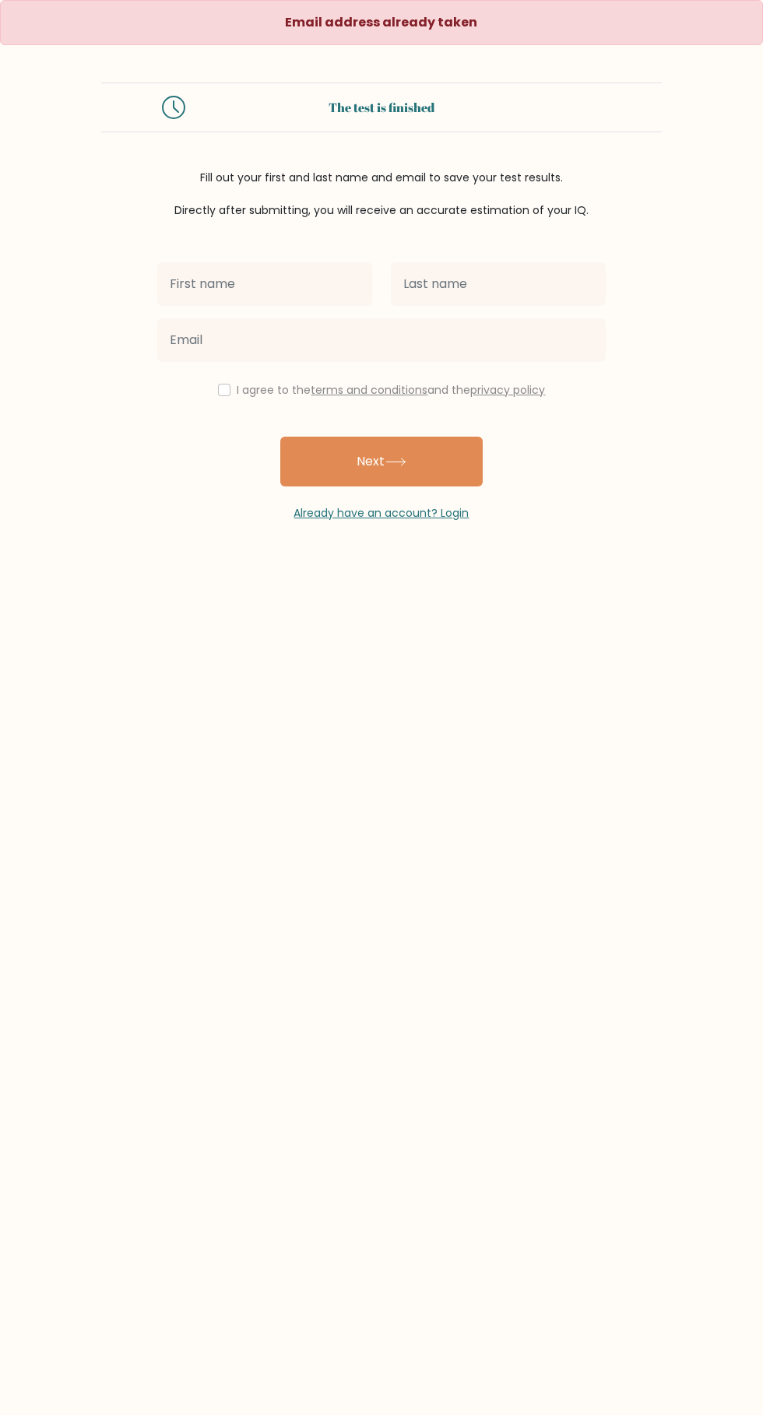
click at [437, 514] on link "Already have an account? Login" at bounding box center [381, 513] width 175 height 16
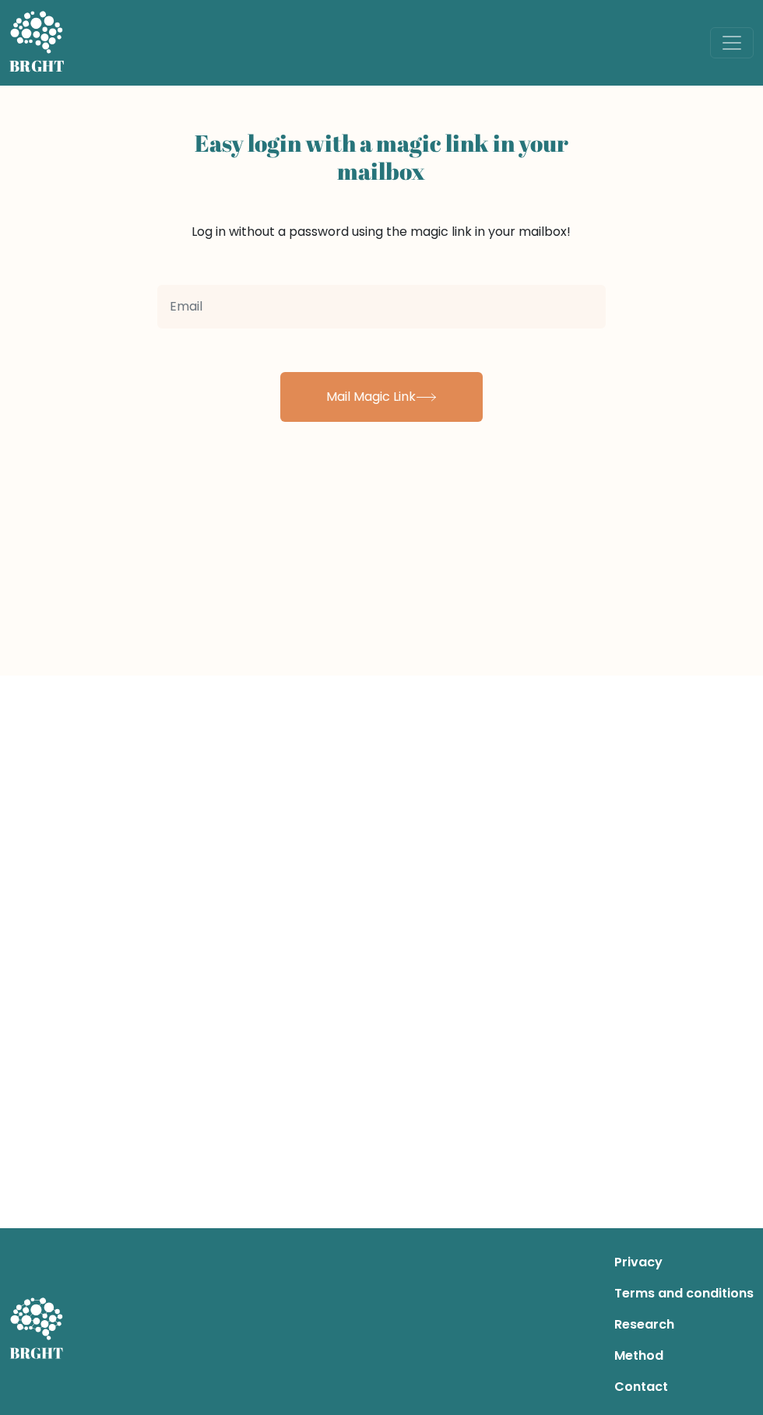
click at [537, 307] on input "email" at bounding box center [381, 307] width 448 height 44
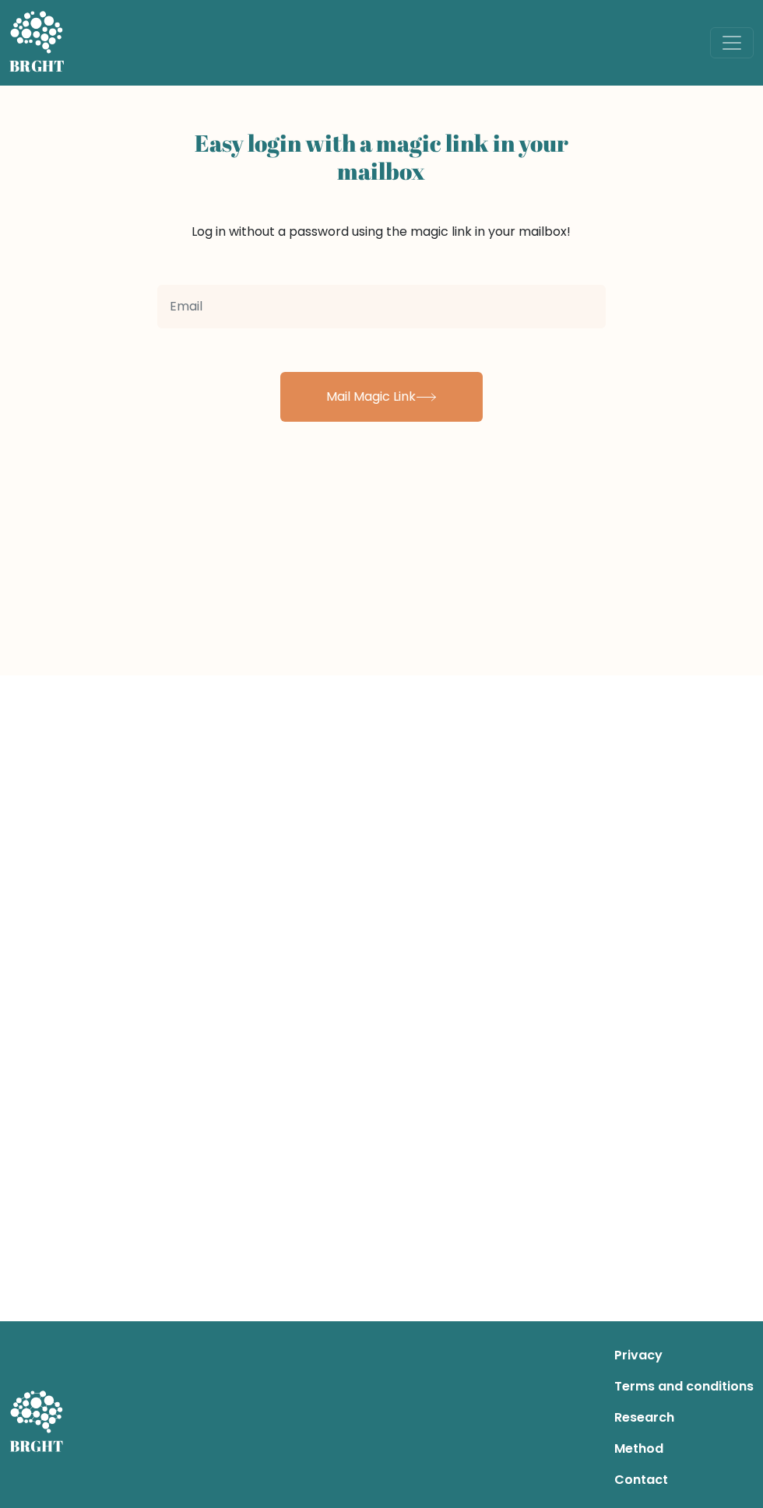
click at [540, 308] on input "email" at bounding box center [381, 307] width 448 height 44
type input "[EMAIL_ADDRESS][DOMAIN_NAME]"
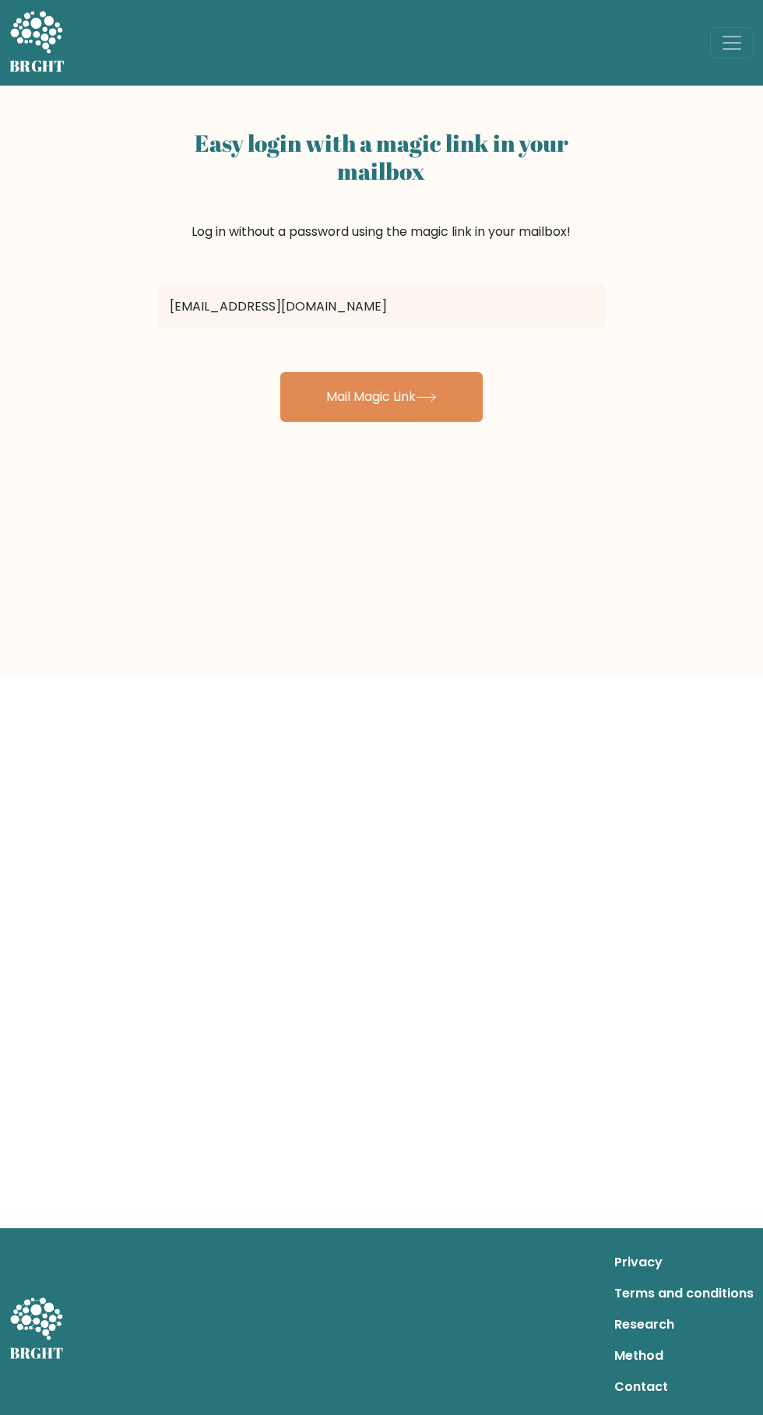
click at [427, 398] on icon at bounding box center [426, 397] width 21 height 9
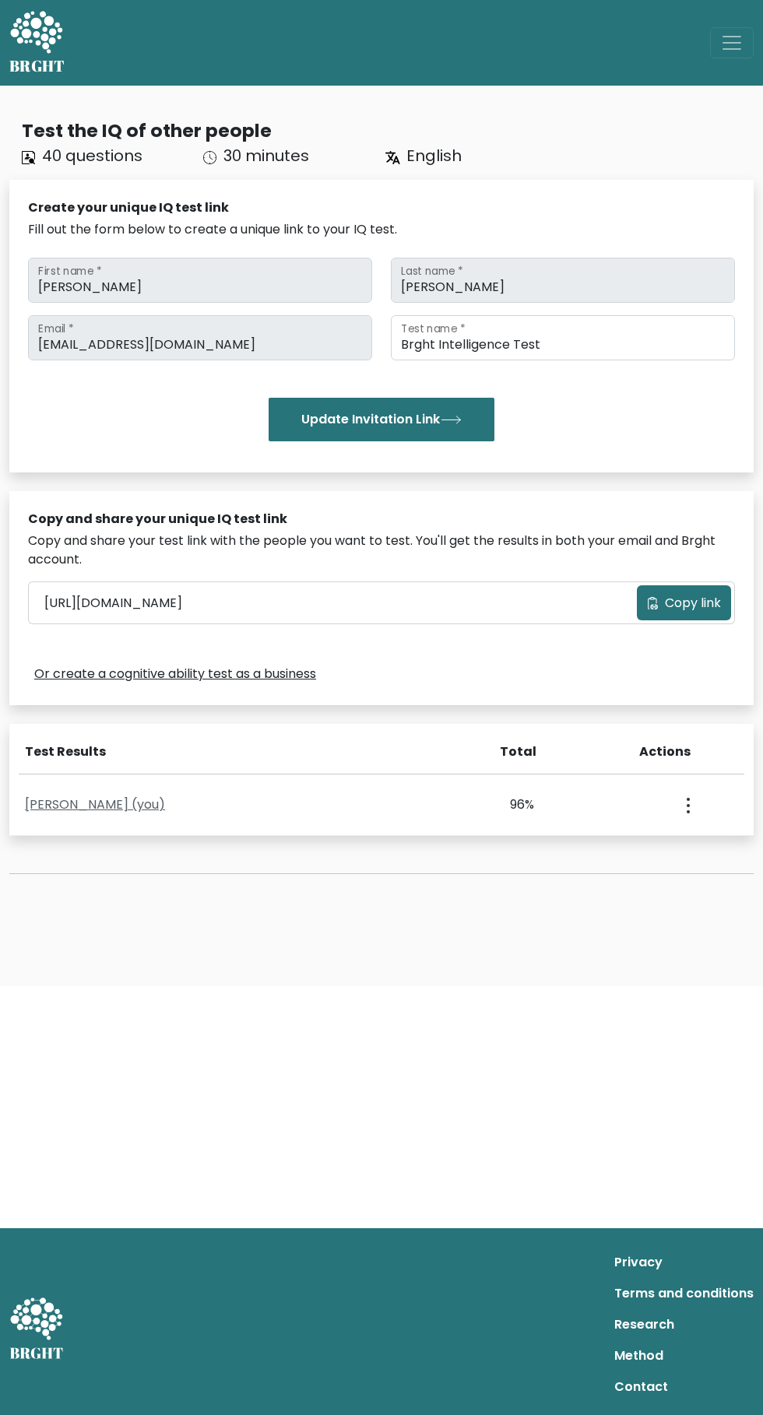
click at [73, 803] on link "Salah Salah (you)" at bounding box center [95, 804] width 140 height 18
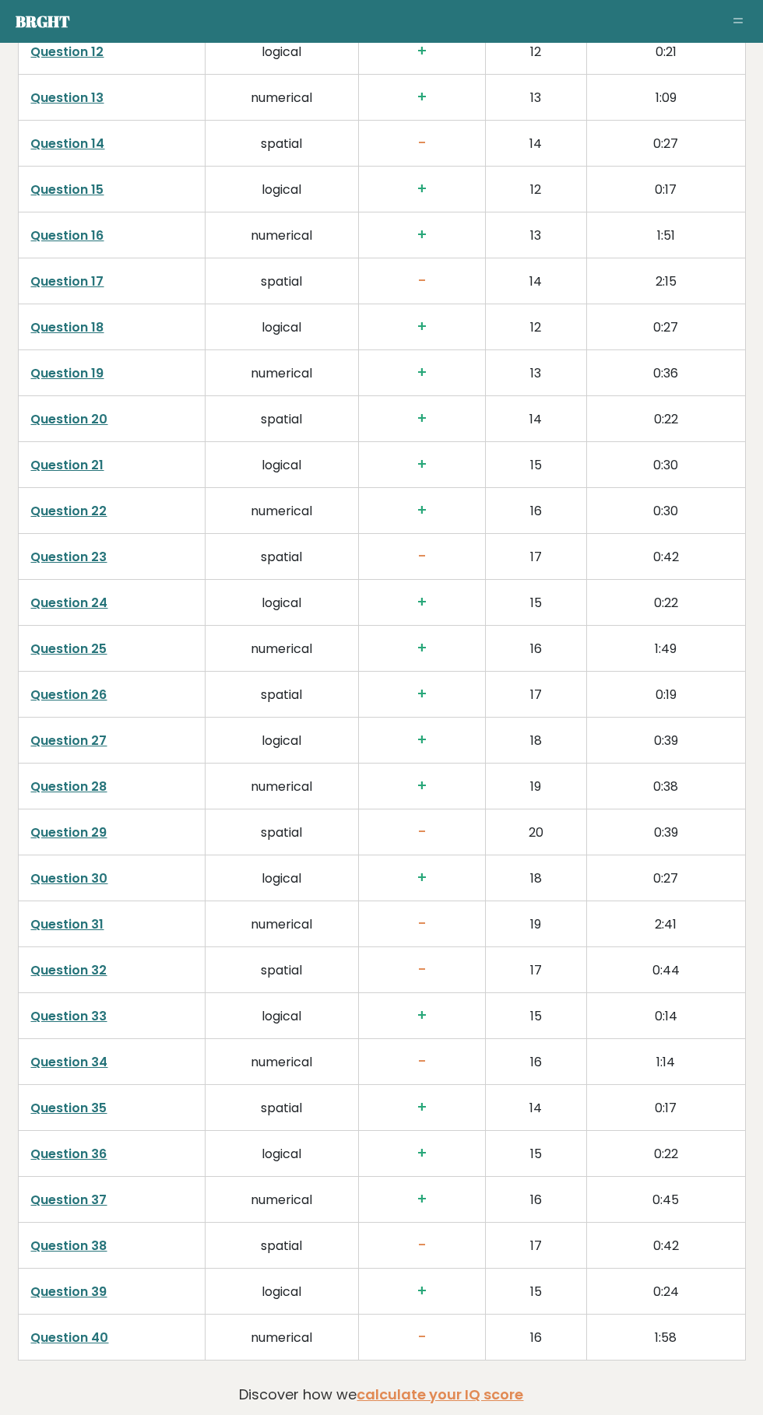
scroll to position [3247, 0]
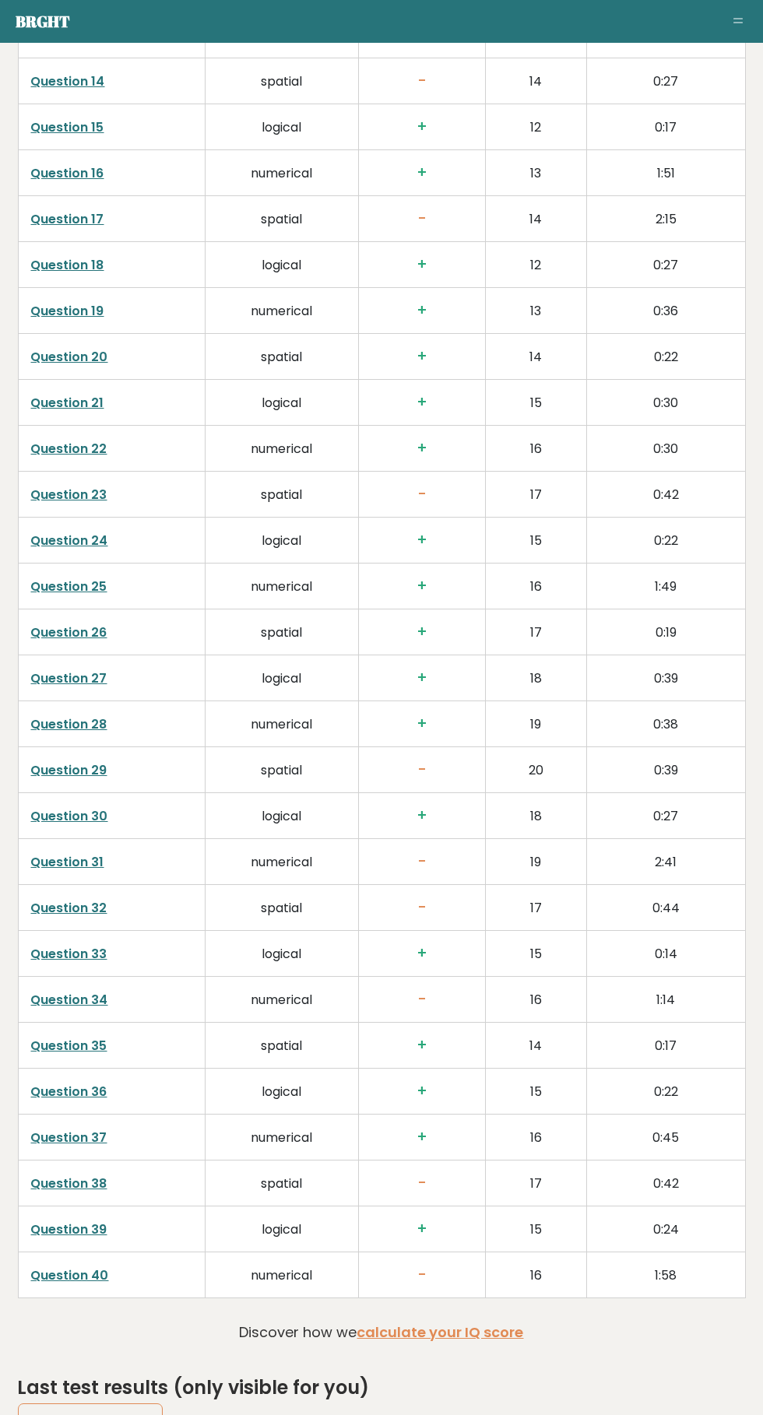
click at [74, 1268] on link "Question 40" at bounding box center [70, 1275] width 78 height 18
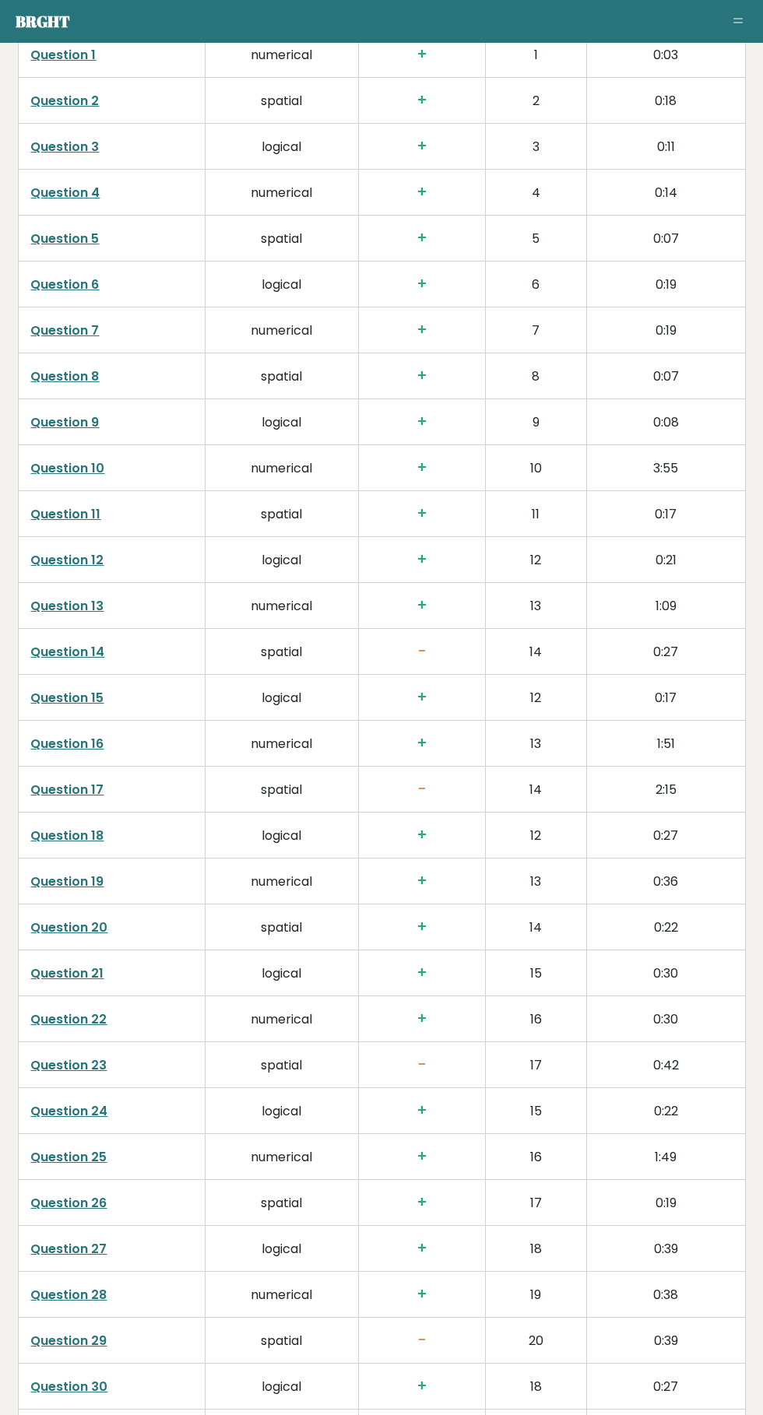
scroll to position [2653, 0]
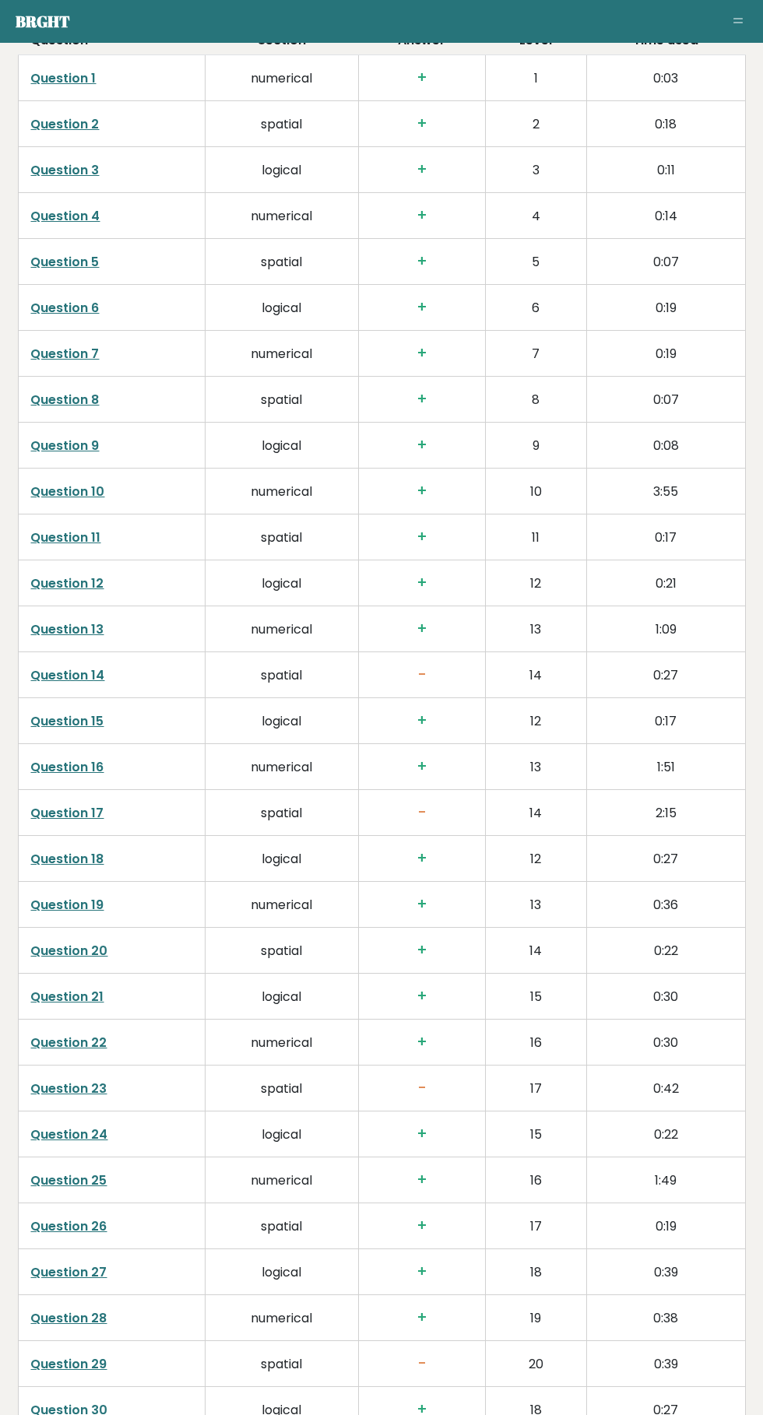
click at [58, 813] on link "Question 17" at bounding box center [67, 813] width 73 height 18
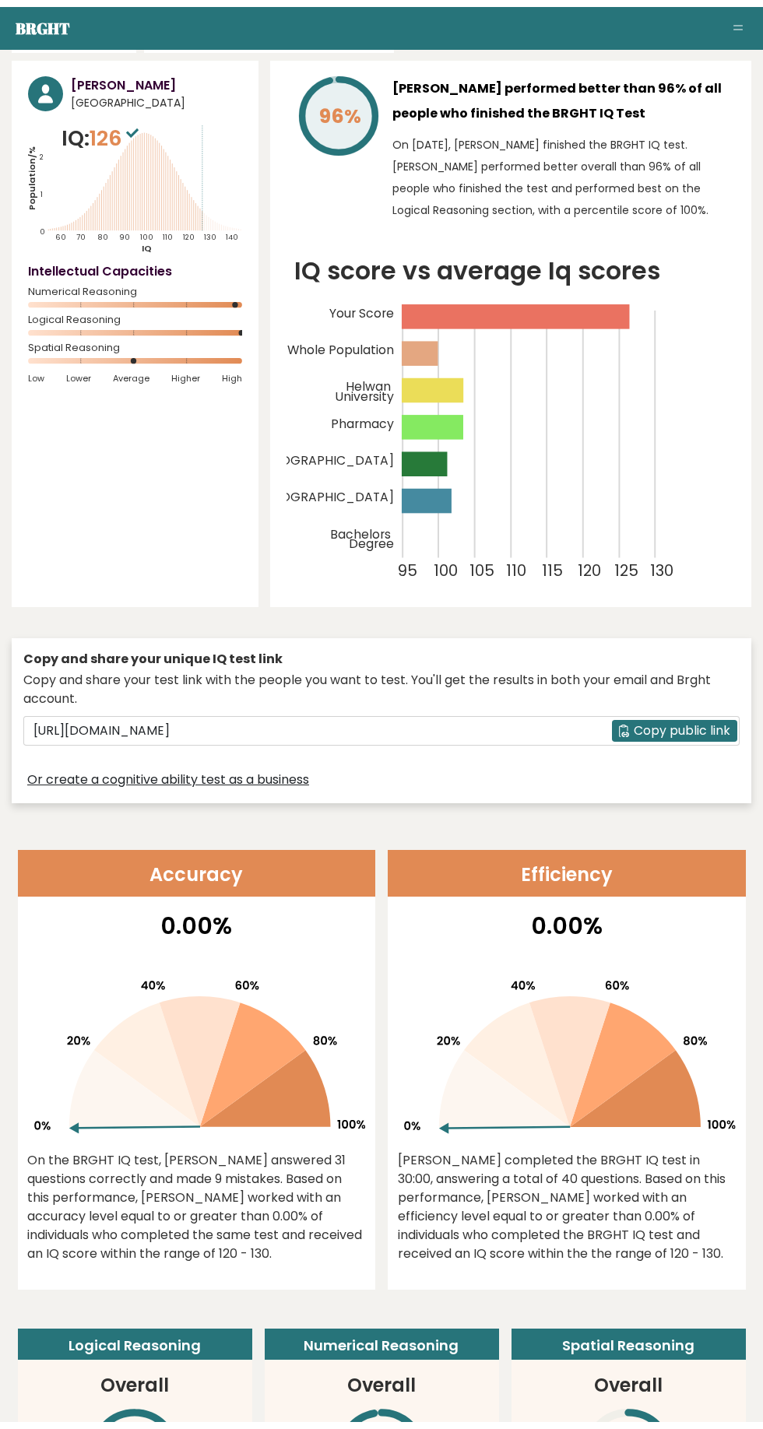
scroll to position [0, 0]
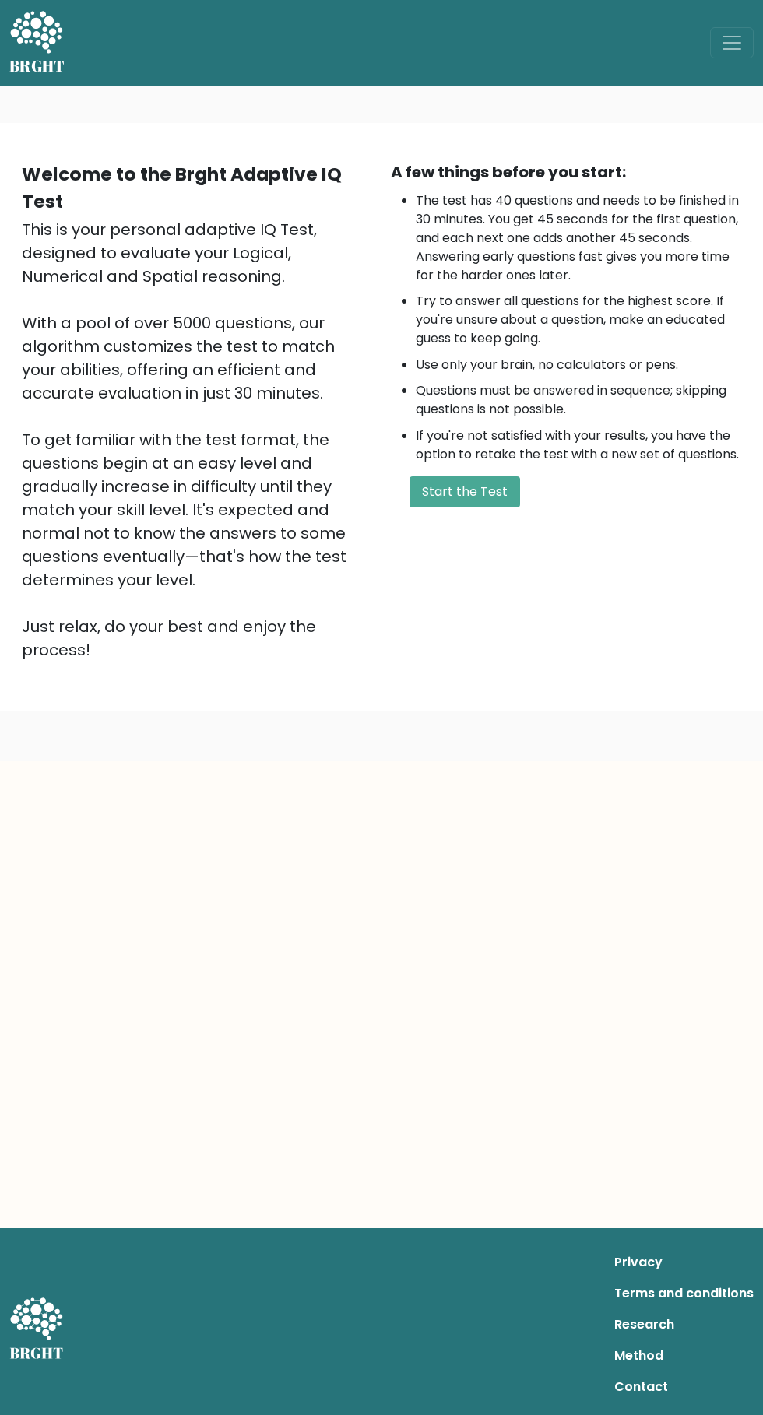
click at [470, 495] on button "Start the Test" at bounding box center [464, 491] width 111 height 31
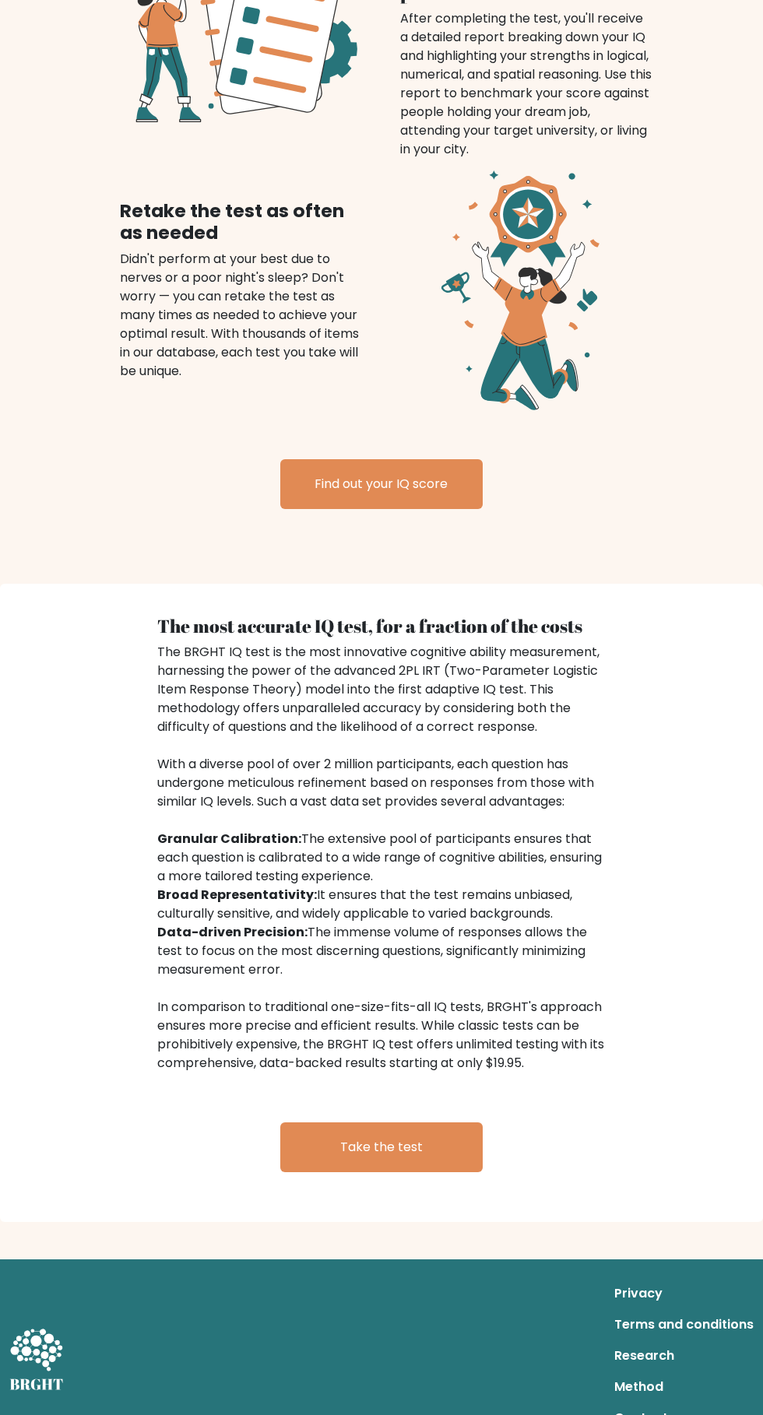
scroll to position [1451, 0]
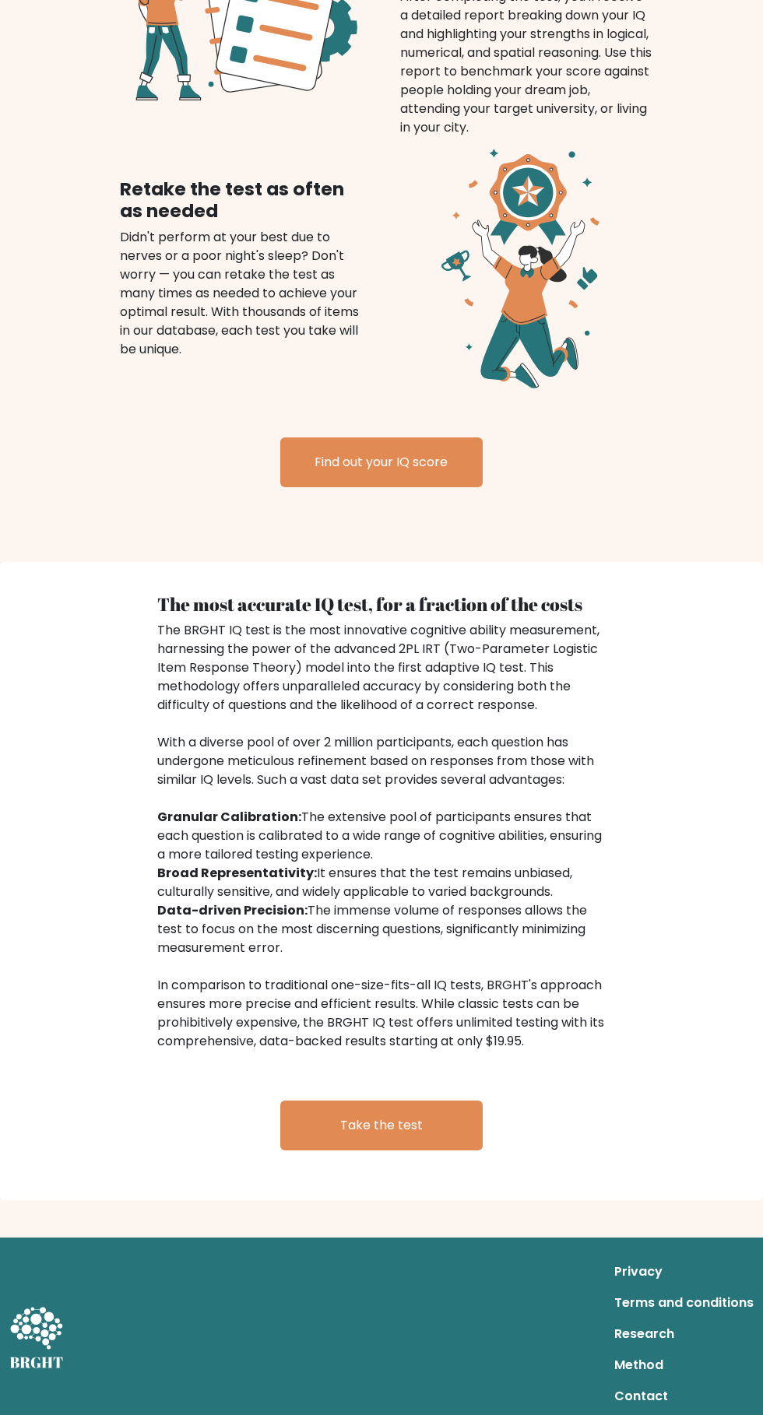
click at [674, 1391] on link "Contact" at bounding box center [683, 1396] width 139 height 31
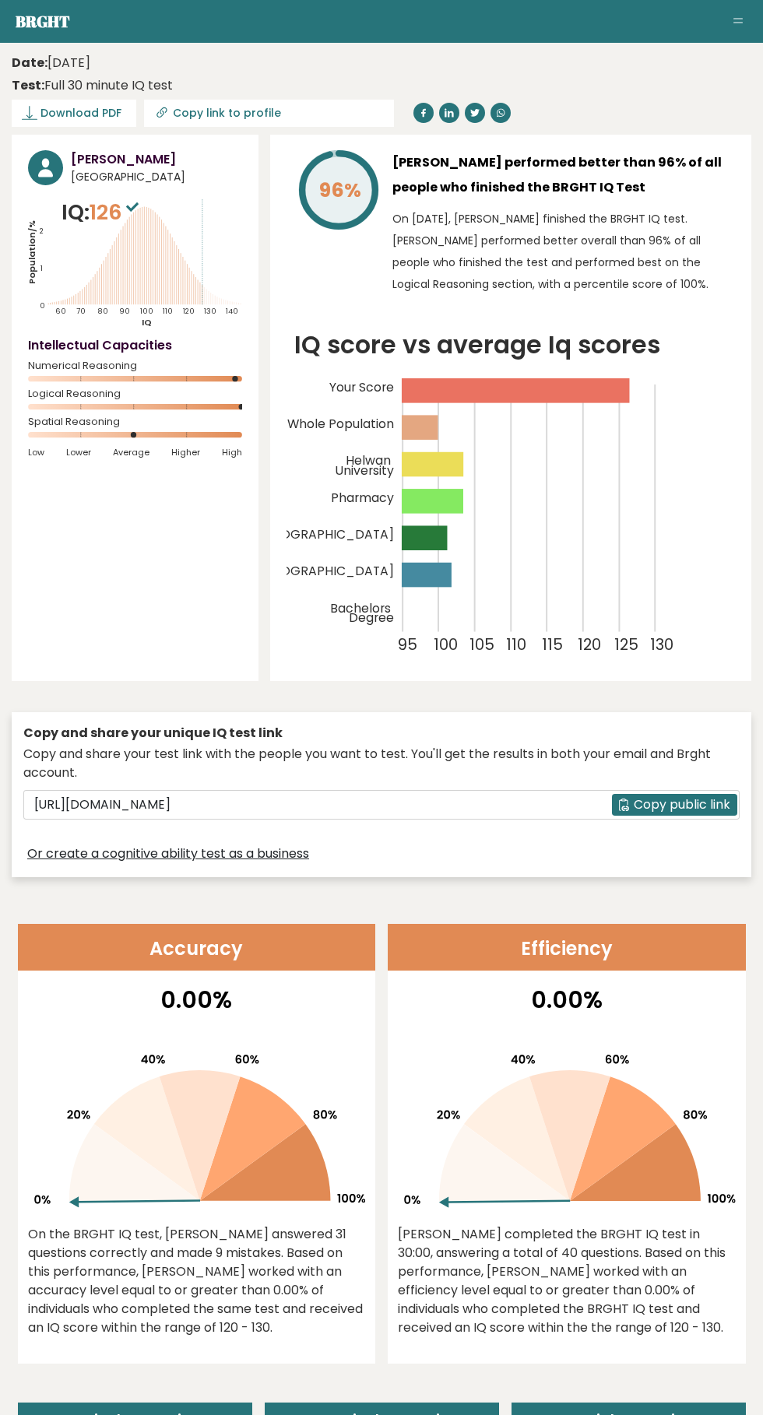
click at [738, 21] on button "Toggle navigation" at bounding box center [737, 21] width 19 height 19
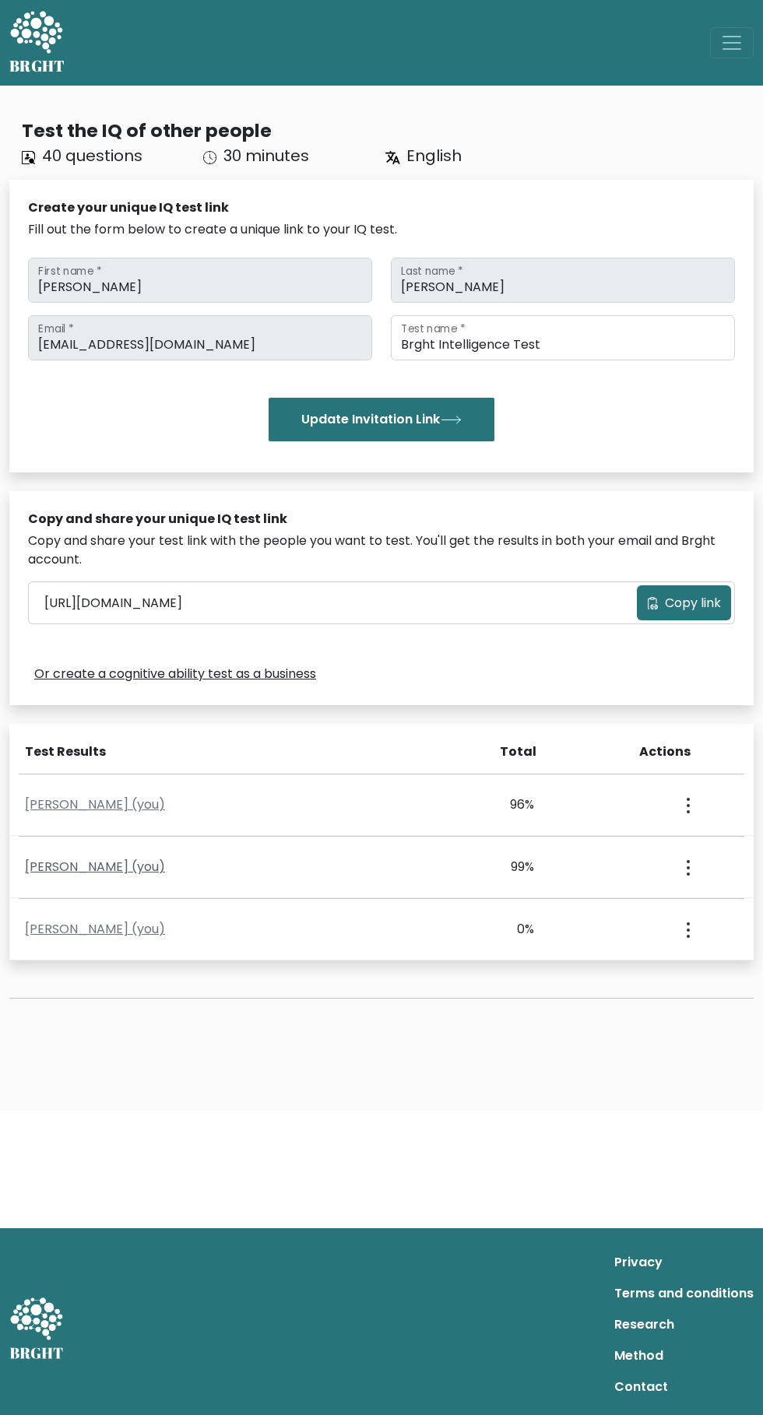
click at [54, 873] on link "[PERSON_NAME] (you)" at bounding box center [95, 867] width 140 height 18
click at [61, 799] on link "[PERSON_NAME] (you)" at bounding box center [95, 804] width 140 height 18
click at [685, 864] on button "button" at bounding box center [686, 867] width 12 height 48
click at [643, 908] on link "View Profile" at bounding box center [629, 912] width 123 height 25
click at [46, 928] on link "[PERSON_NAME] (you)" at bounding box center [95, 929] width 140 height 18
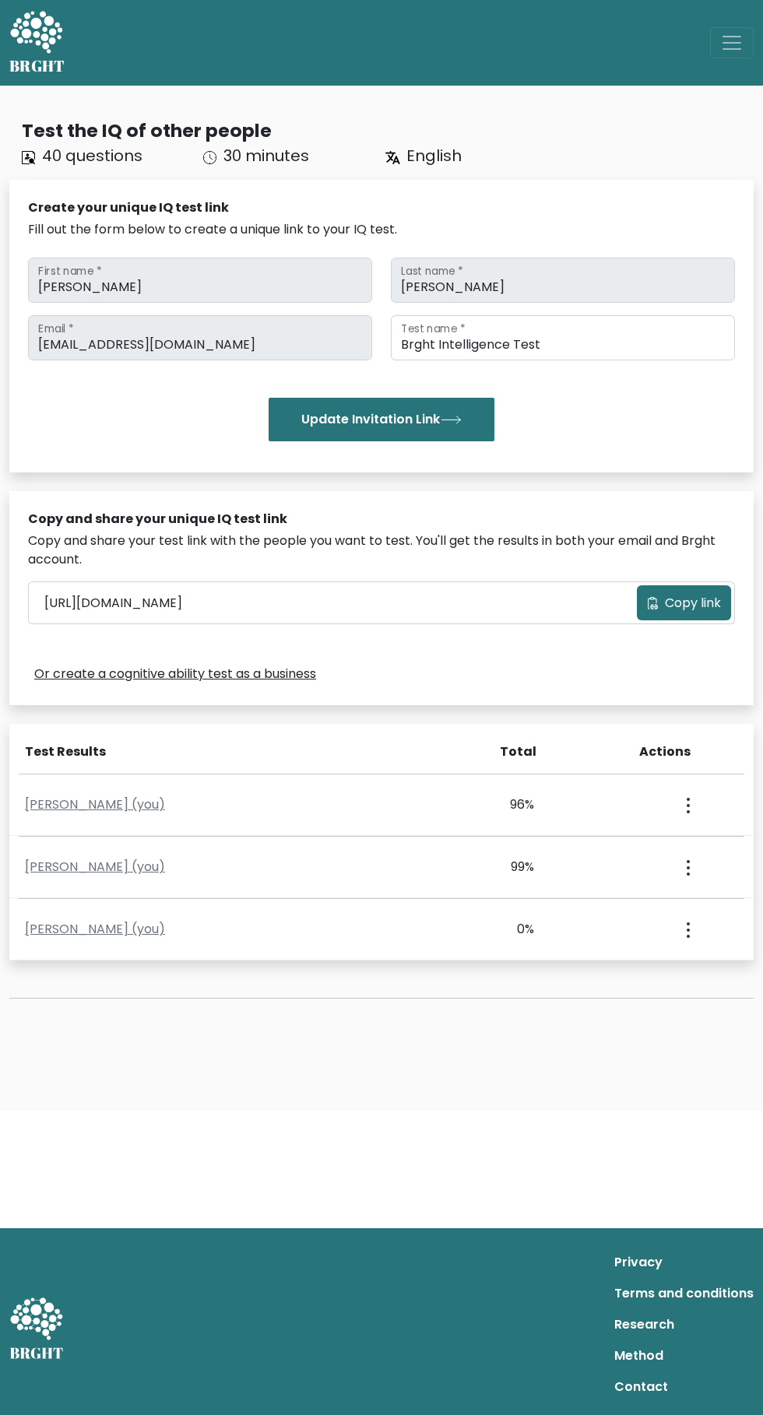
click at [687, 860] on circle "button" at bounding box center [687, 861] width 3 height 3
click at [651, 909] on link "View Profile" at bounding box center [629, 912] width 123 height 25
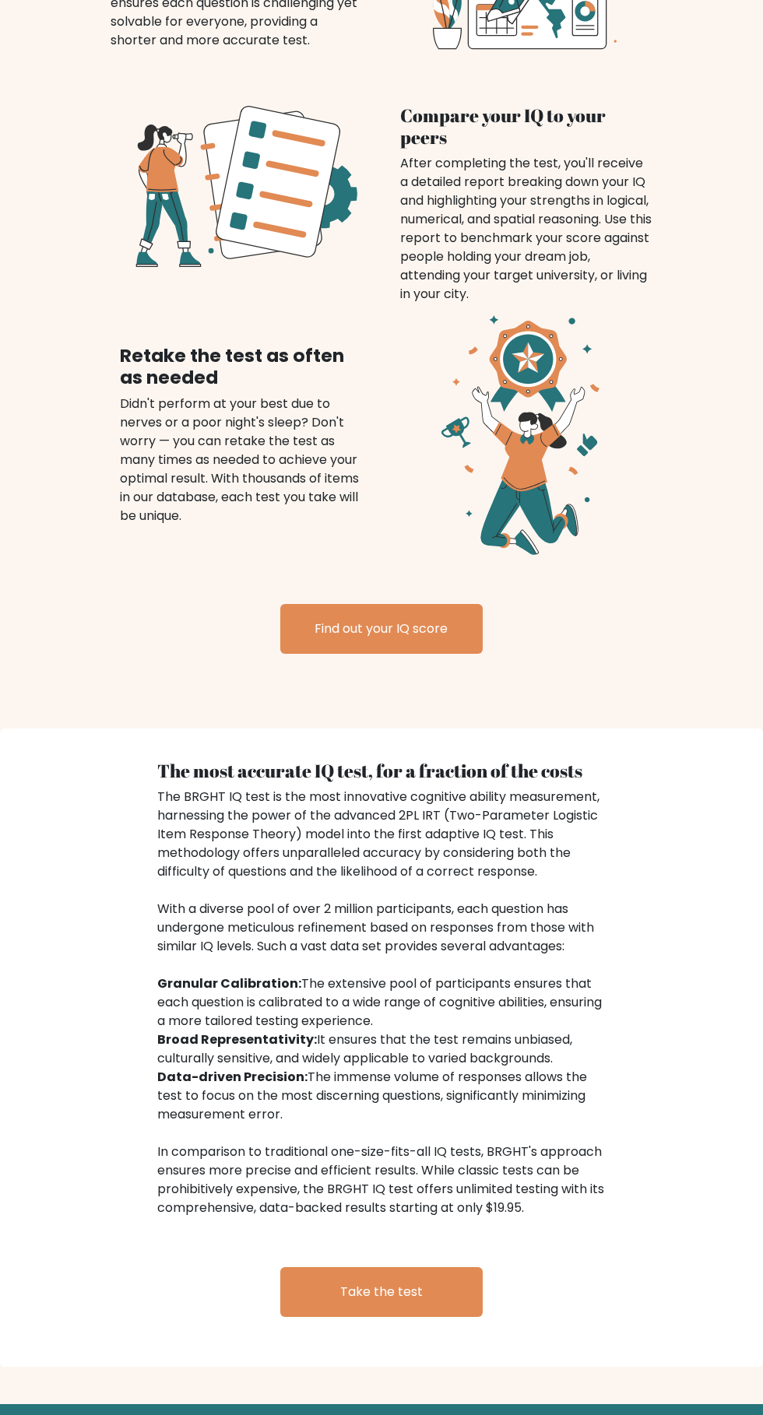
scroll to position [1324, 0]
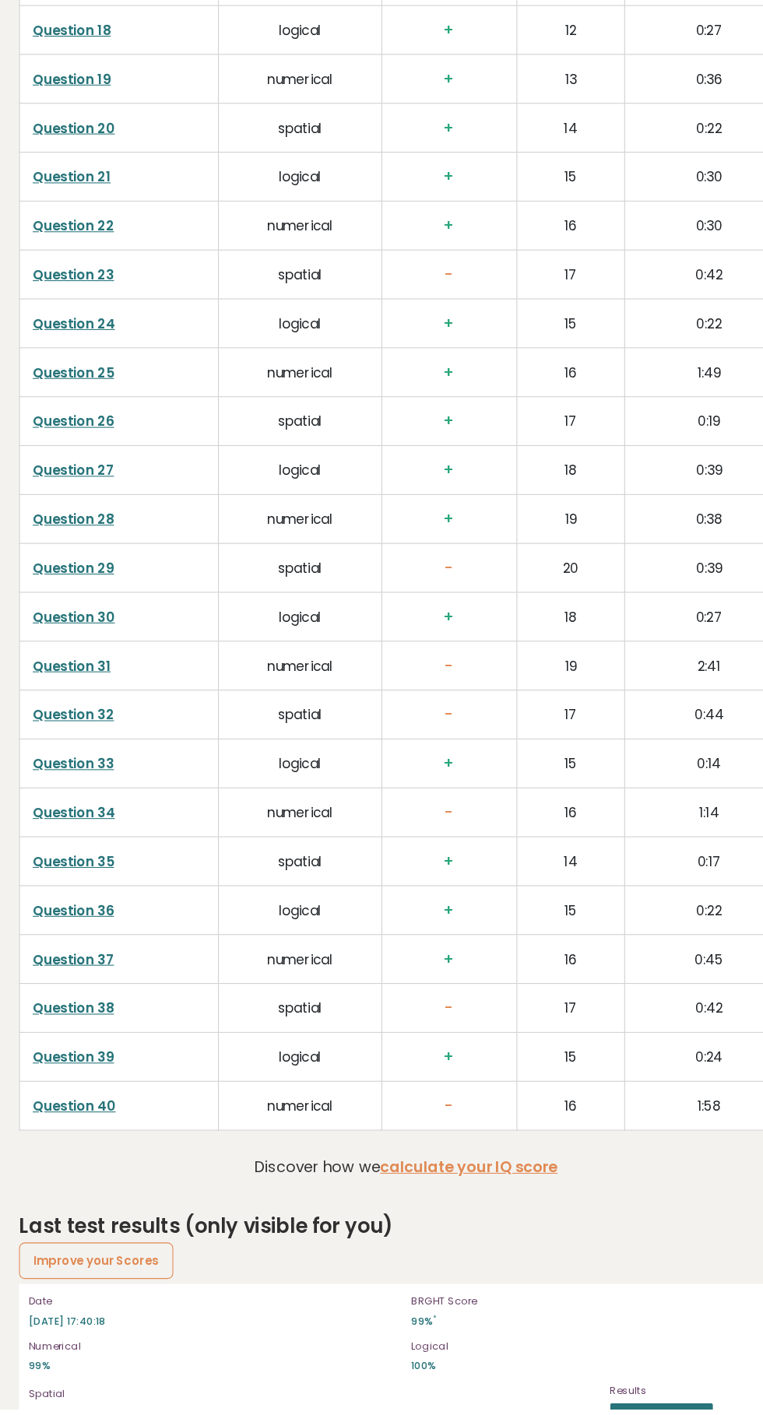
scroll to position [3391, 0]
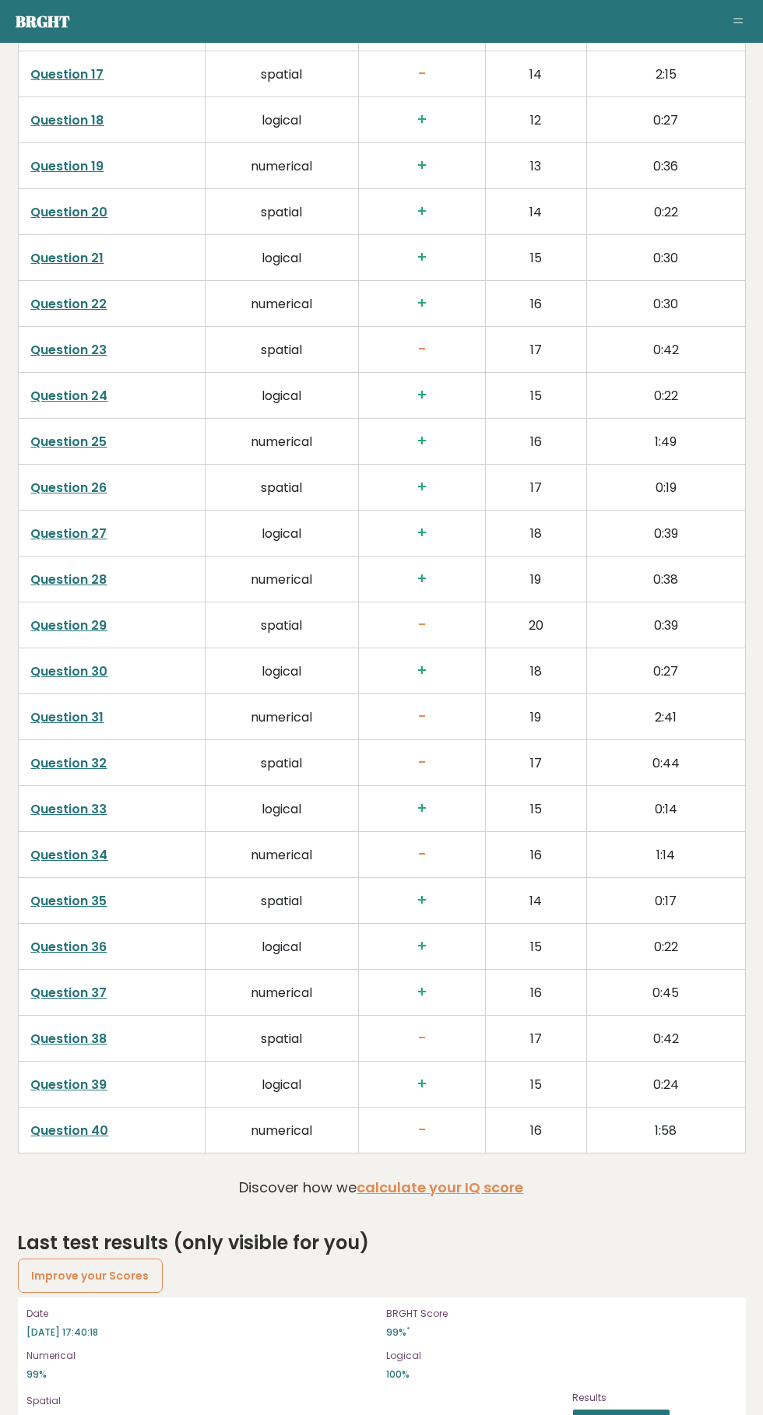
click at [641, 1410] on link "View results" at bounding box center [621, 1419] width 96 height 20
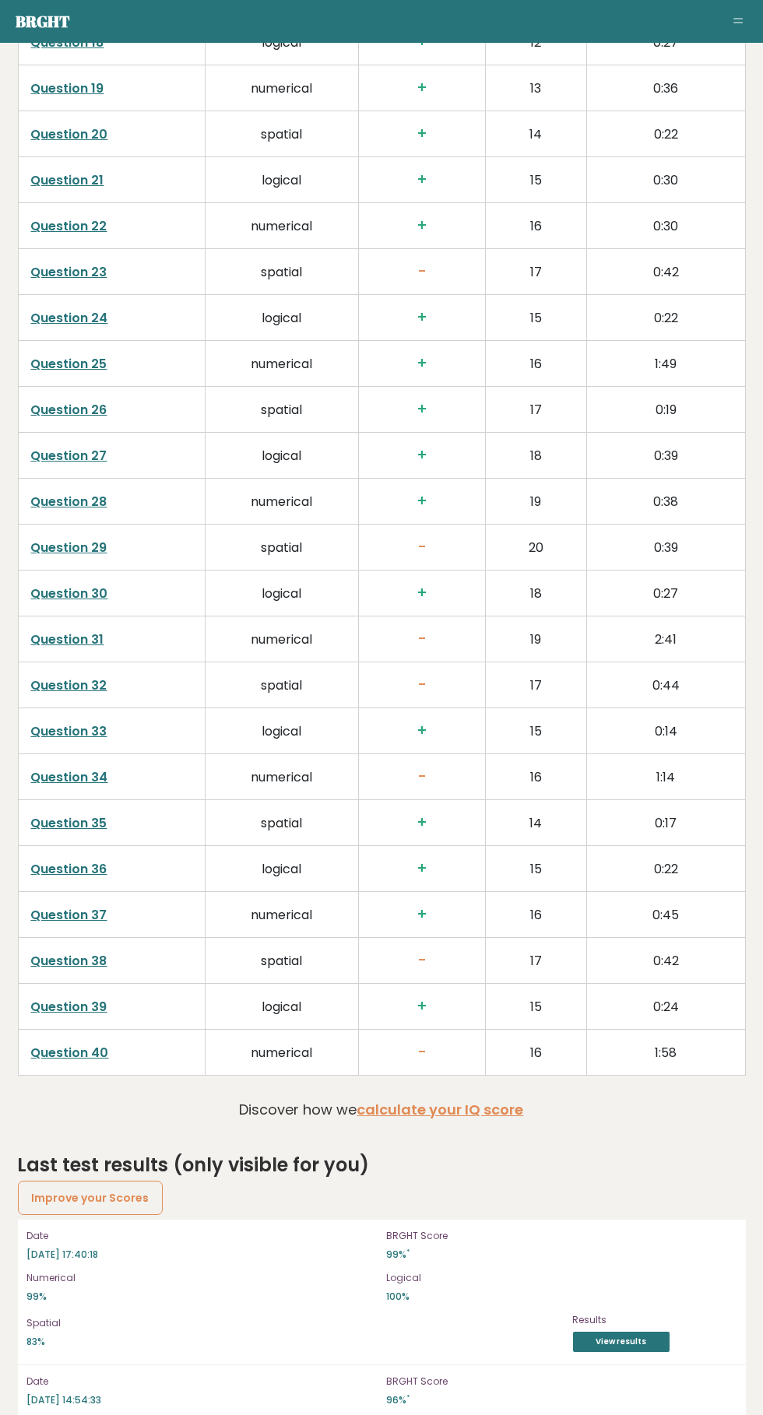
scroll to position [3477, 0]
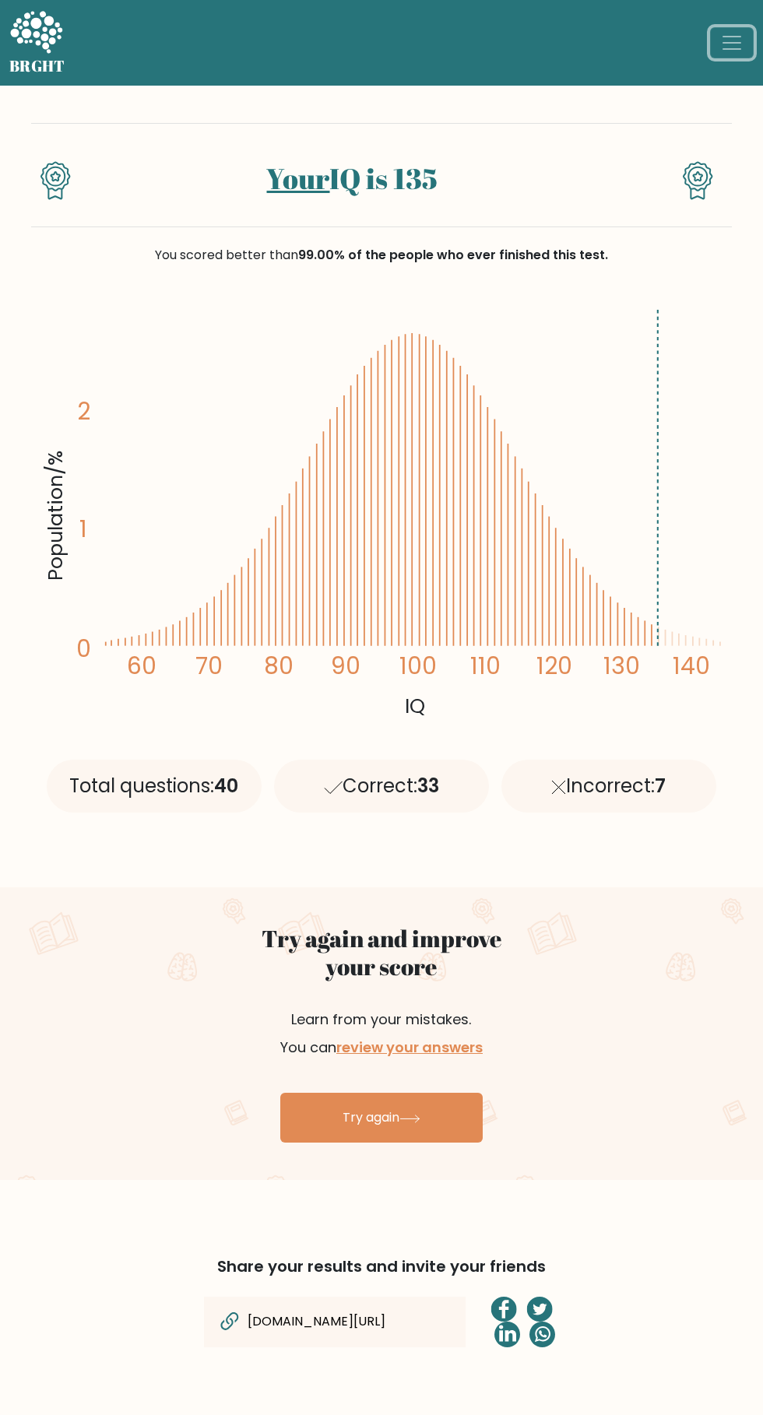
click at [732, 37] on span "Toggle navigation" at bounding box center [731, 42] width 23 height 23
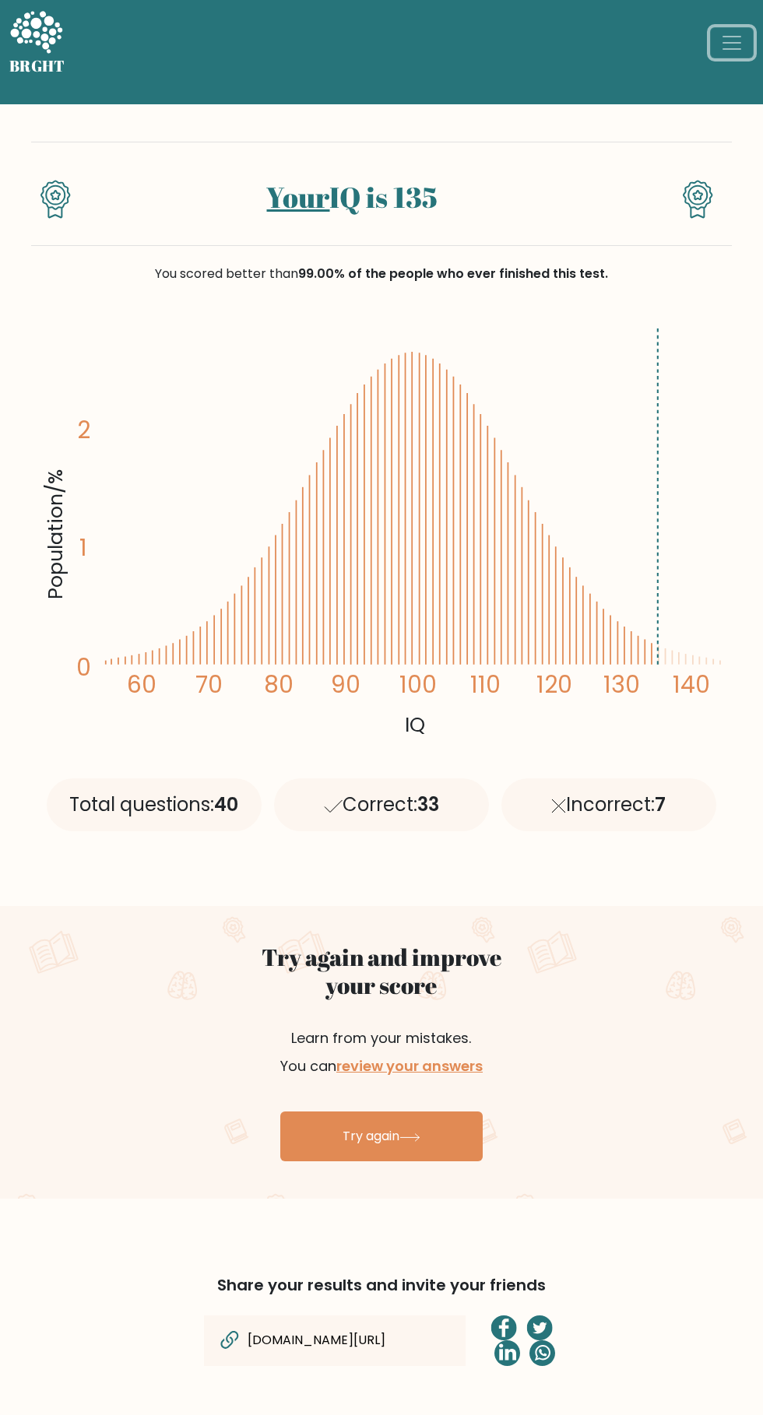
click at [735, 41] on span "Toggle navigation" at bounding box center [731, 42] width 23 height 23
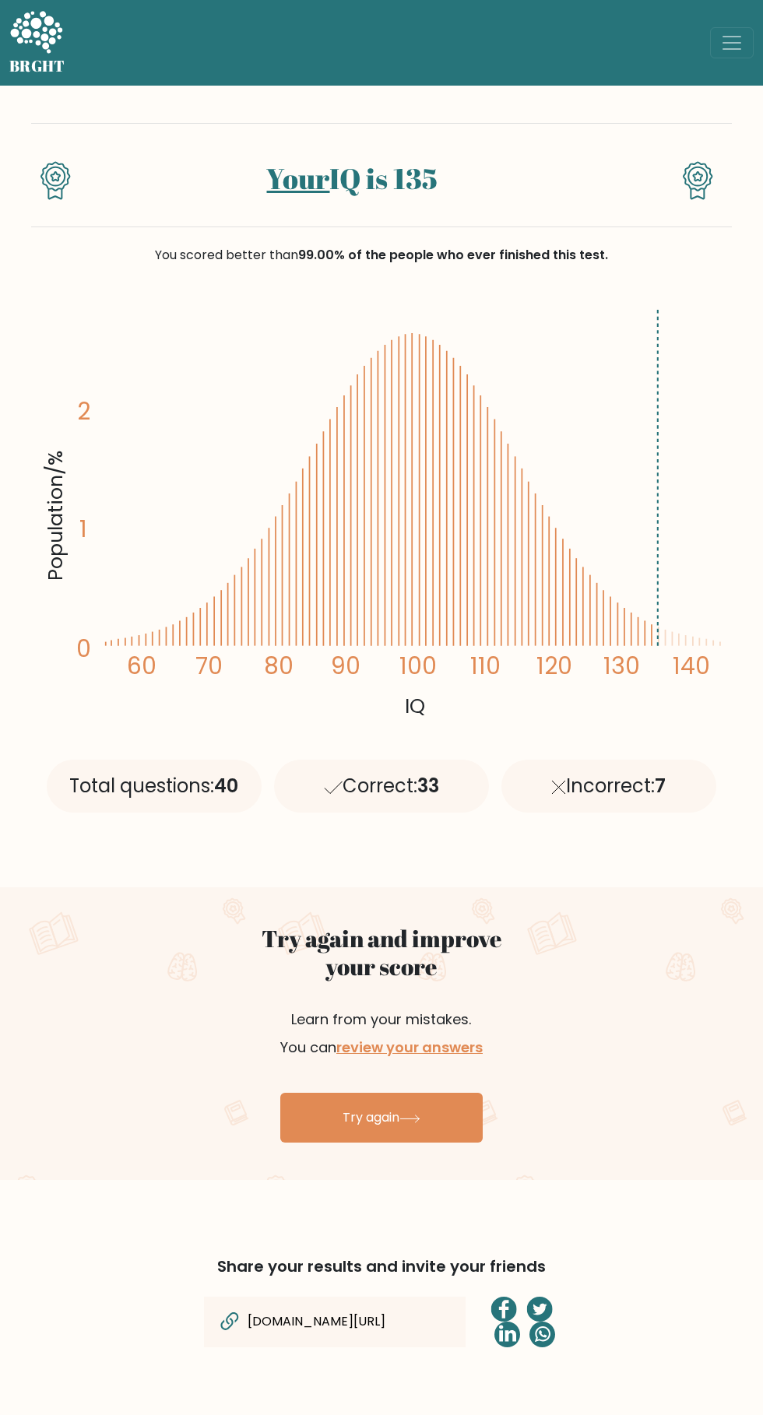
click at [720, 156] on div "Your IQ is 135" at bounding box center [381, 175] width 700 height 104
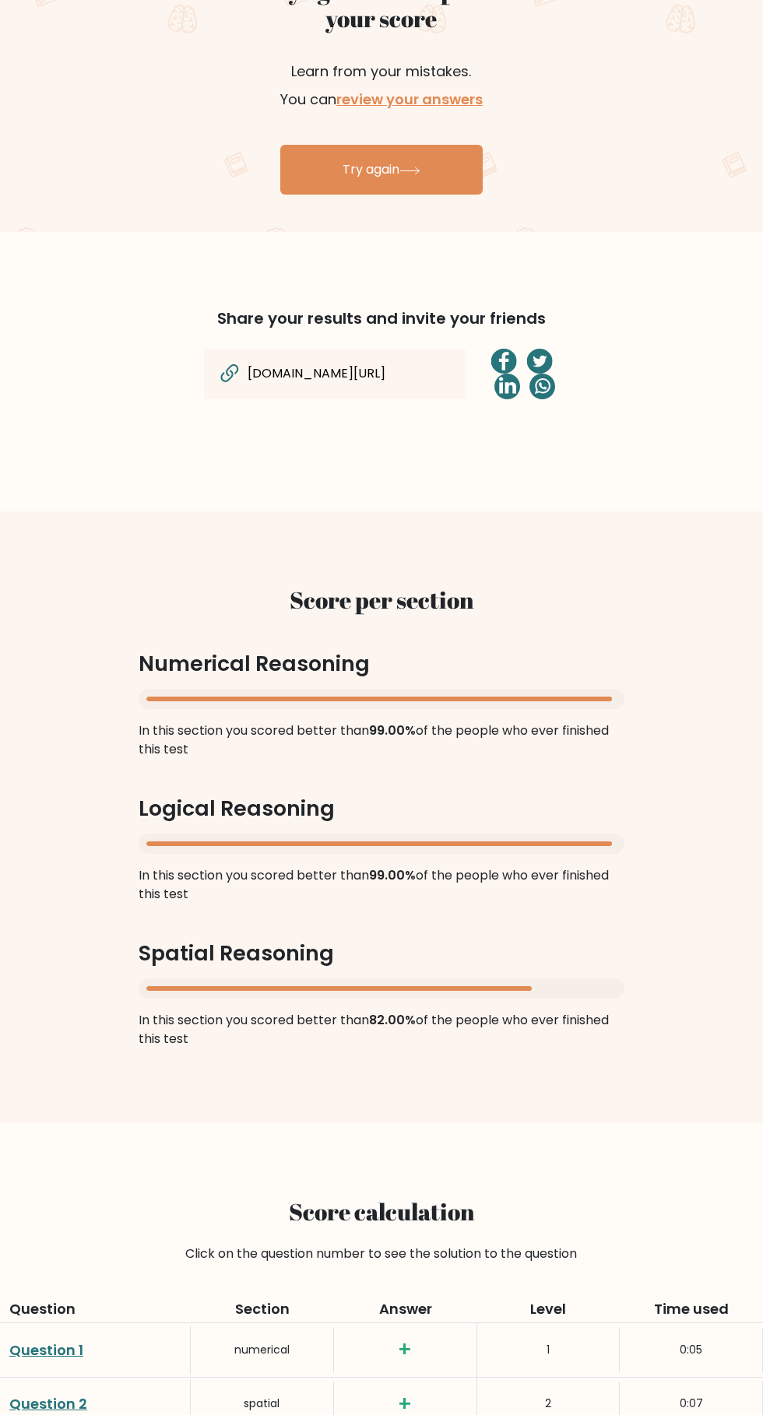
scroll to position [963, 0]
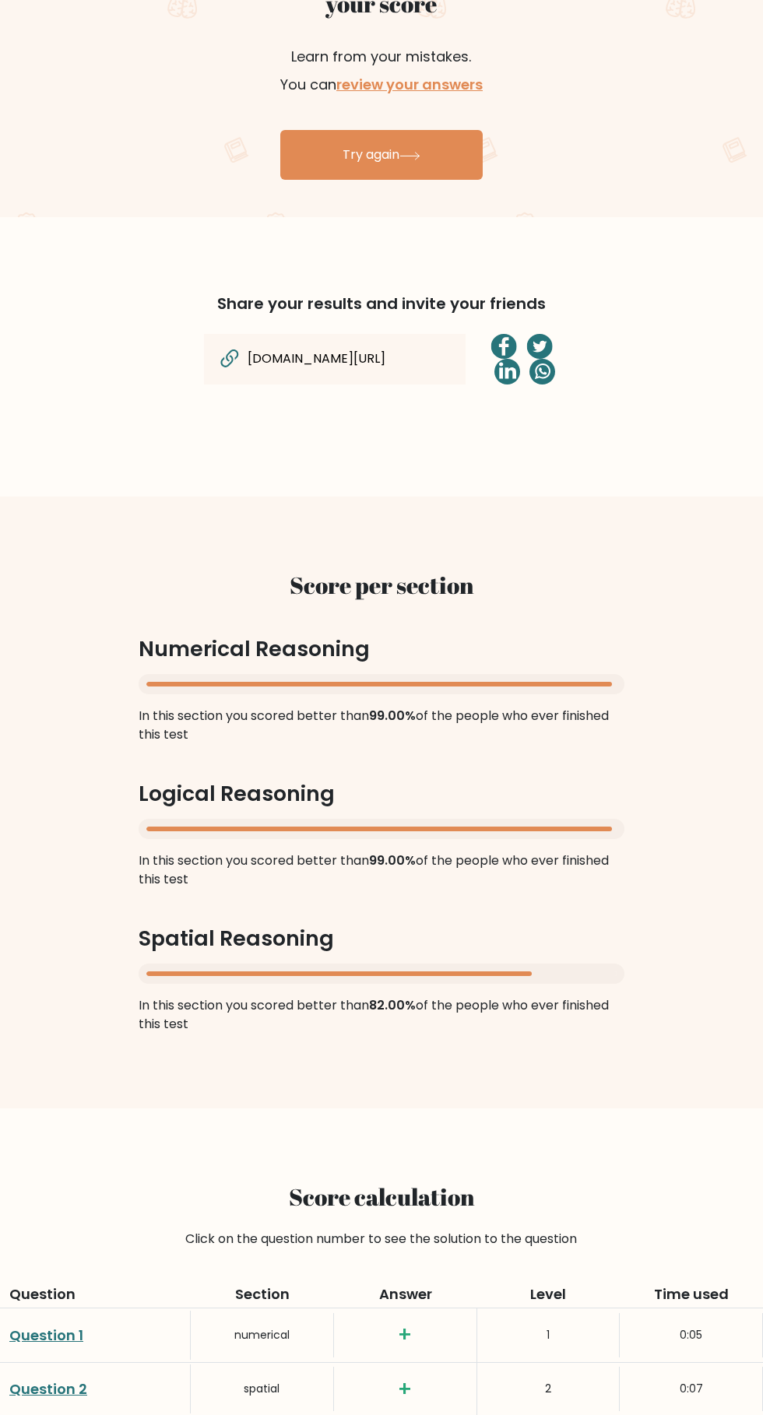
click at [479, 691] on div at bounding box center [382, 684] width 486 height 20
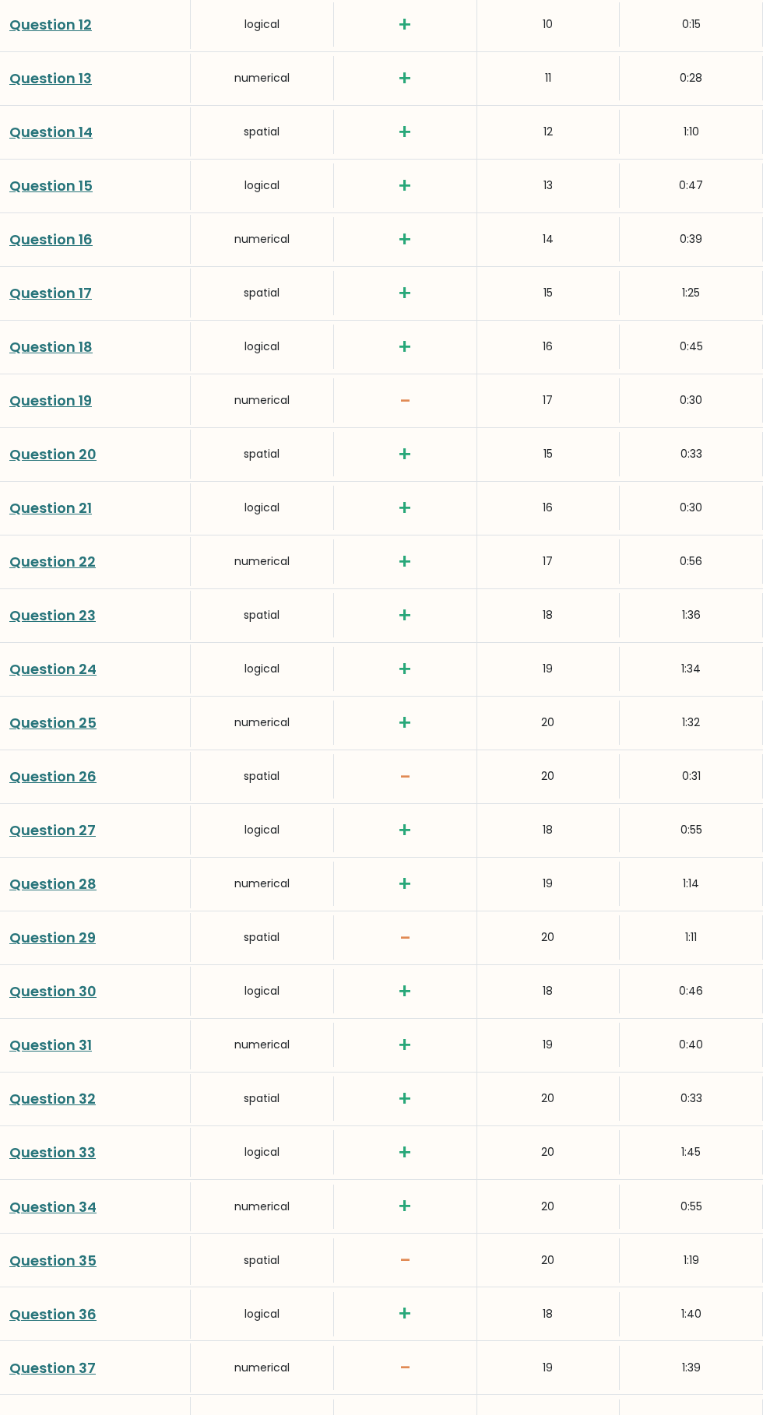
scroll to position [3142, 0]
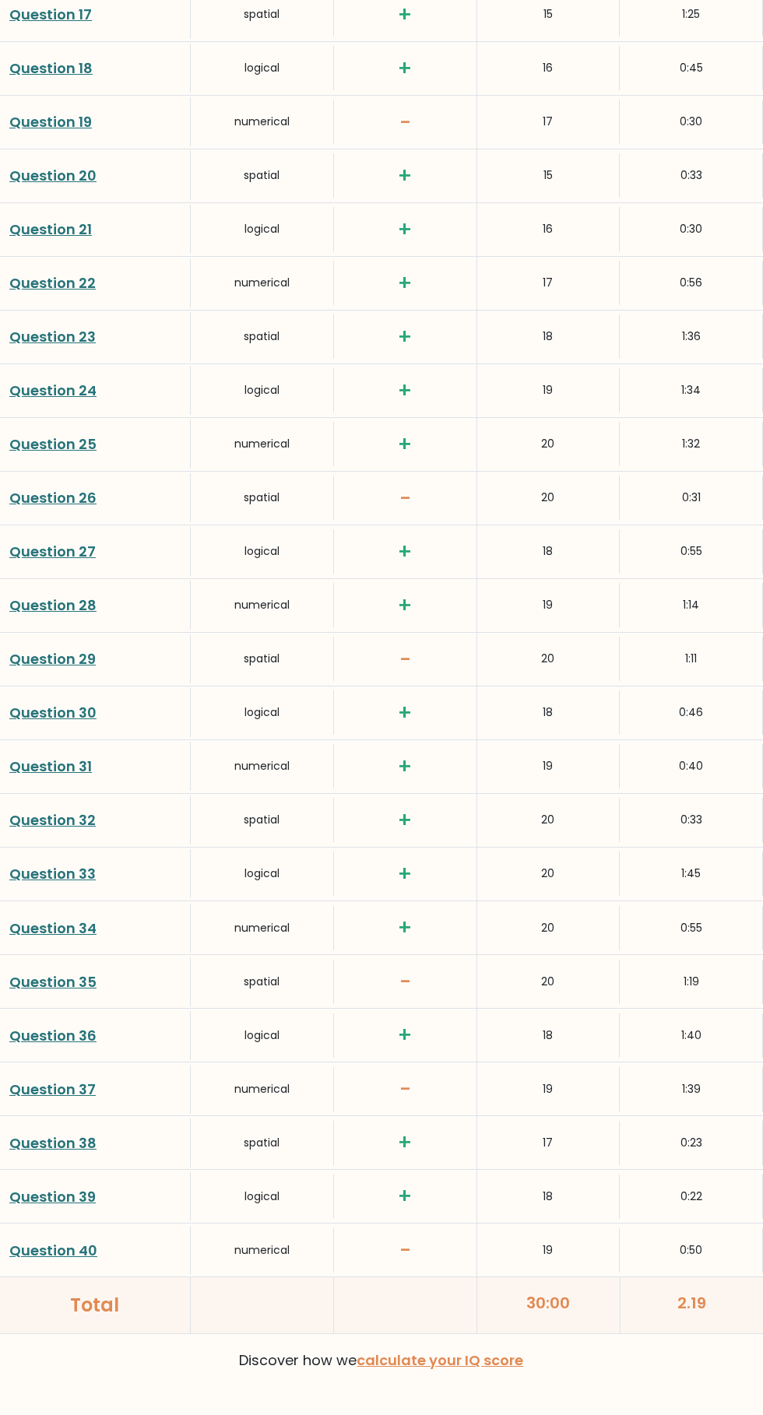
click at [489, 1353] on link "calculate your IQ score" at bounding box center [440, 1359] width 167 height 19
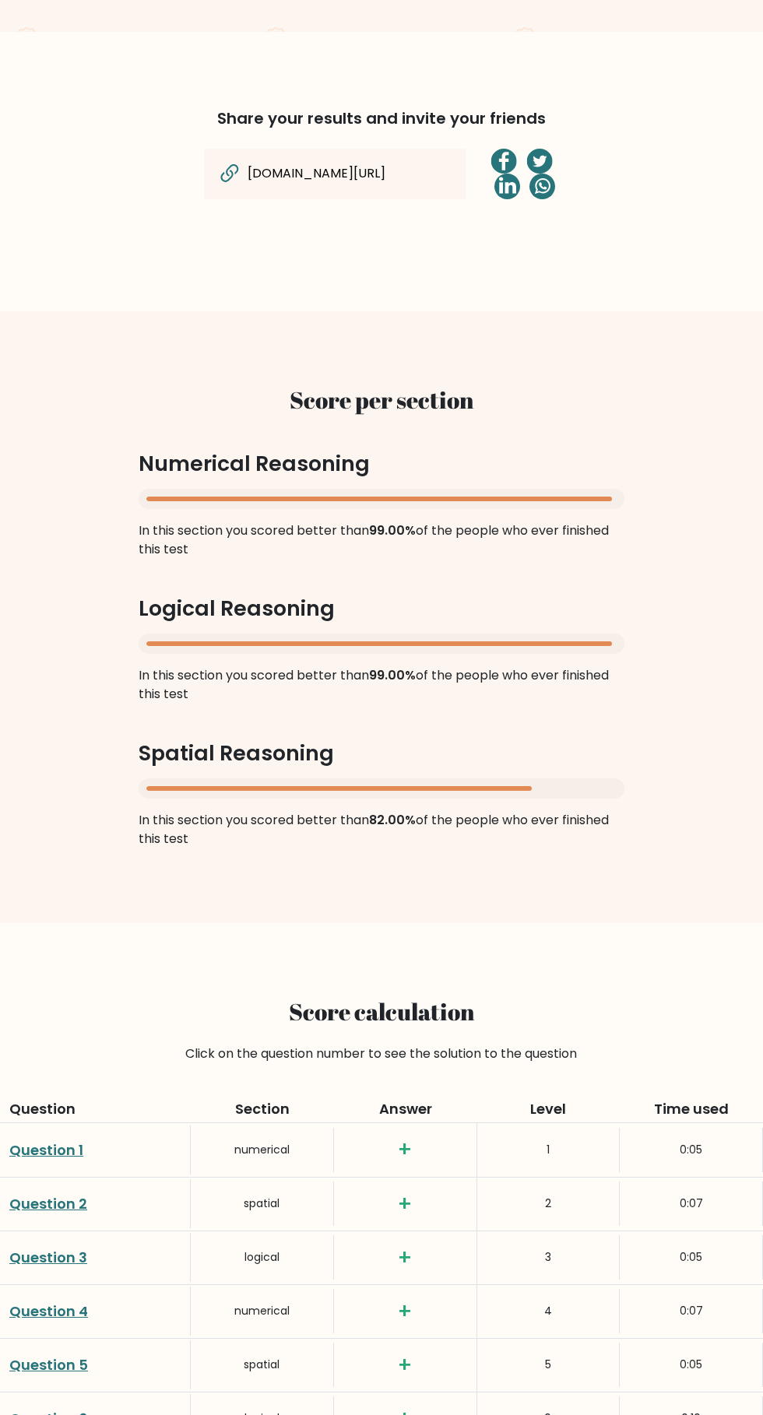
scroll to position [1140, 0]
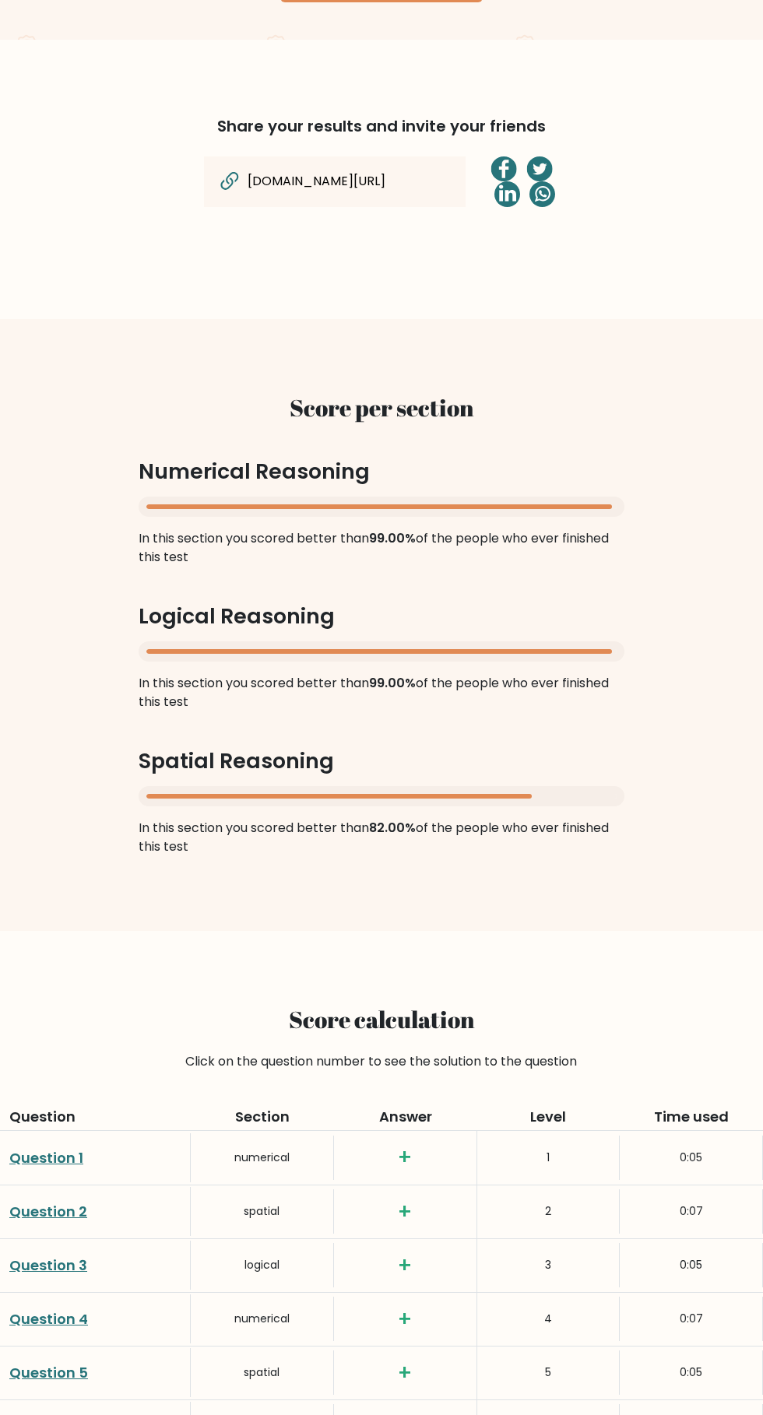
click at [338, 504] on div at bounding box center [378, 506] width 465 height 5
click at [307, 492] on div "Score per section Numerical Reasoning In this section you scored better than 99…" at bounding box center [381, 624] width 560 height 537
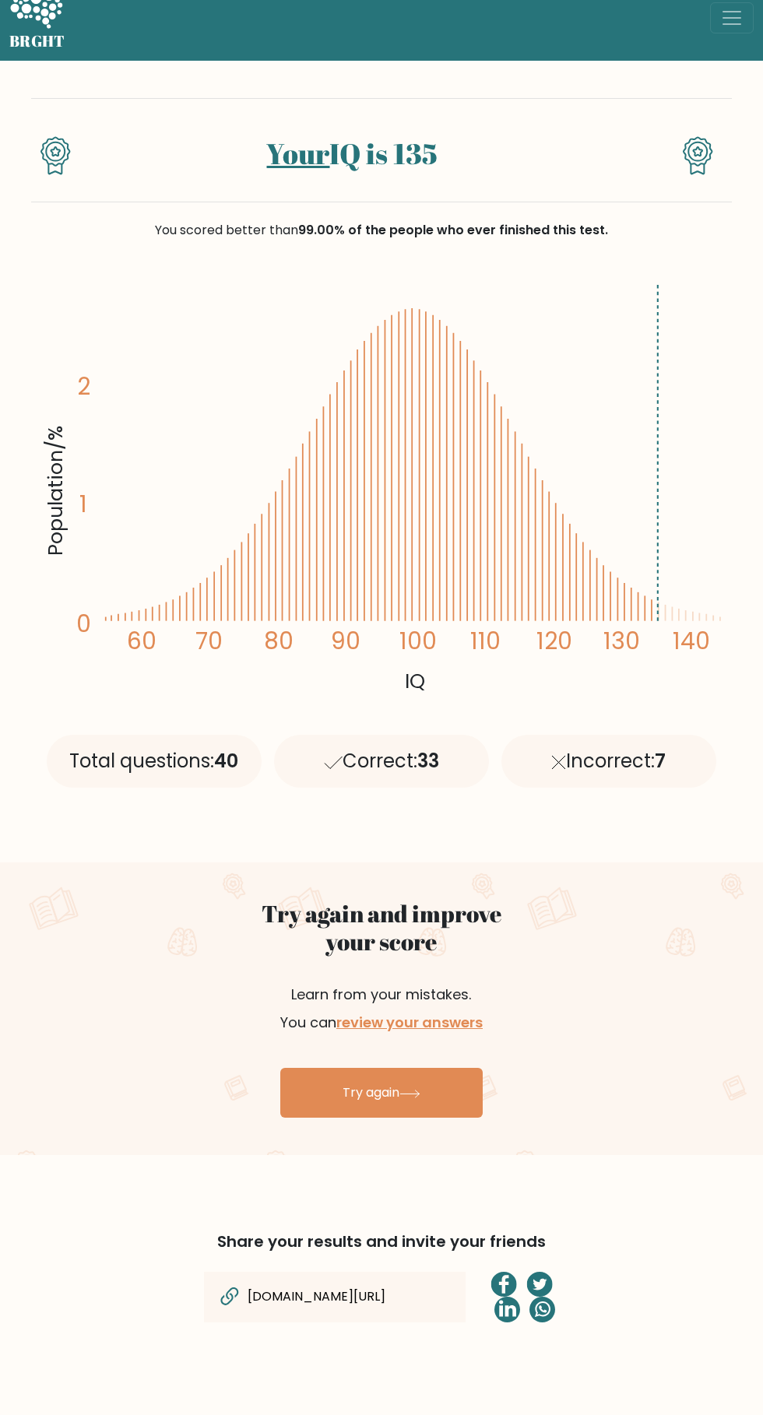
scroll to position [0, 0]
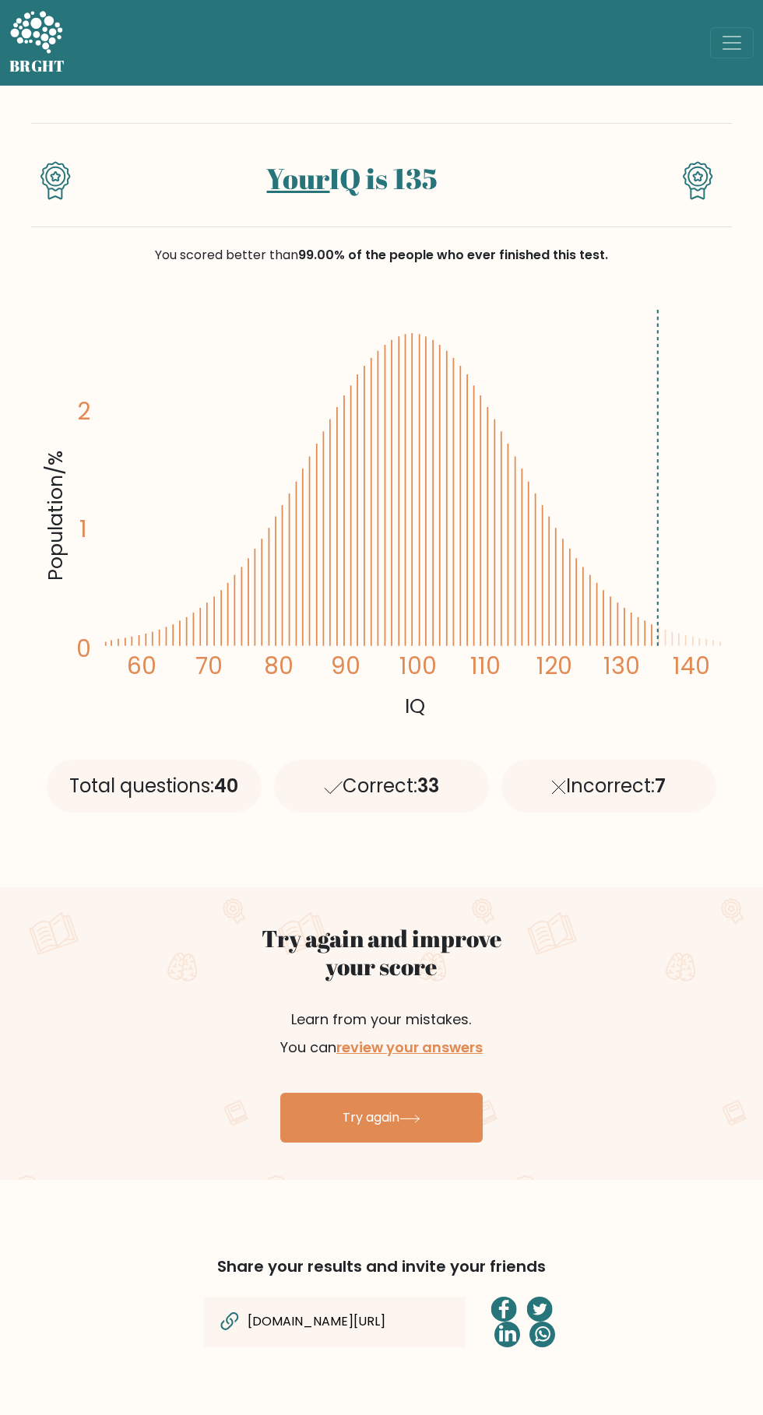
click at [551, 521] on icon "Population/% IQ 0 1 2 60 70 80 90 100 110 120 130 140" at bounding box center [381, 512] width 682 height 420
click at [682, 212] on div at bounding box center [702, 187] width 58 height 53
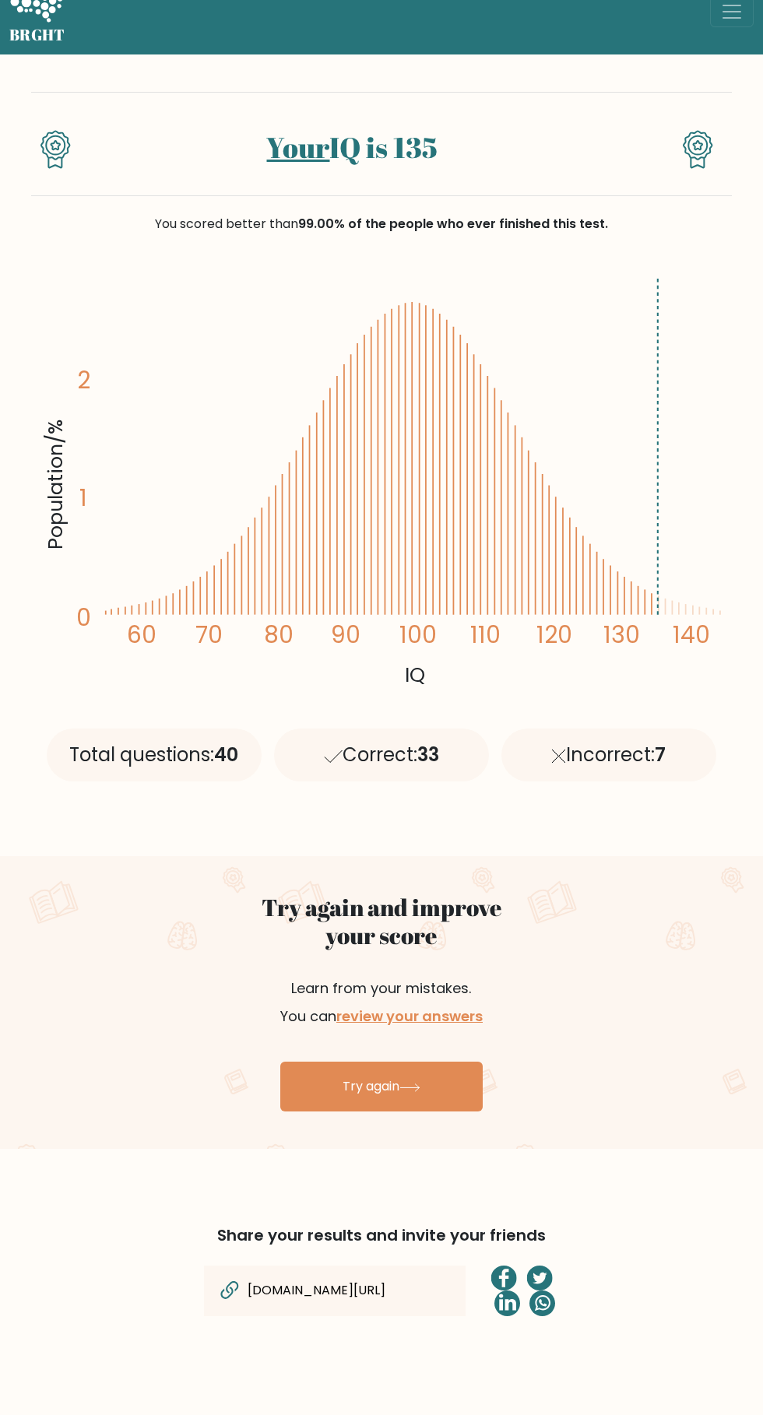
scroll to position [33, 0]
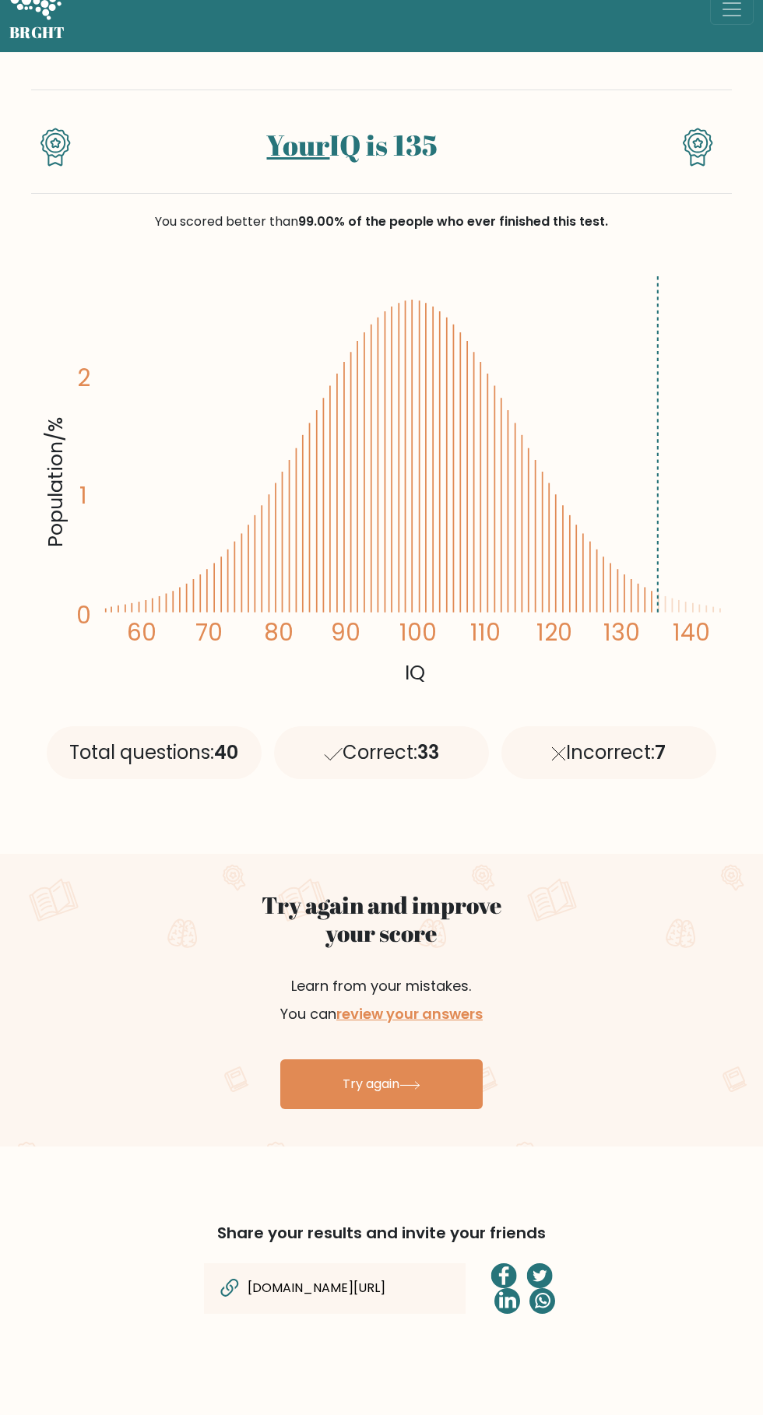
click at [701, 141] on icon at bounding box center [697, 143] width 9 height 9
